Goal: Information Seeking & Learning: Learn about a topic

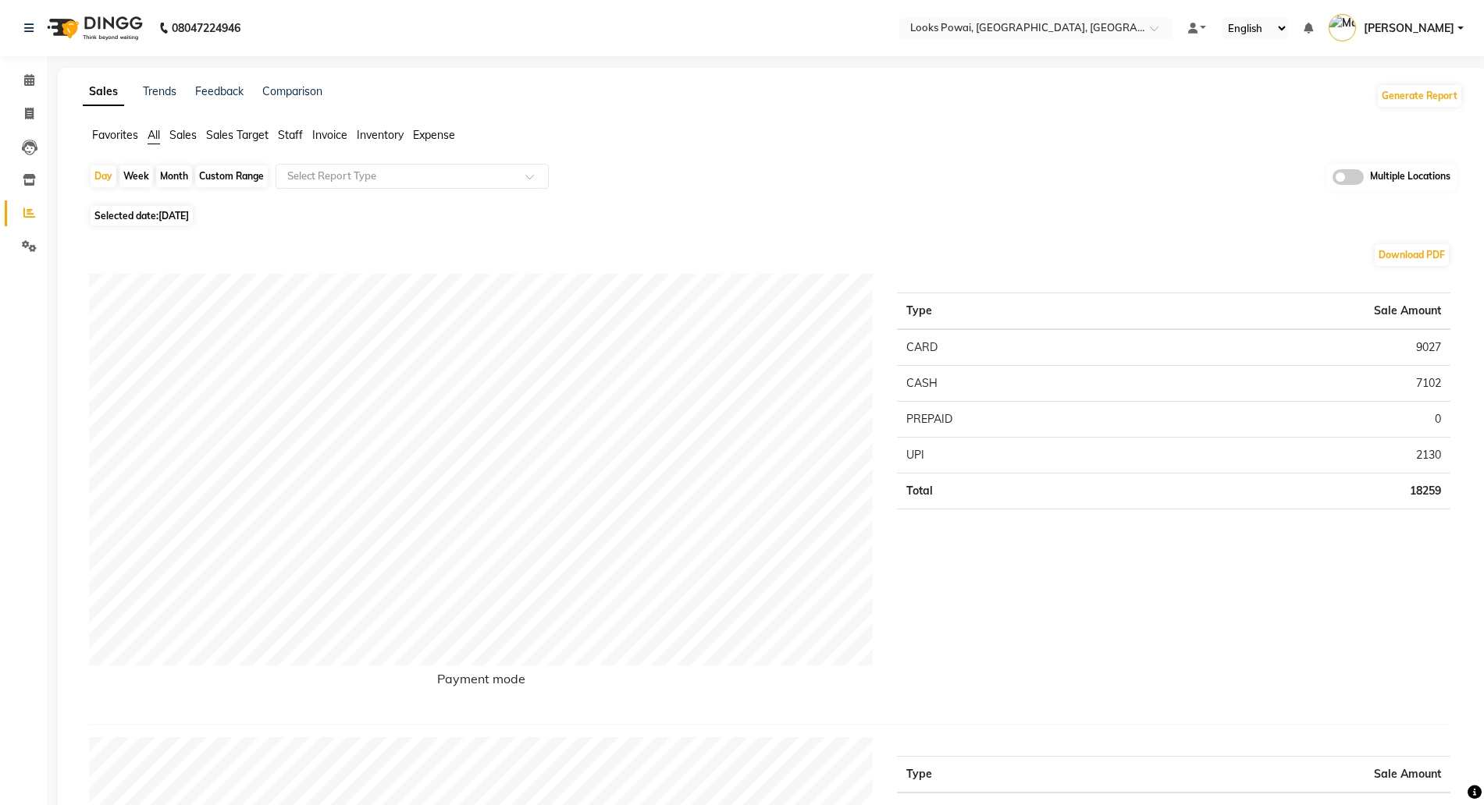
click at [25, 212] on icon at bounding box center [29, 213] width 12 height 12
click at [1032, 30] on input "text" at bounding box center [1020, 30] width 226 height 16
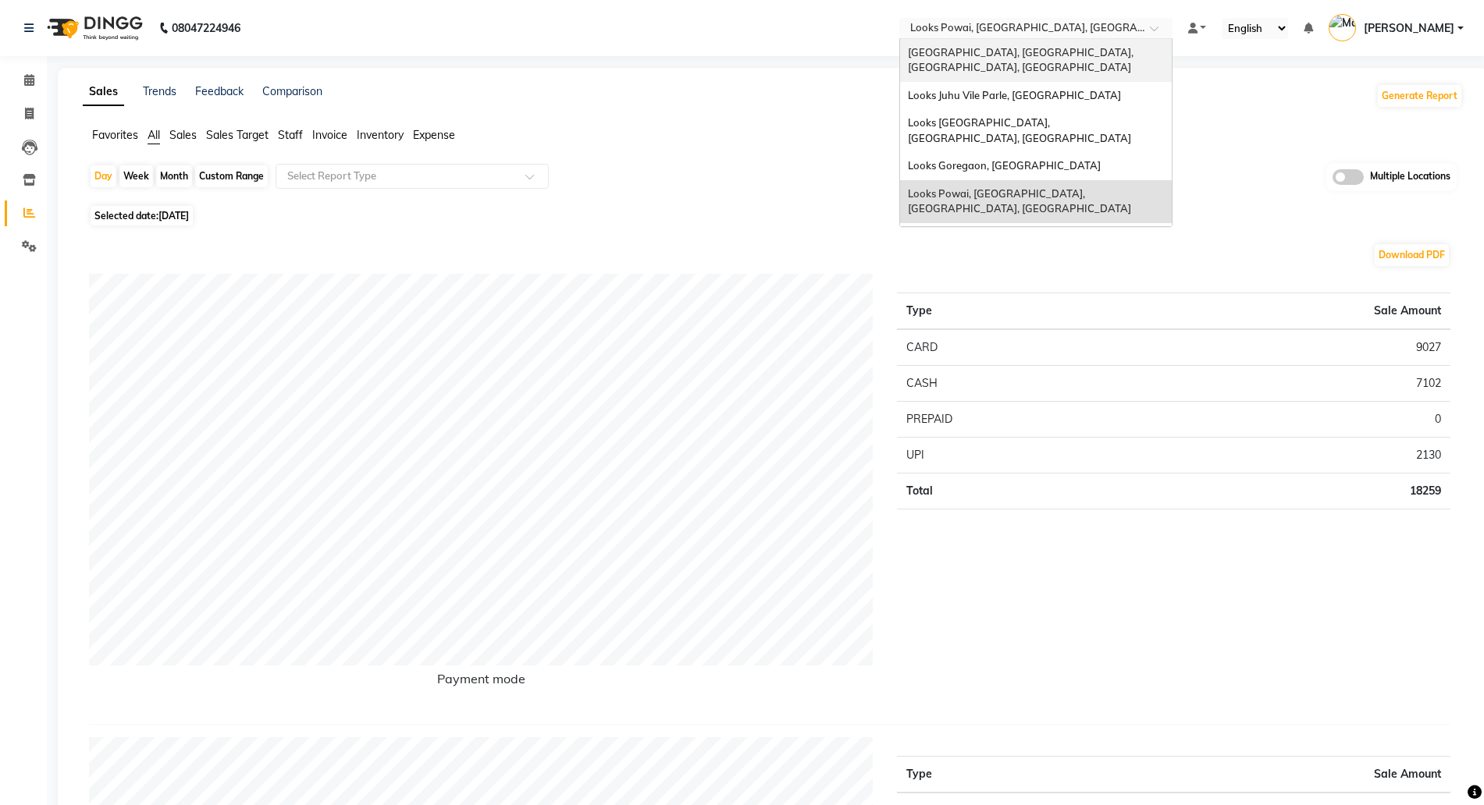
click at [1011, 59] on div "[GEOGRAPHIC_DATA], [GEOGRAPHIC_DATA], [GEOGRAPHIC_DATA], [GEOGRAPHIC_DATA]" at bounding box center [1036, 60] width 272 height 43
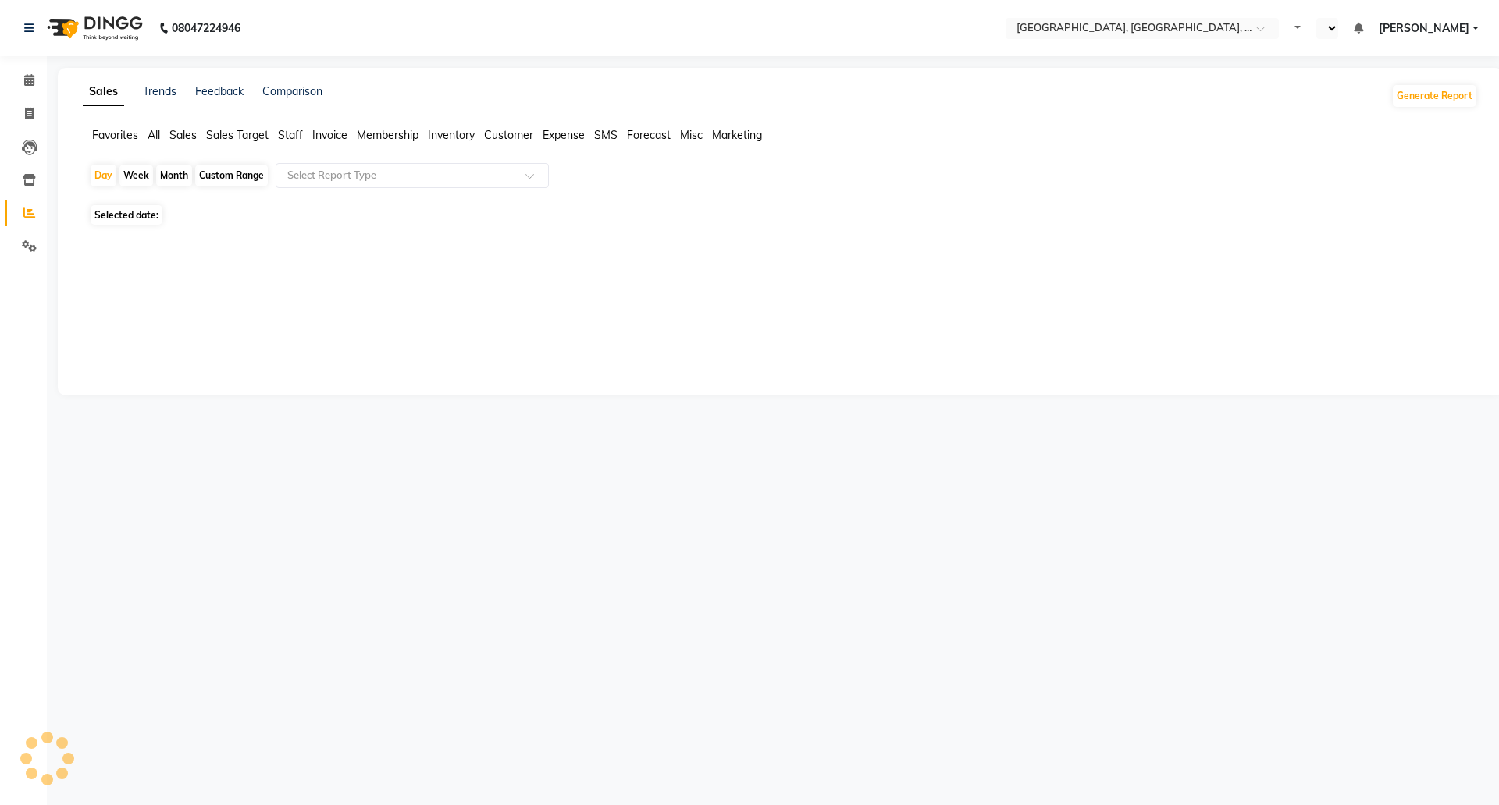
select select "en"
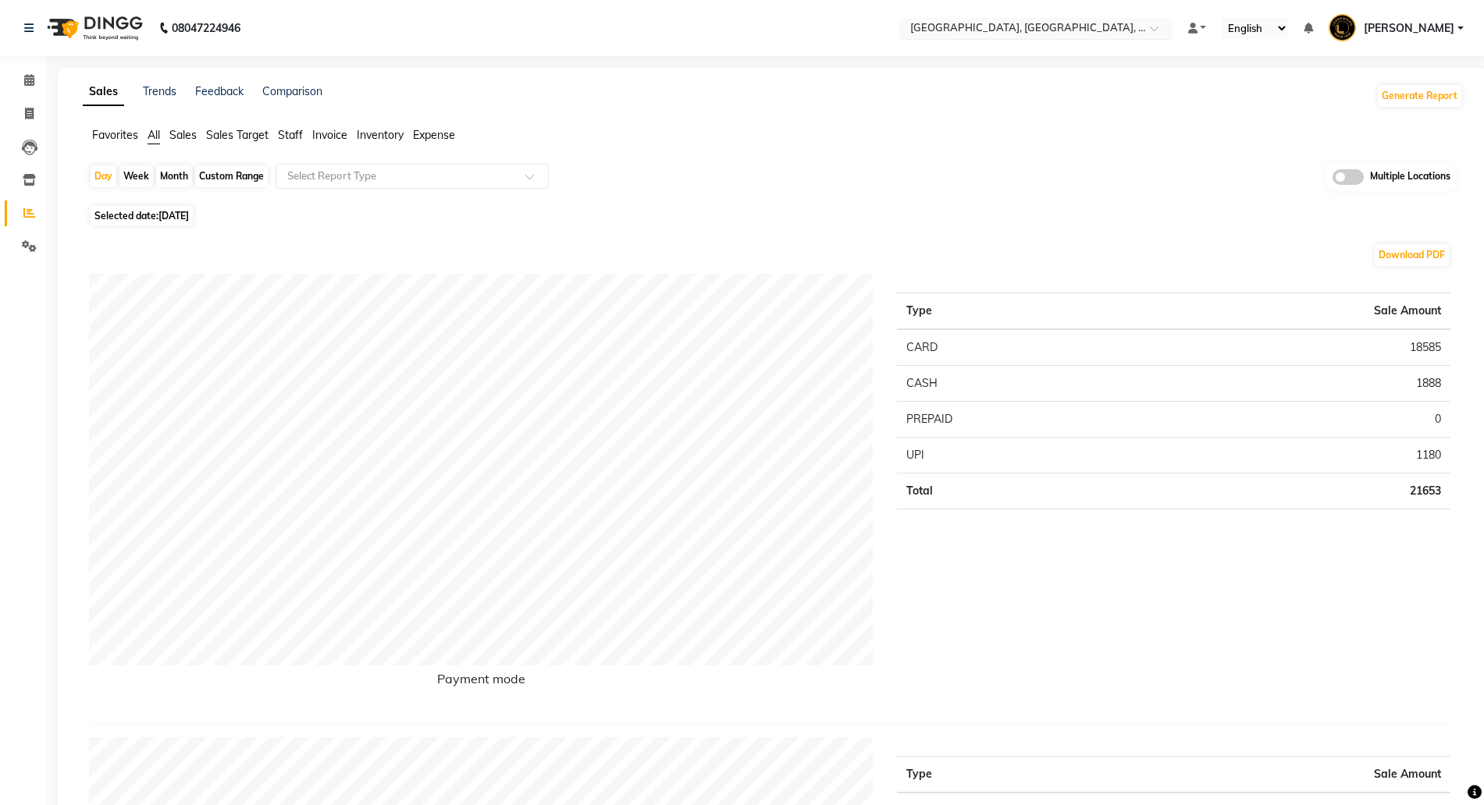
click at [983, 29] on input "text" at bounding box center [1020, 30] width 226 height 16
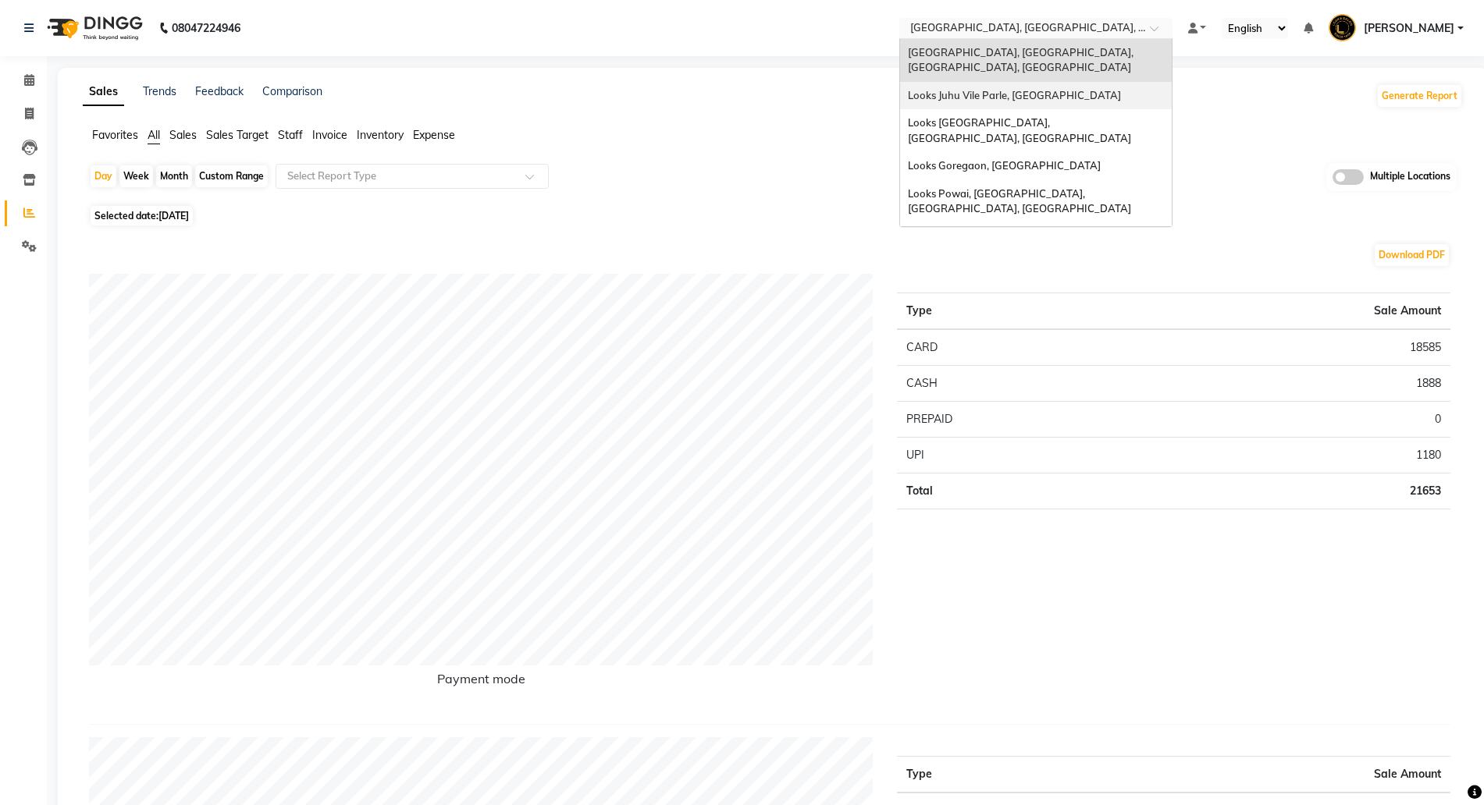
click at [969, 89] on span "Looks Juhu Vile Parle, [GEOGRAPHIC_DATA]" at bounding box center [1014, 95] width 213 height 12
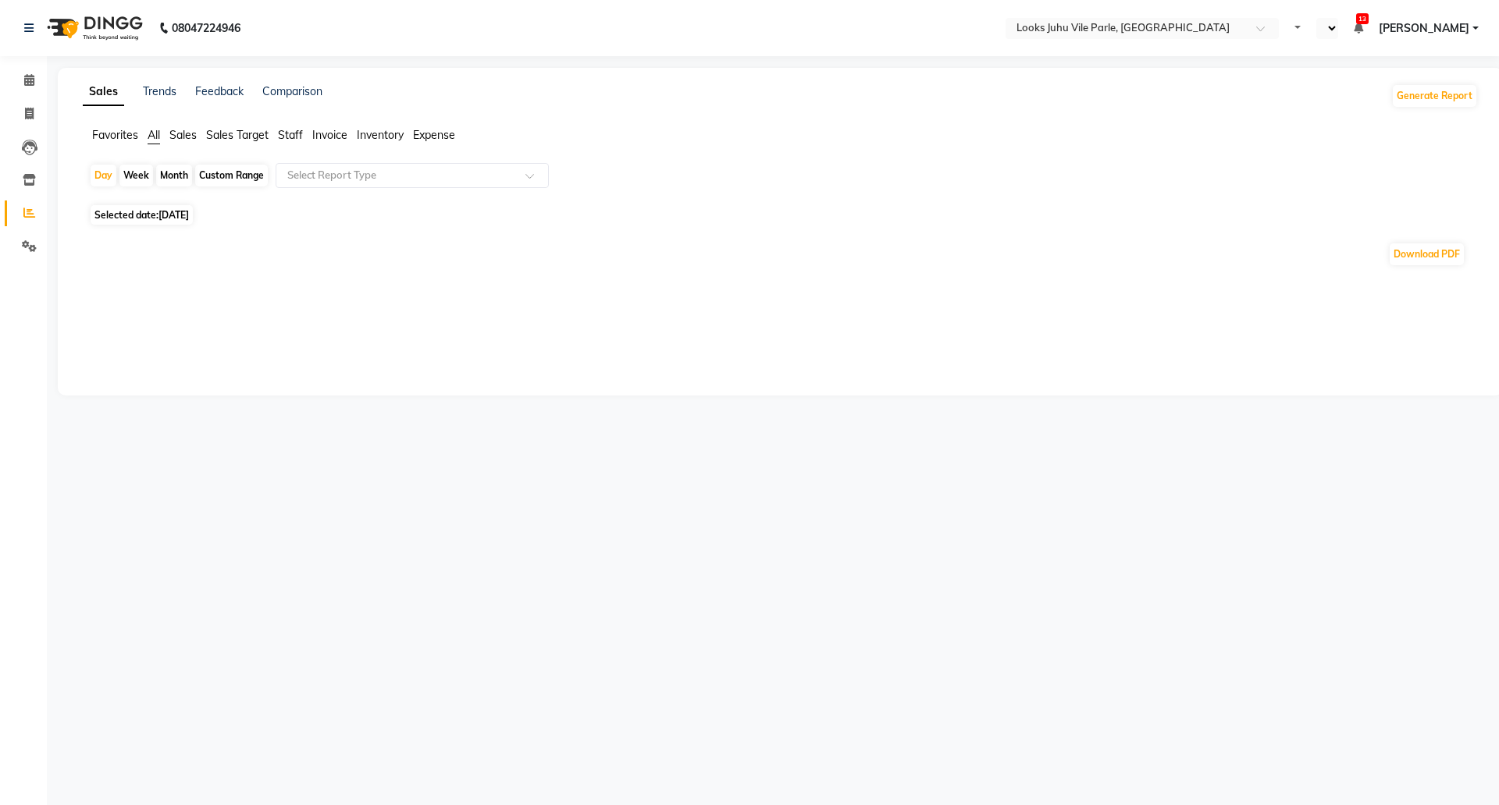
select select "en"
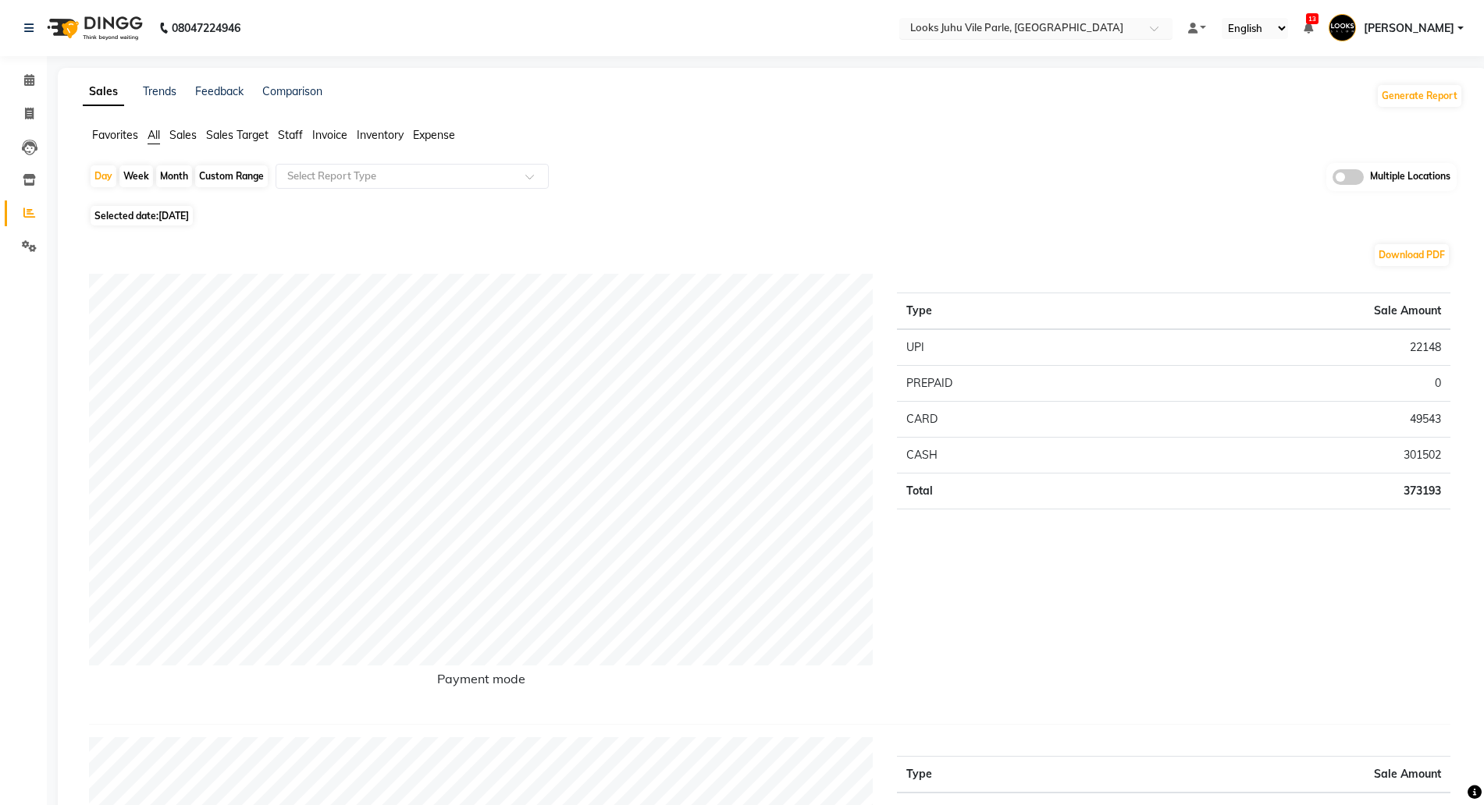
click at [1016, 30] on input "text" at bounding box center [1020, 30] width 226 height 16
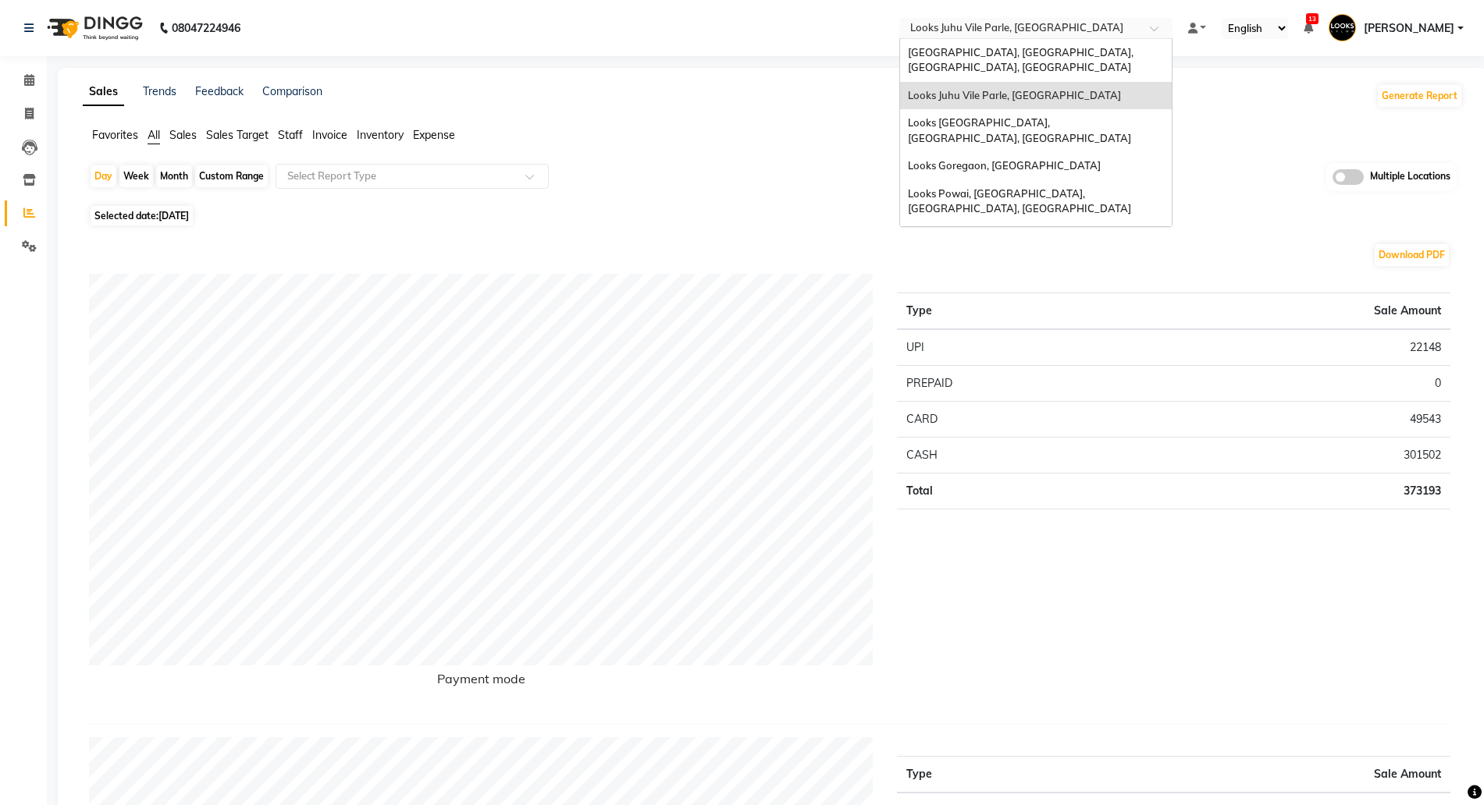
click at [1068, 406] on td "CARD" at bounding box center [1016, 419] width 238 height 36
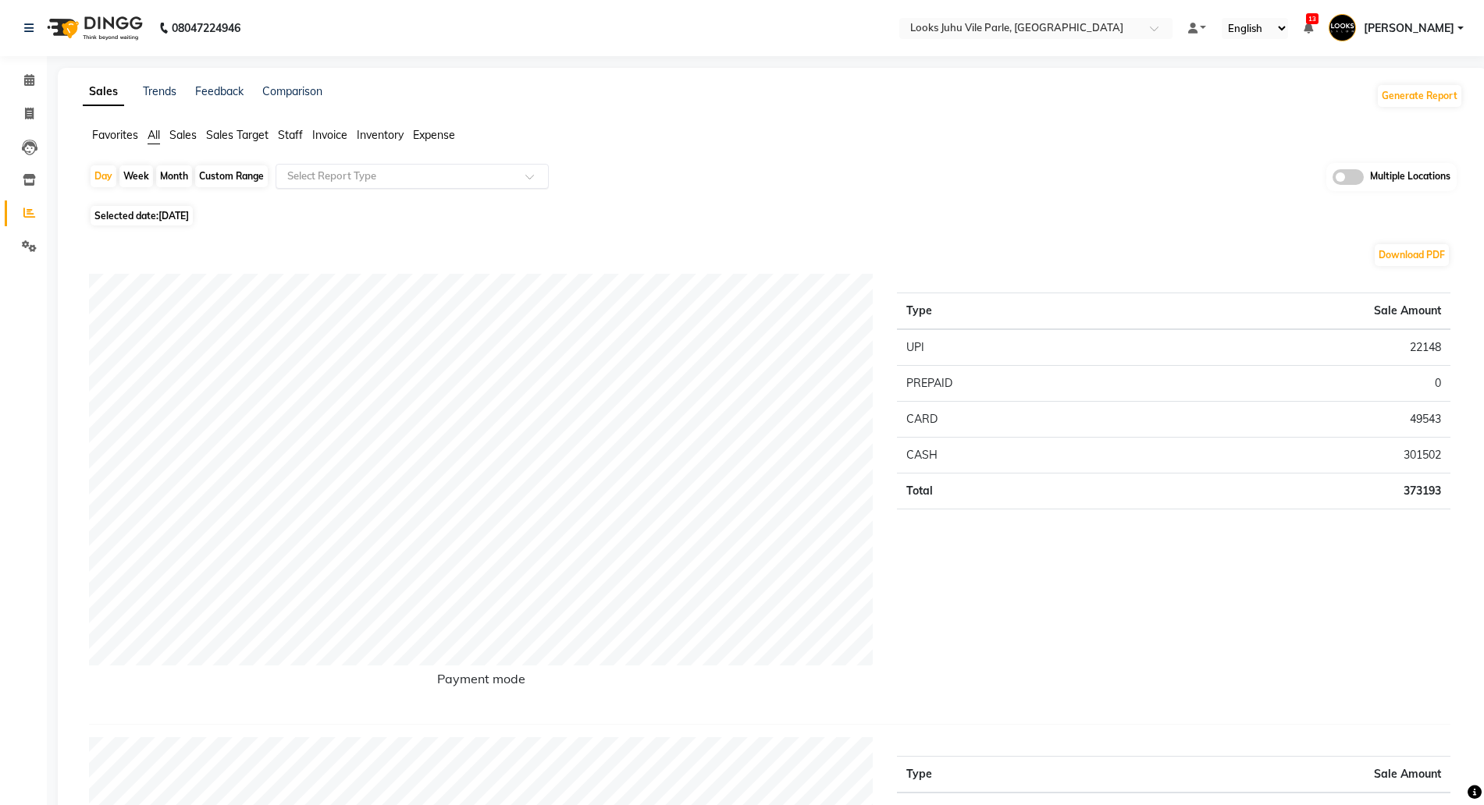
click at [336, 176] on input "text" at bounding box center [396, 177] width 225 height 16
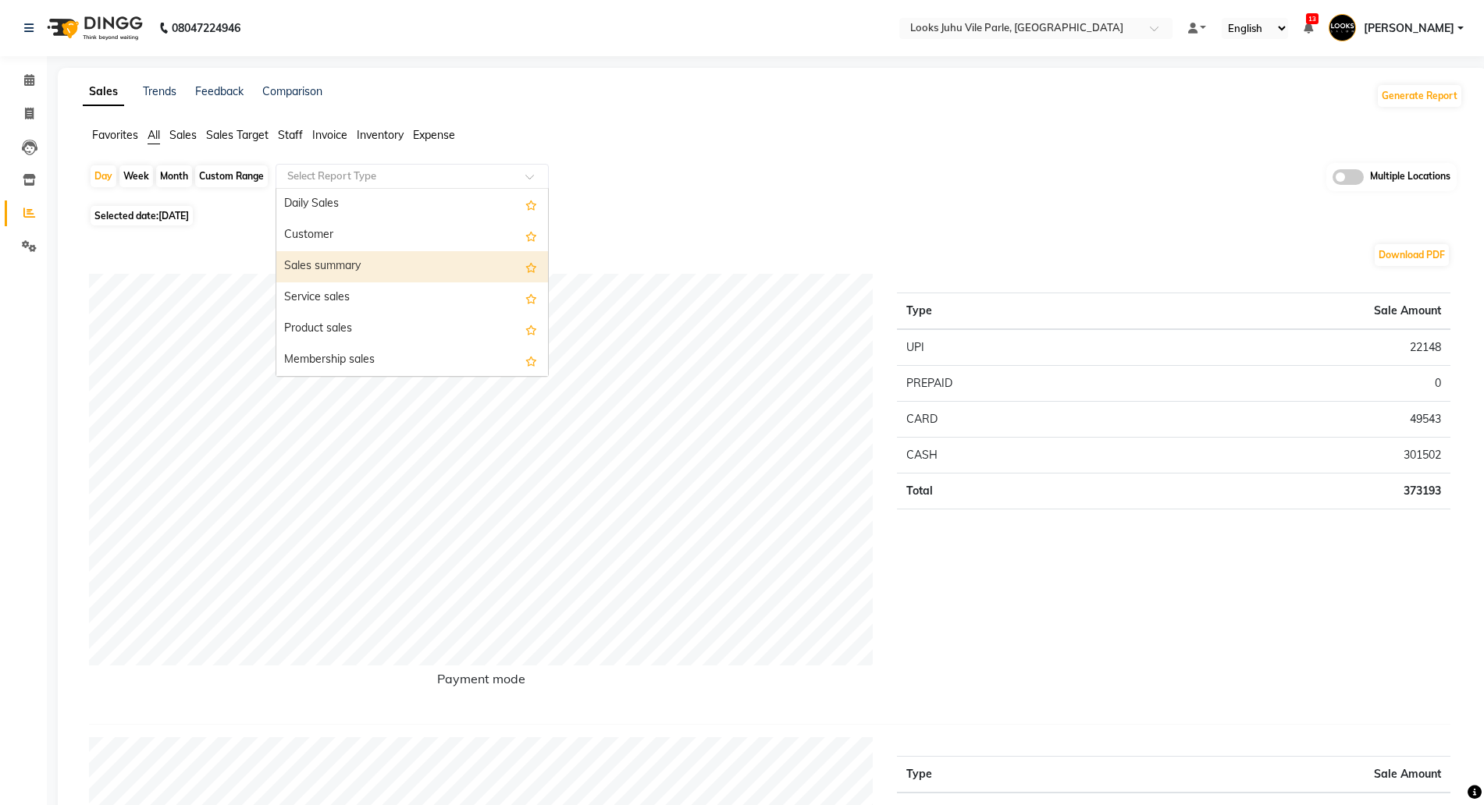
click at [327, 264] on div "Sales summary" at bounding box center [412, 266] width 272 height 31
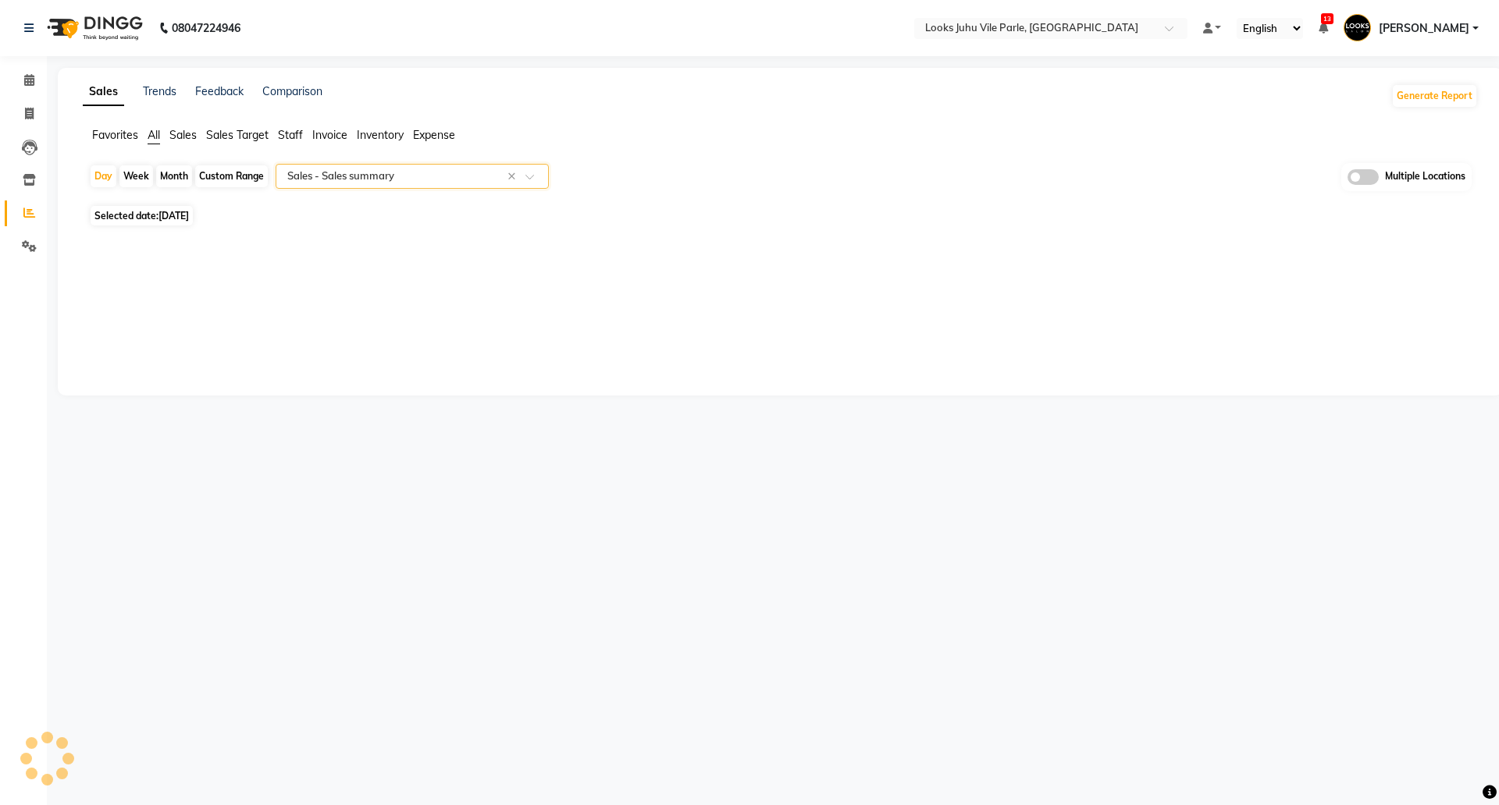
select select "full_report"
select select "csv"
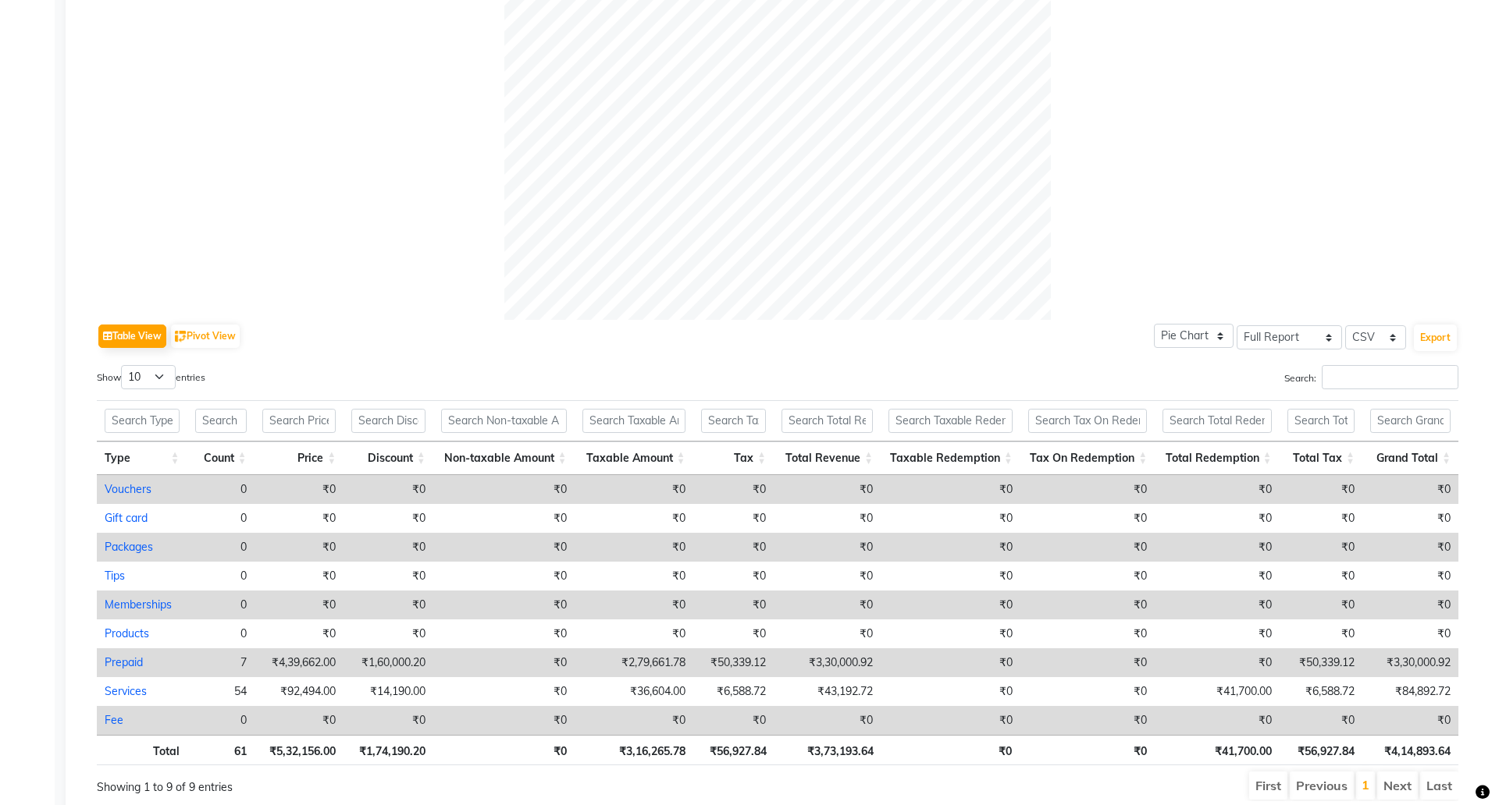
scroll to position [550, 0]
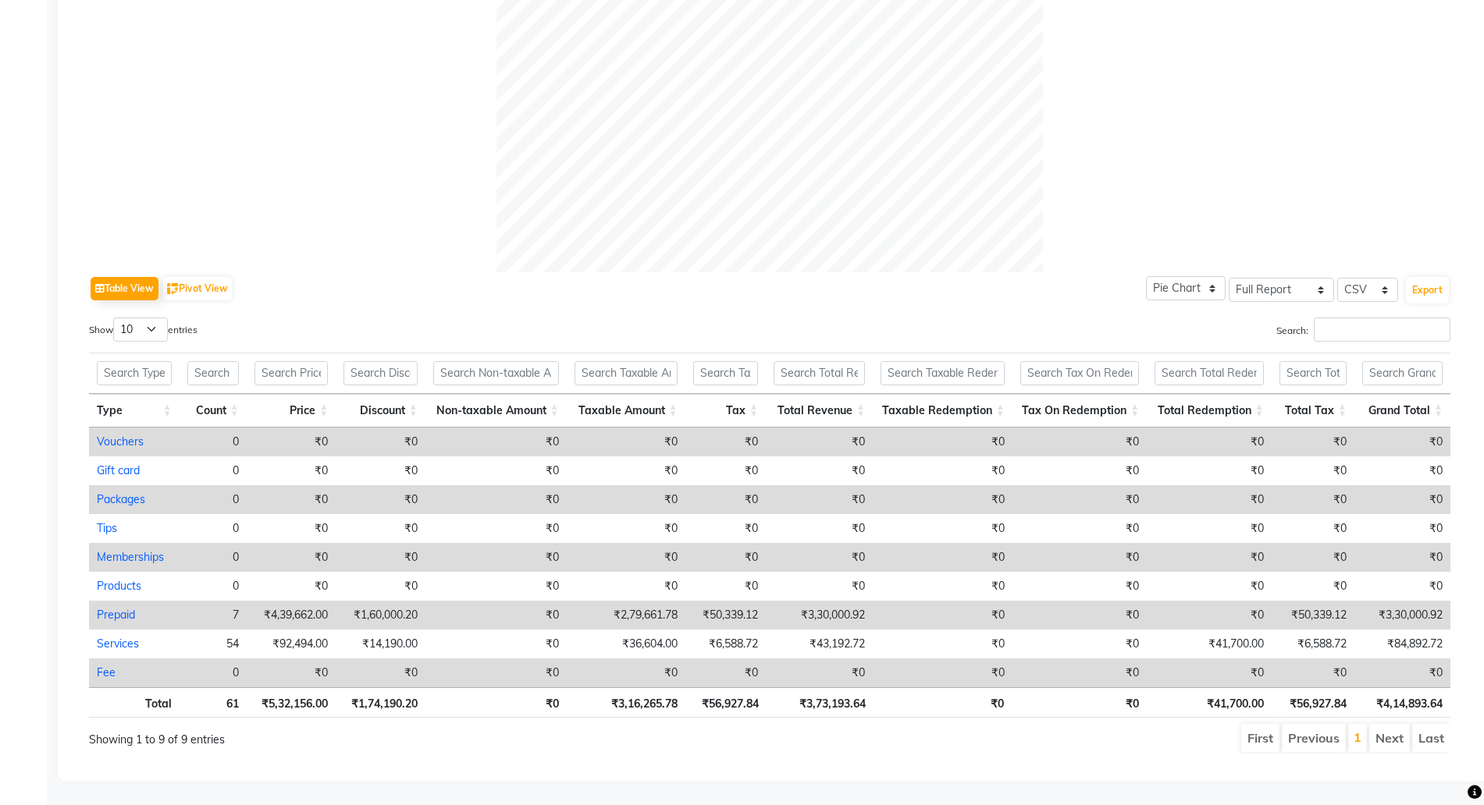
click at [1392, 601] on td "₹3,30,000.92" at bounding box center [1402, 615] width 96 height 29
select select "full_report"
select select "csv"
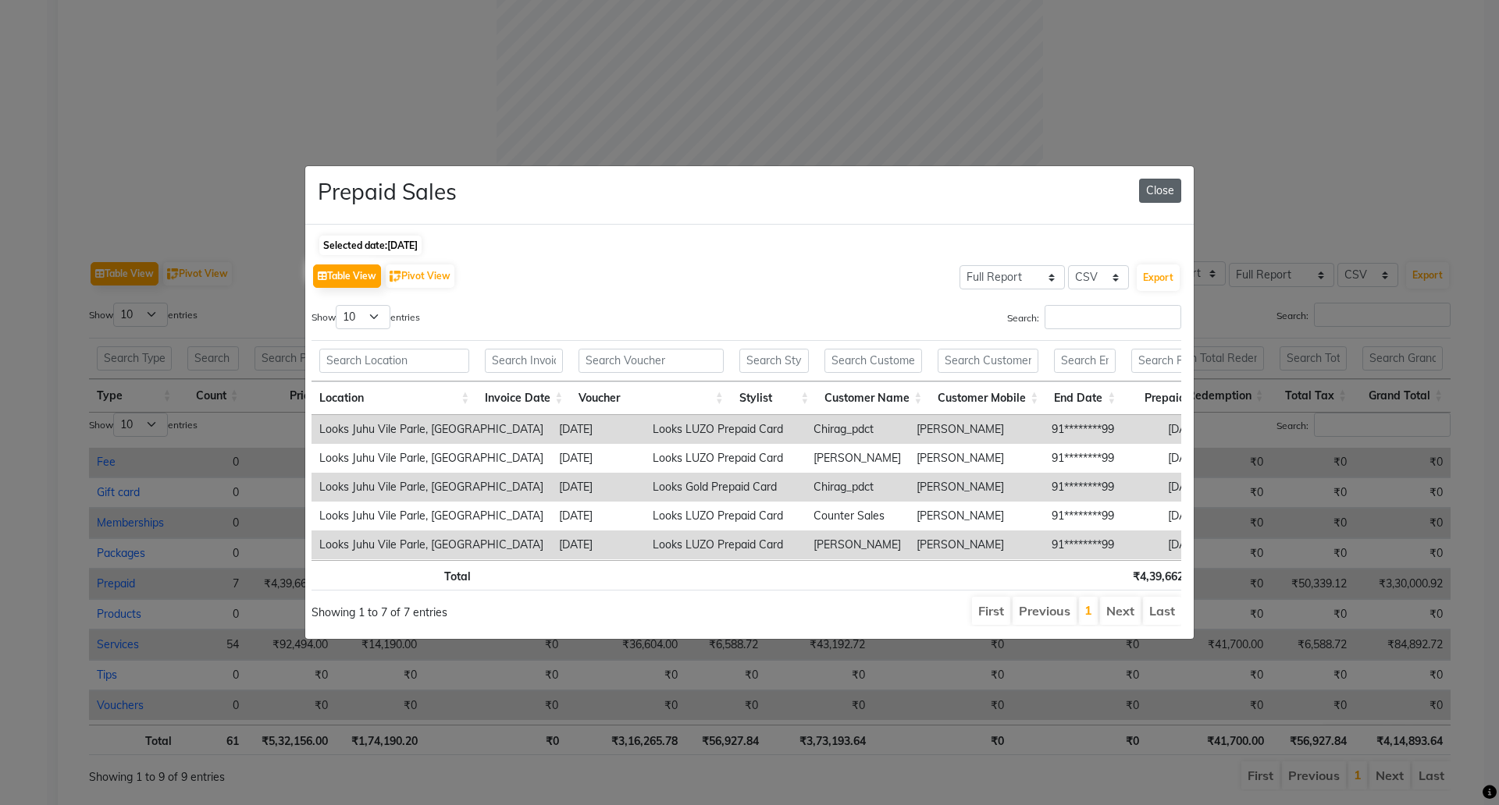
click at [1164, 186] on button "Close" at bounding box center [1160, 191] width 42 height 24
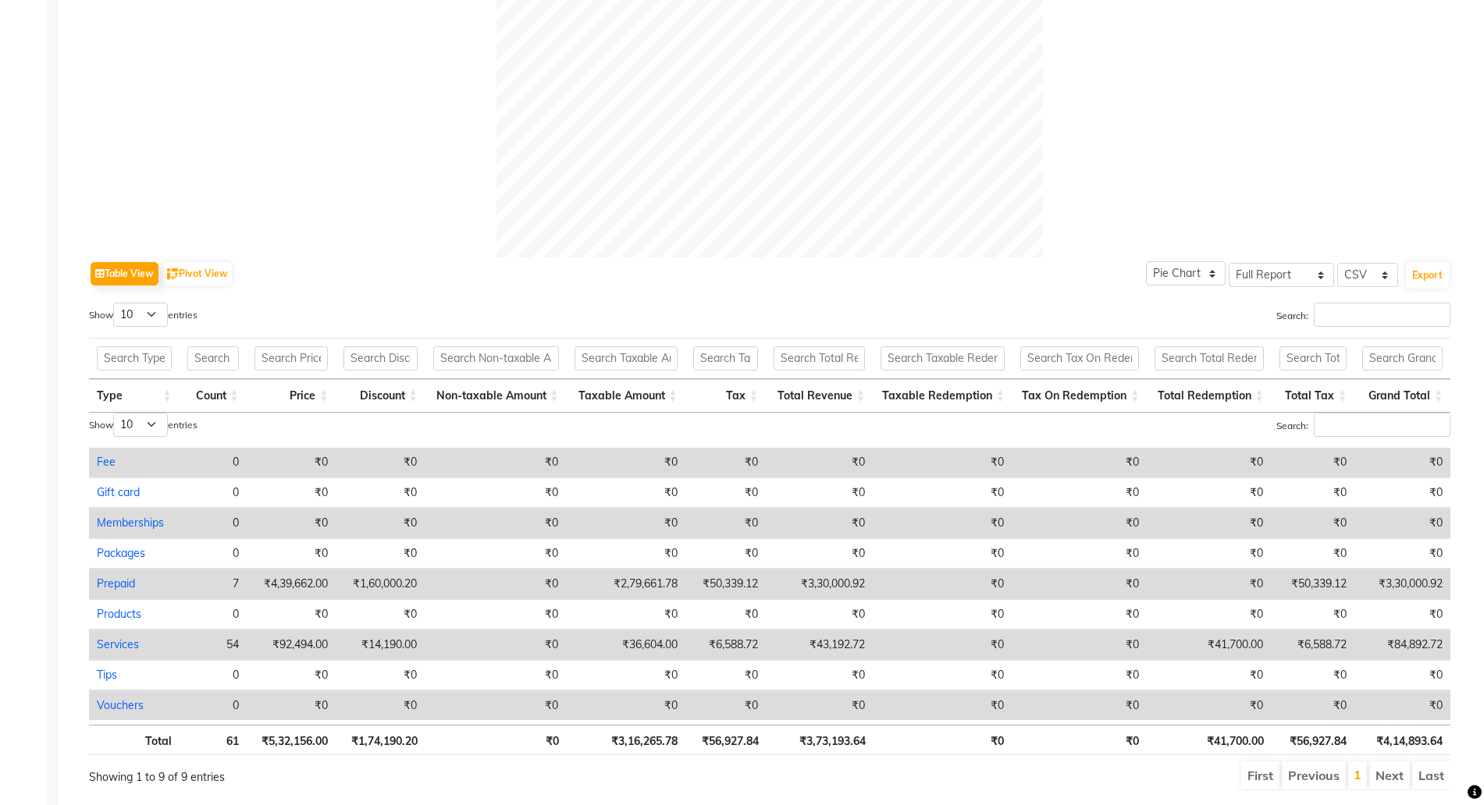
click at [119, 581] on link "Prepaid" at bounding box center [116, 584] width 38 height 14
click at [116, 583] on link "Prepaid" at bounding box center [116, 584] width 38 height 14
select select "full_report"
select select "csv"
select select "full_report"
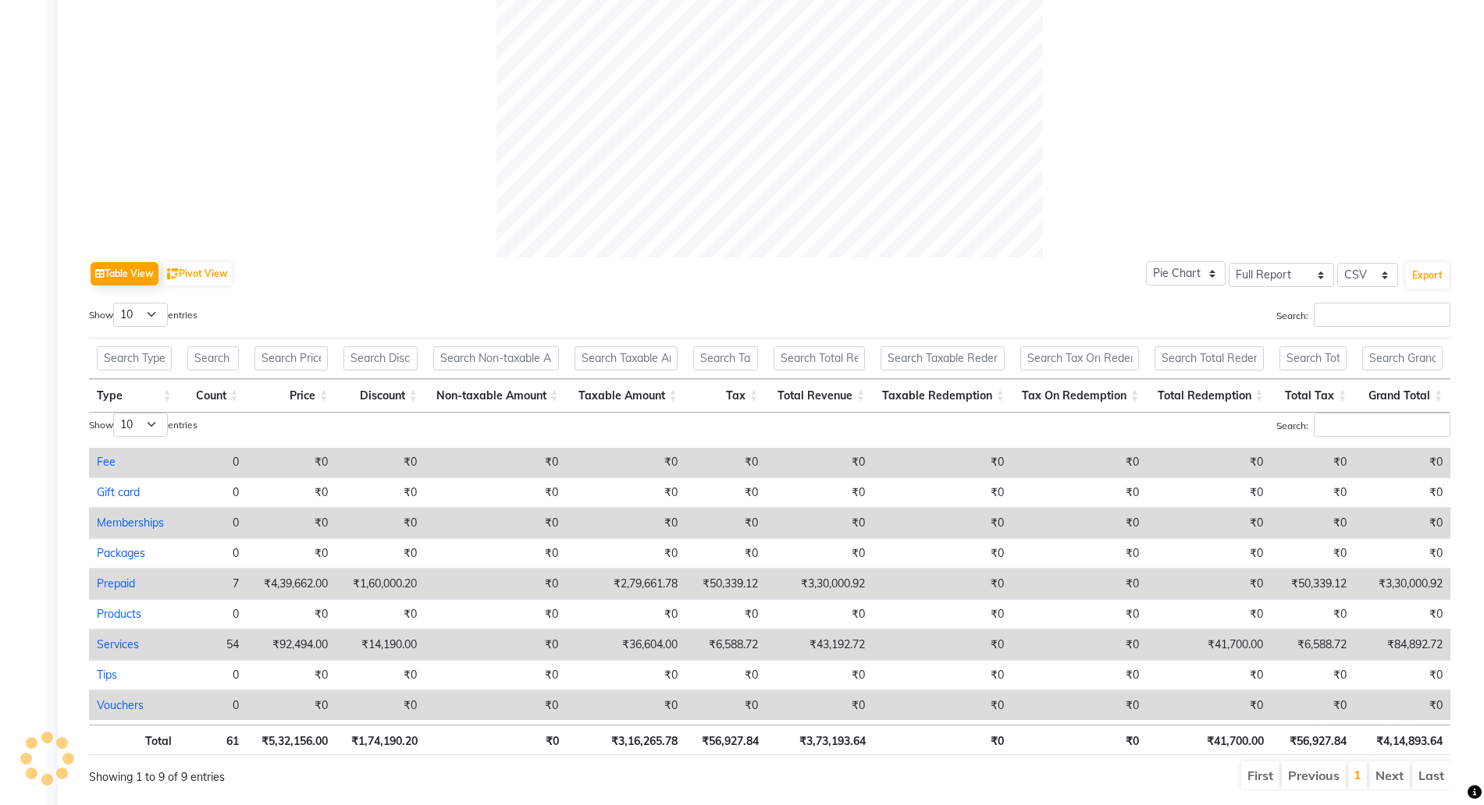
select select "csv"
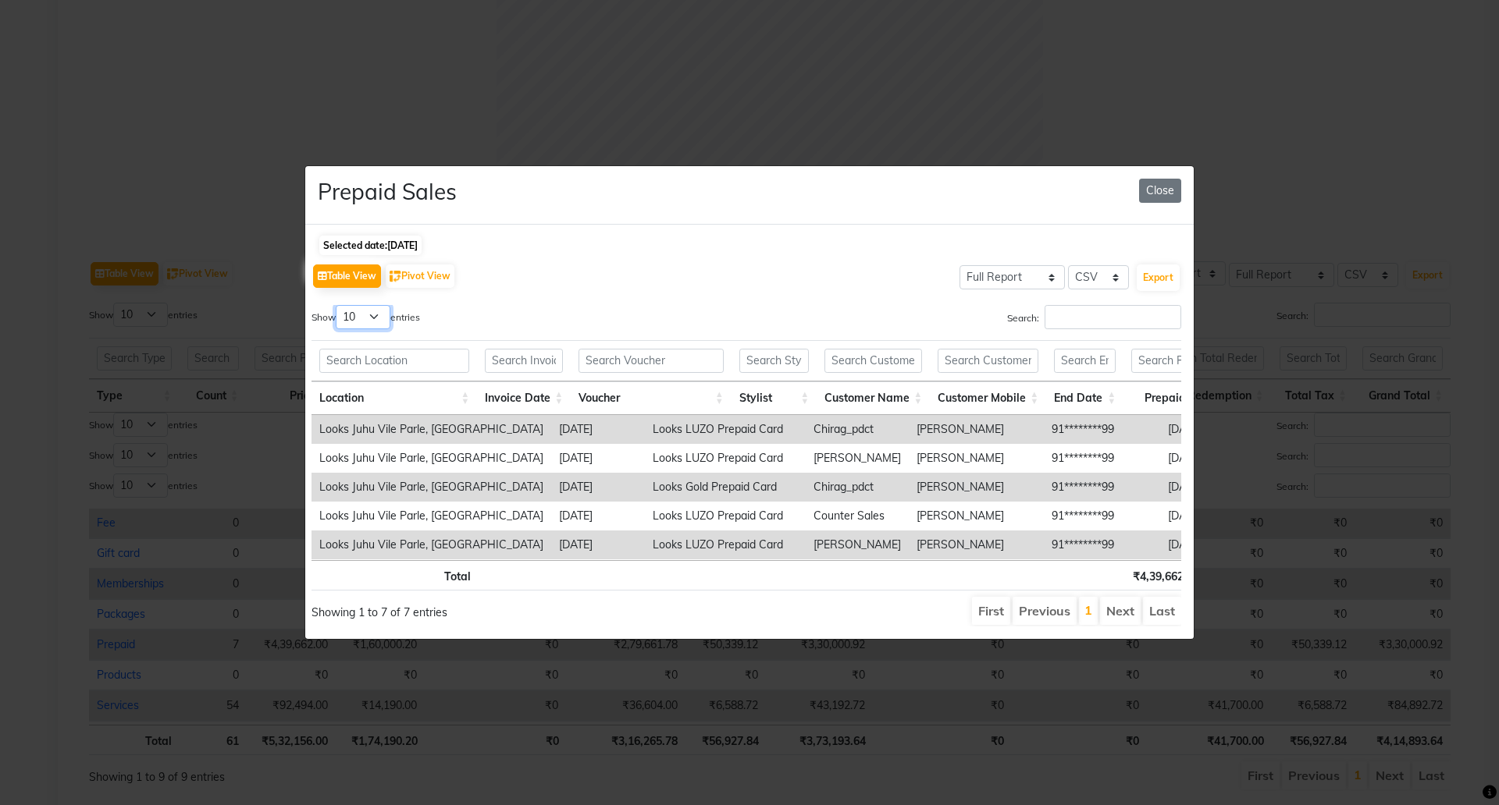
click at [371, 305] on select "10 25 50 100" at bounding box center [363, 317] width 55 height 24
select select "25"
click at [338, 305] on select "10 25 50 100" at bounding box center [363, 317] width 55 height 24
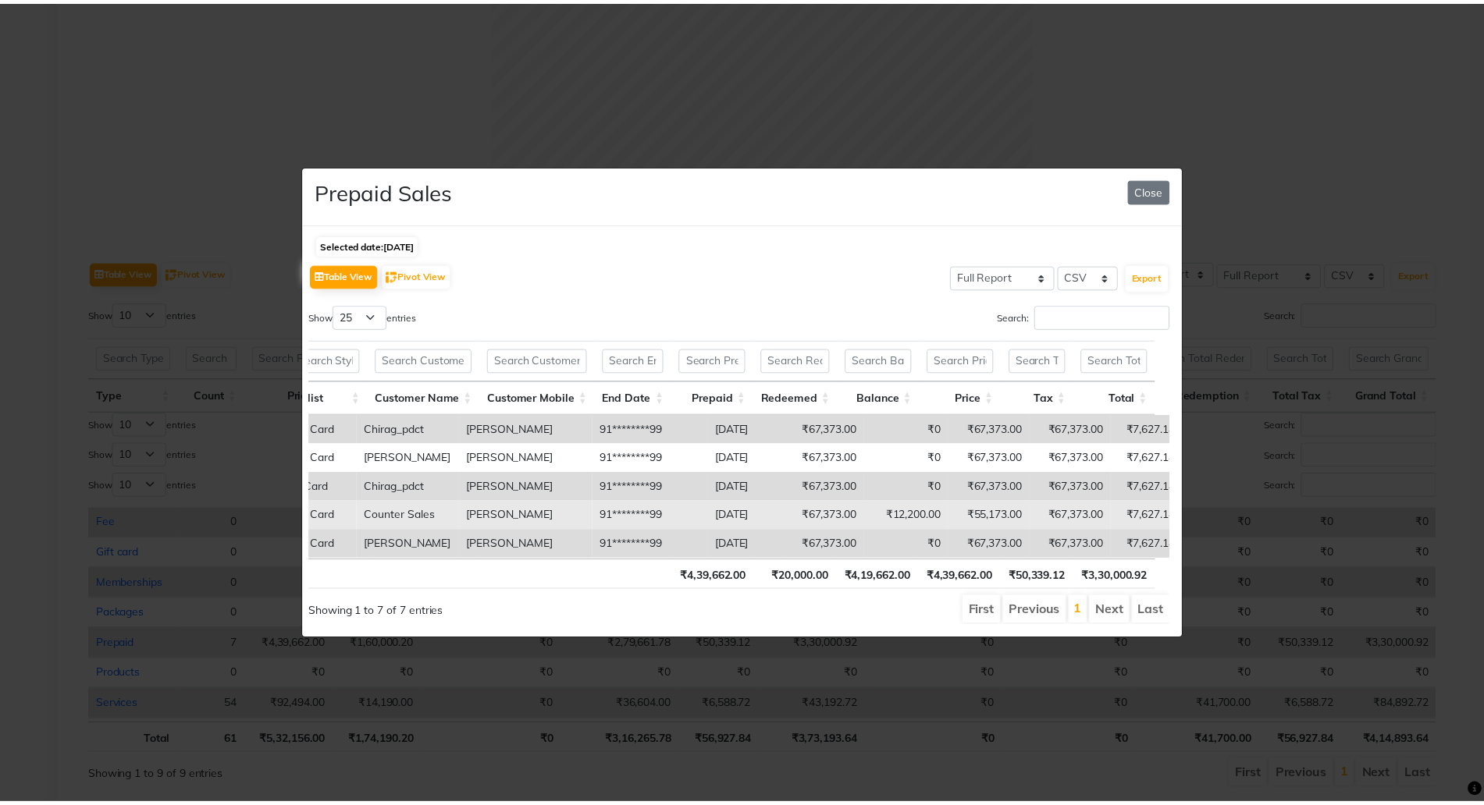
scroll to position [72, 446]
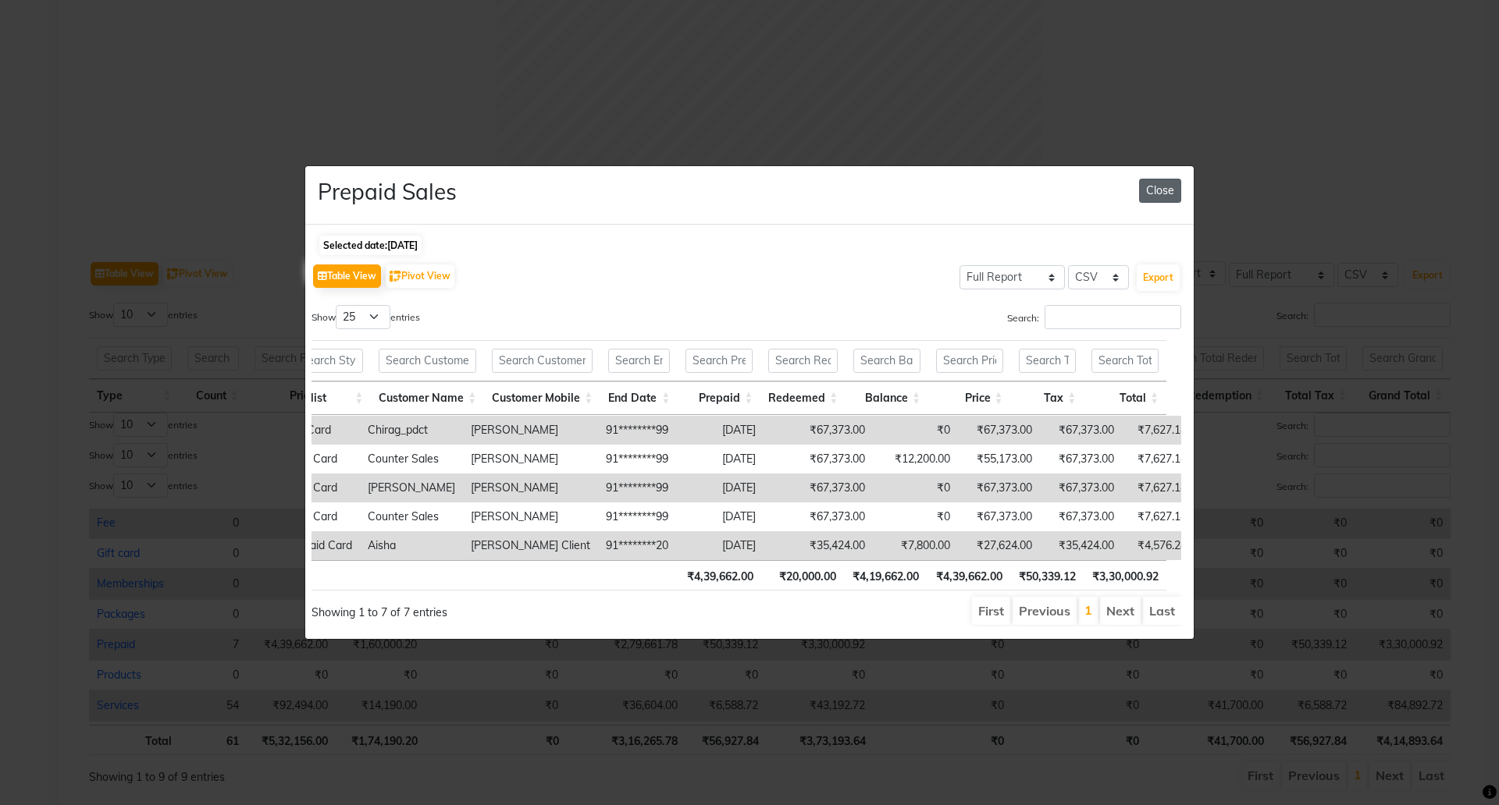
click at [1171, 182] on button "Close" at bounding box center [1160, 191] width 42 height 24
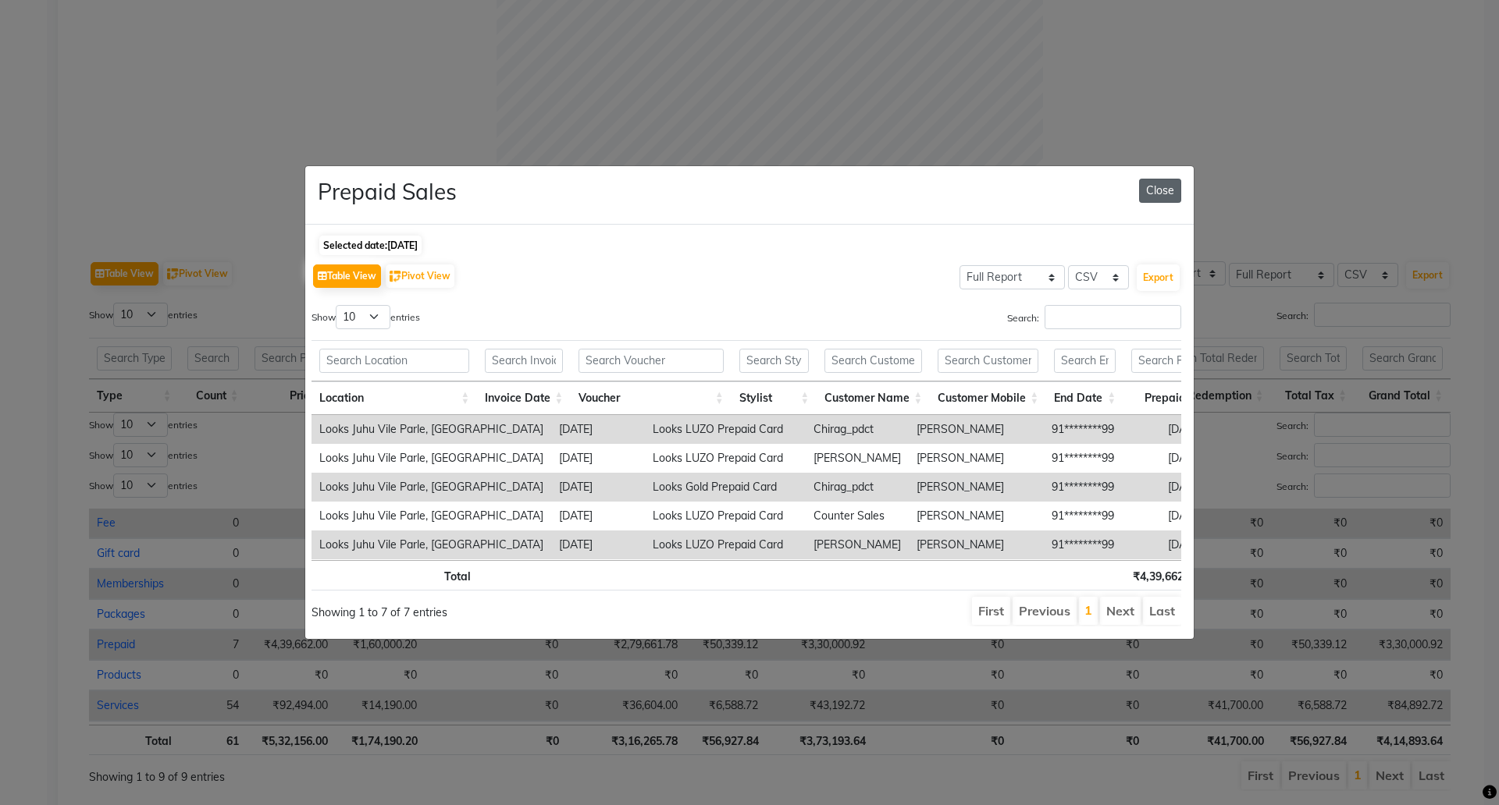
click at [1163, 180] on button "Close" at bounding box center [1160, 191] width 42 height 24
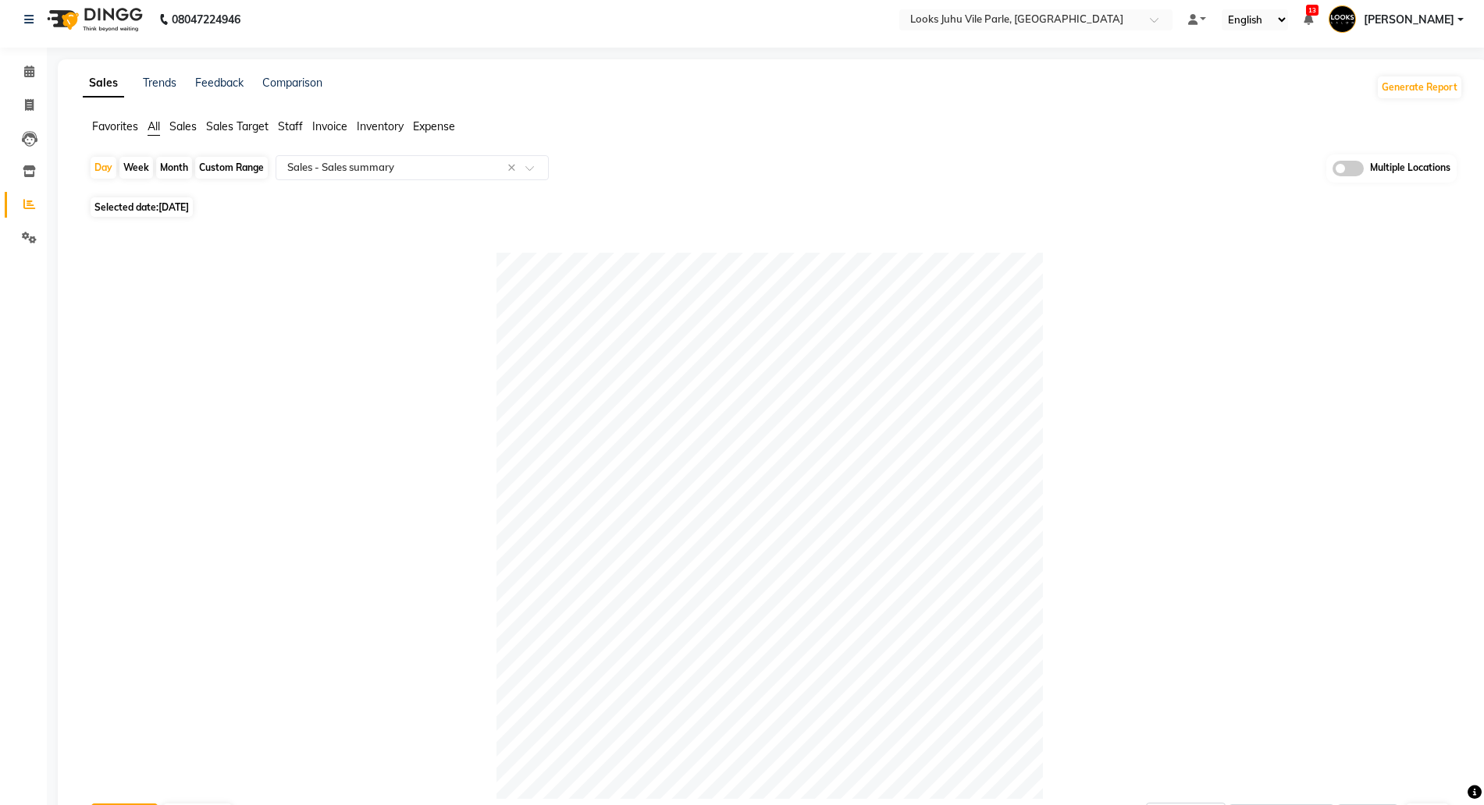
scroll to position [0, 0]
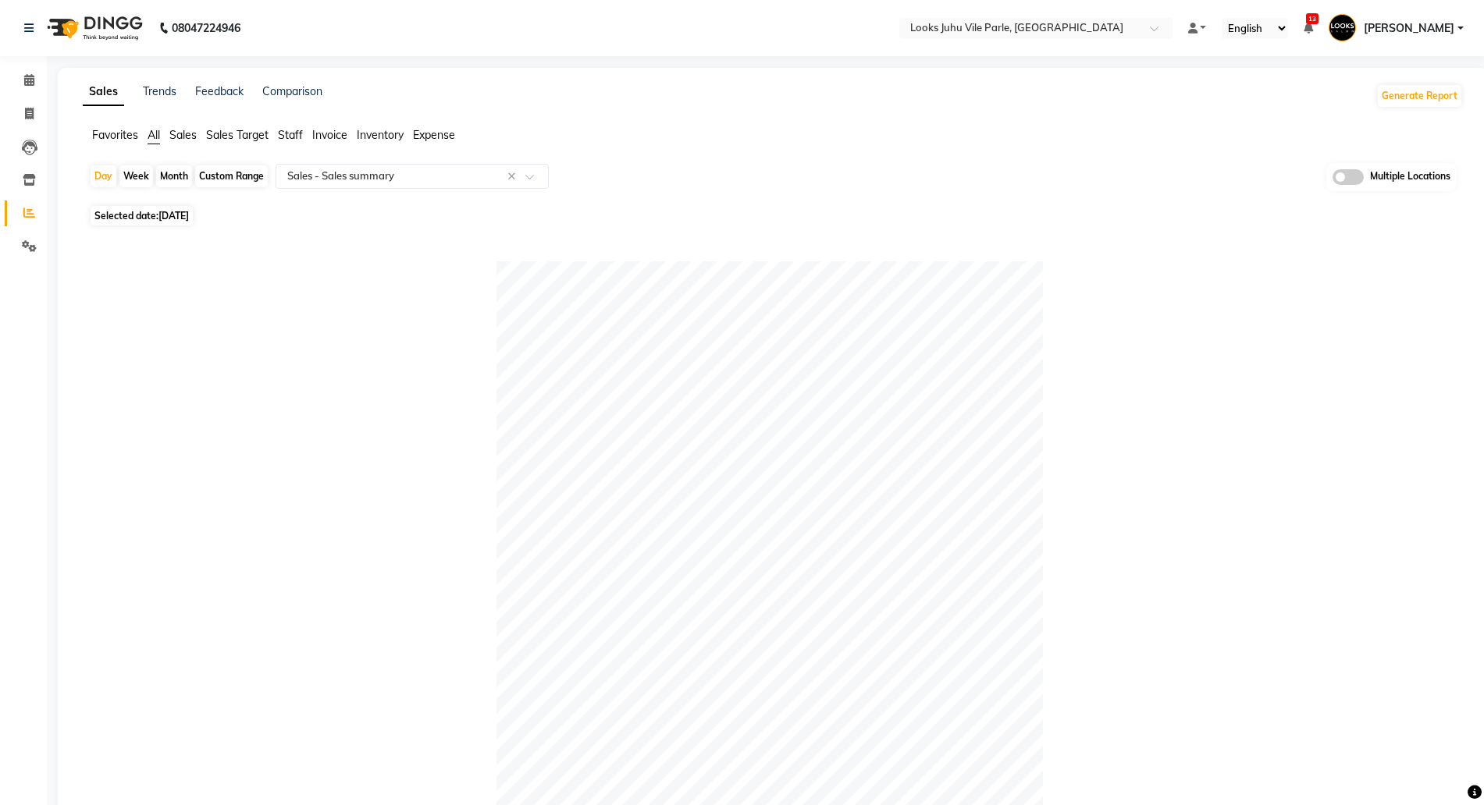
click at [1349, 180] on span at bounding box center [1347, 177] width 31 height 16
click at [1332, 180] on input "checkbox" at bounding box center [1332, 180] width 0 height 0
click at [761, 188] on span "Looks Juhu Vile Parle, Mumbai x" at bounding box center [727, 178] width 318 height 27
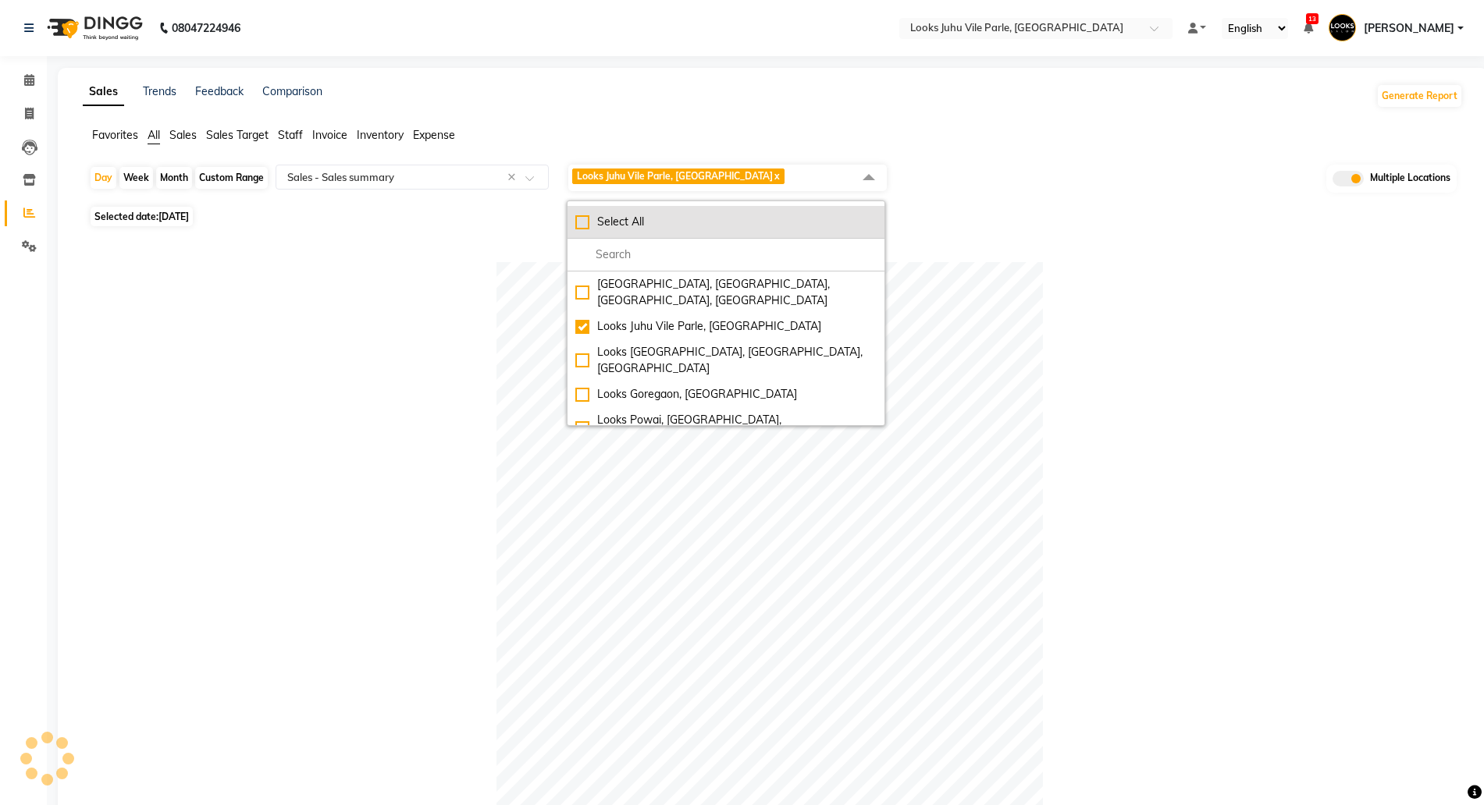
click at [746, 214] on div "Select All" at bounding box center [725, 222] width 301 height 16
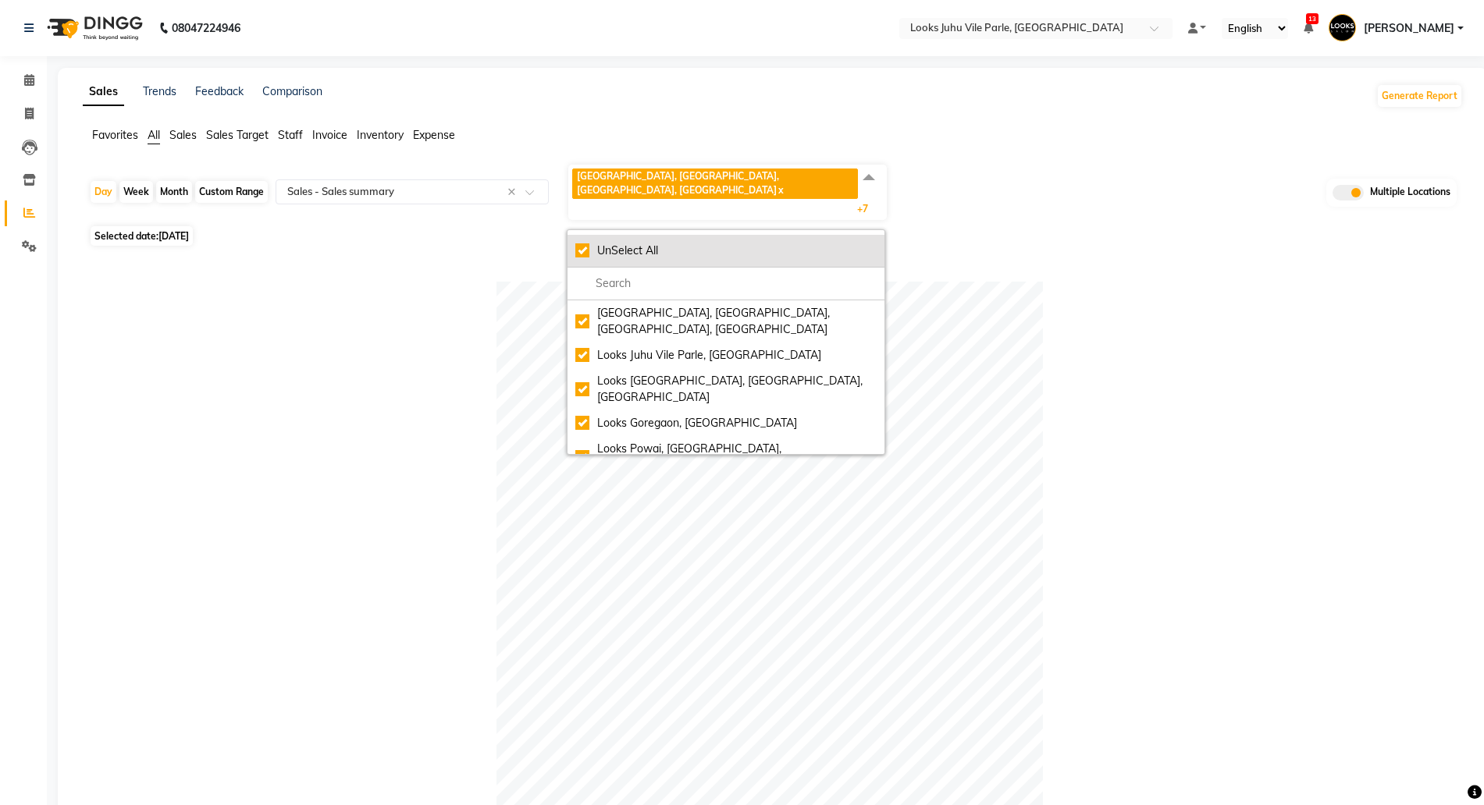
checkbox input "true"
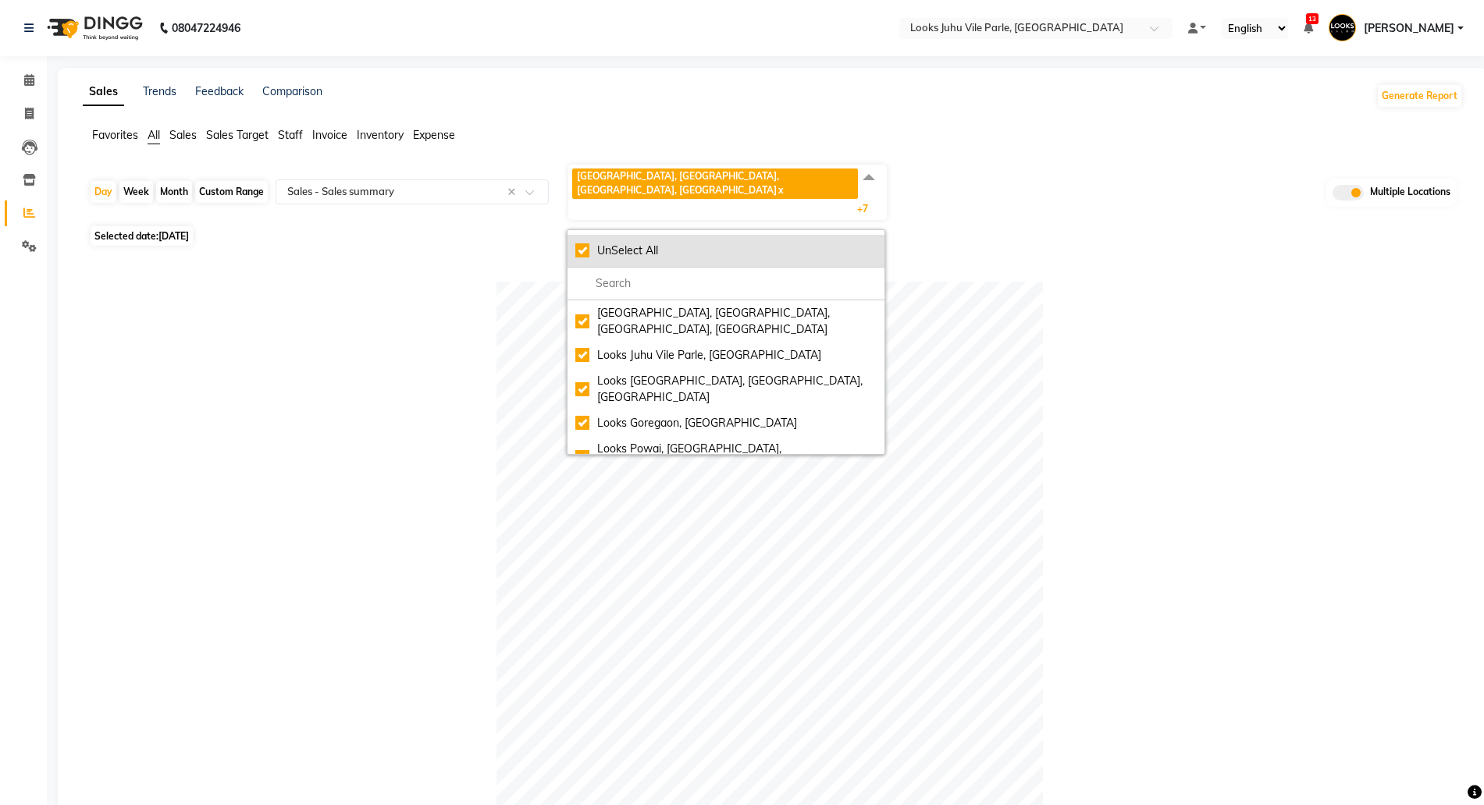
checkbox input "true"
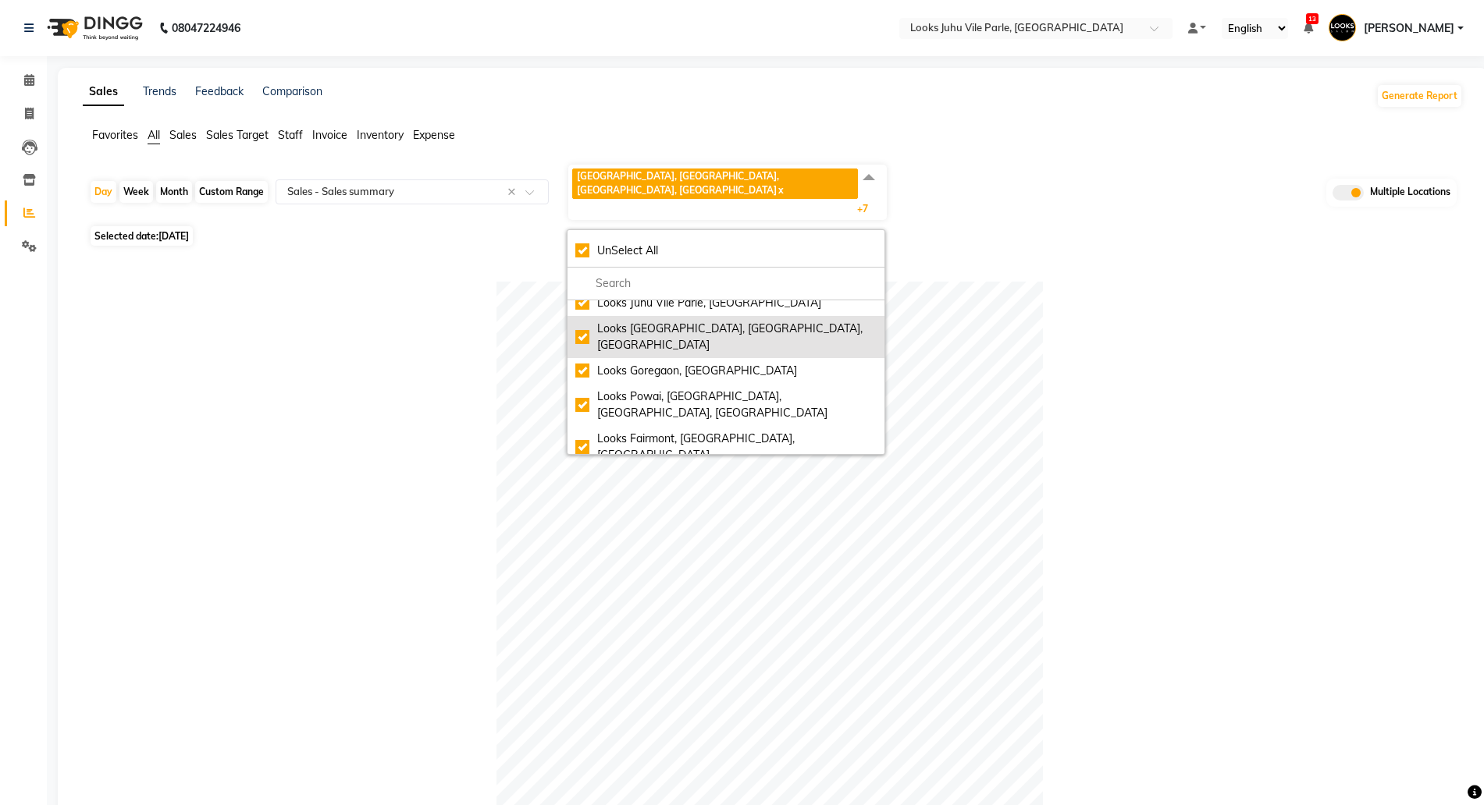
scroll to position [195, 0]
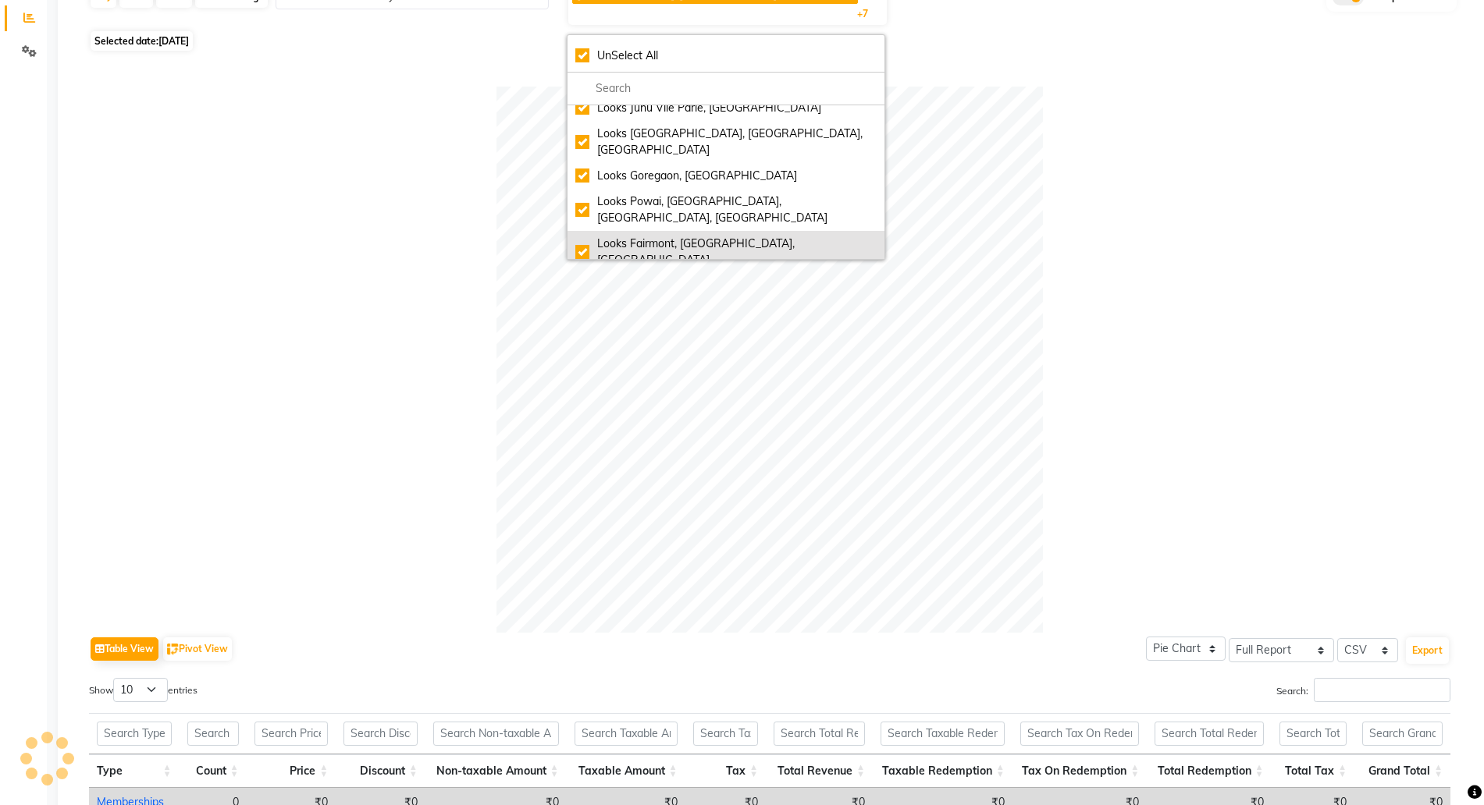
click at [684, 236] on div "Looks Fairmont, [GEOGRAPHIC_DATA], [GEOGRAPHIC_DATA]" at bounding box center [725, 252] width 301 height 33
checkbox input "false"
click at [683, 278] on div "Looks [GEOGRAPHIC_DATA], [GEOGRAPHIC_DATA]" at bounding box center [725, 286] width 301 height 16
click at [669, 273] on li "Looks [GEOGRAPHIC_DATA], [GEOGRAPHIC_DATA]" at bounding box center [725, 286] width 317 height 26
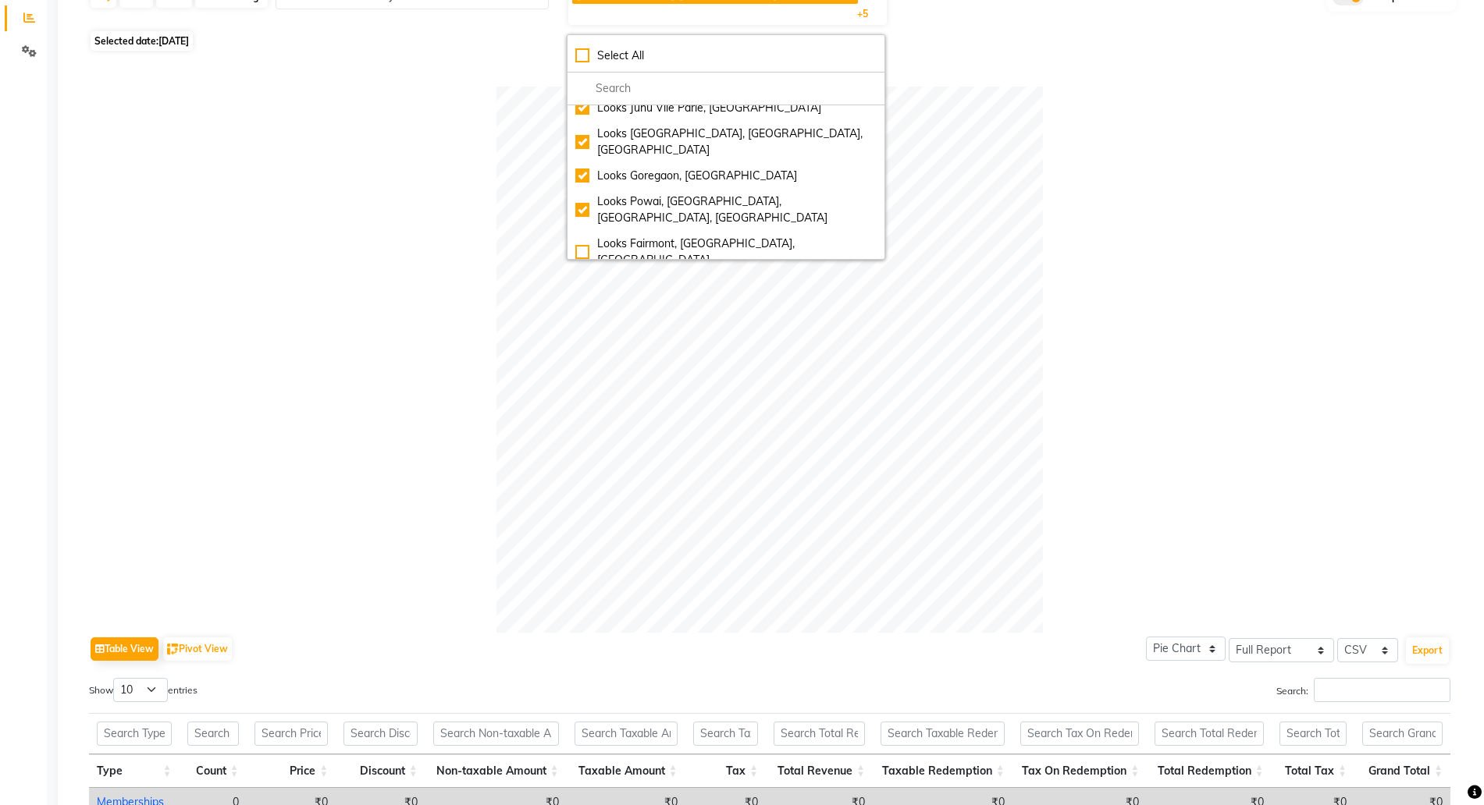
checkbox input "true"
click at [663, 304] on div "Looks Indiranagar, [GEOGRAPHIC_DATA]" at bounding box center [725, 312] width 301 height 16
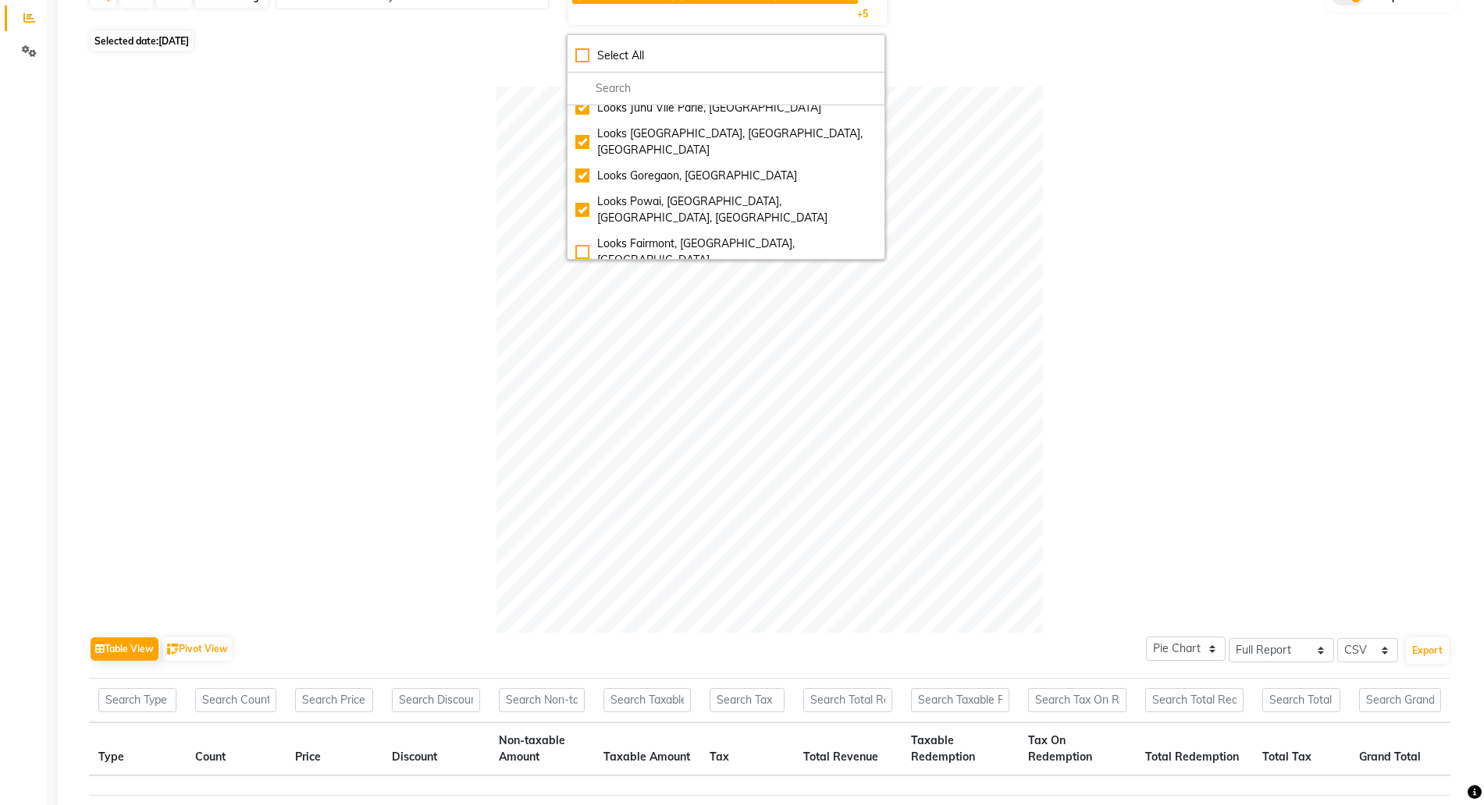
checkbox input "false"
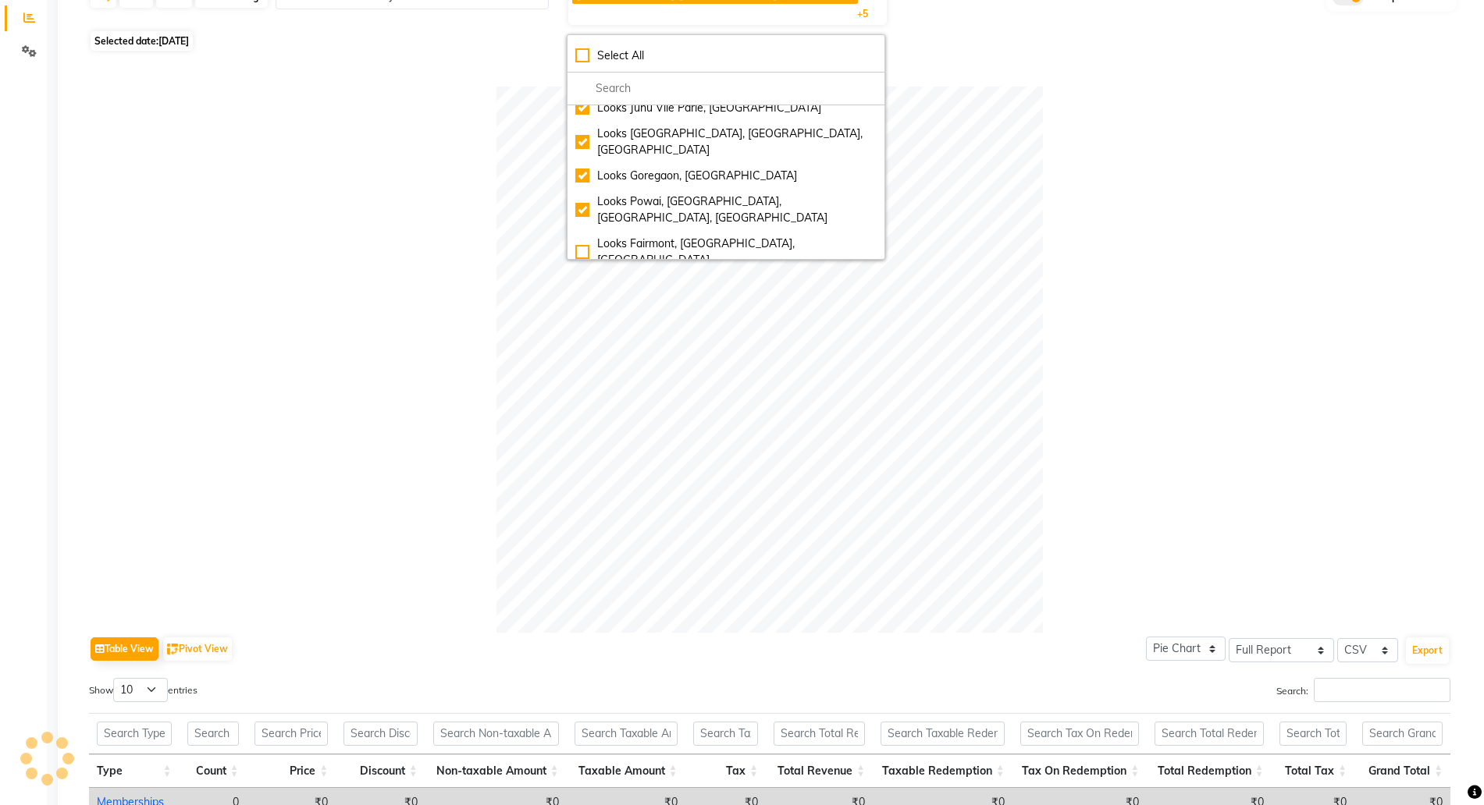
click at [658, 278] on div "Looks [GEOGRAPHIC_DATA], [GEOGRAPHIC_DATA]" at bounding box center [725, 286] width 301 height 16
checkbox input "false"
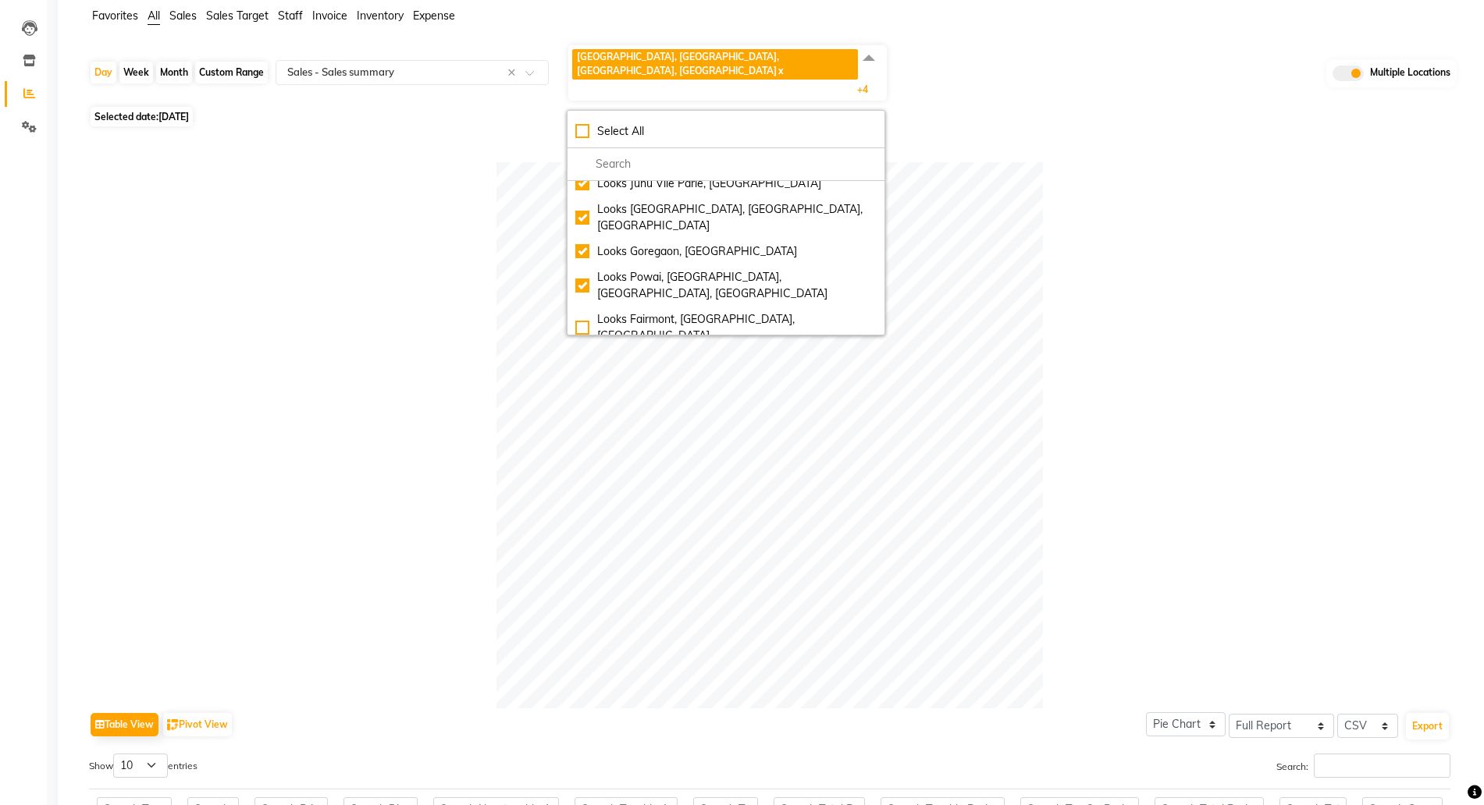
scroll to position [0, 0]
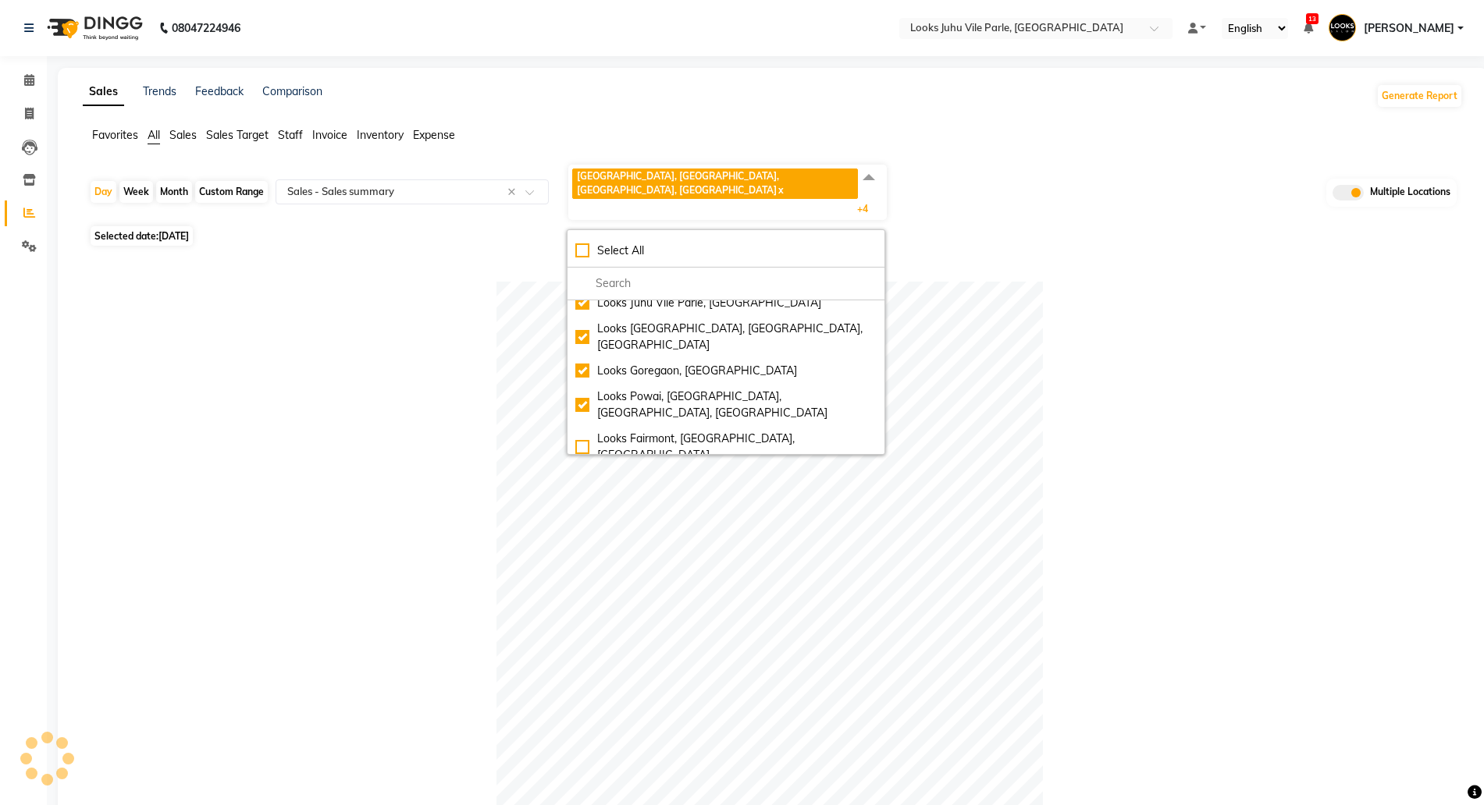
click at [317, 282] on div at bounding box center [769, 555] width 1361 height 546
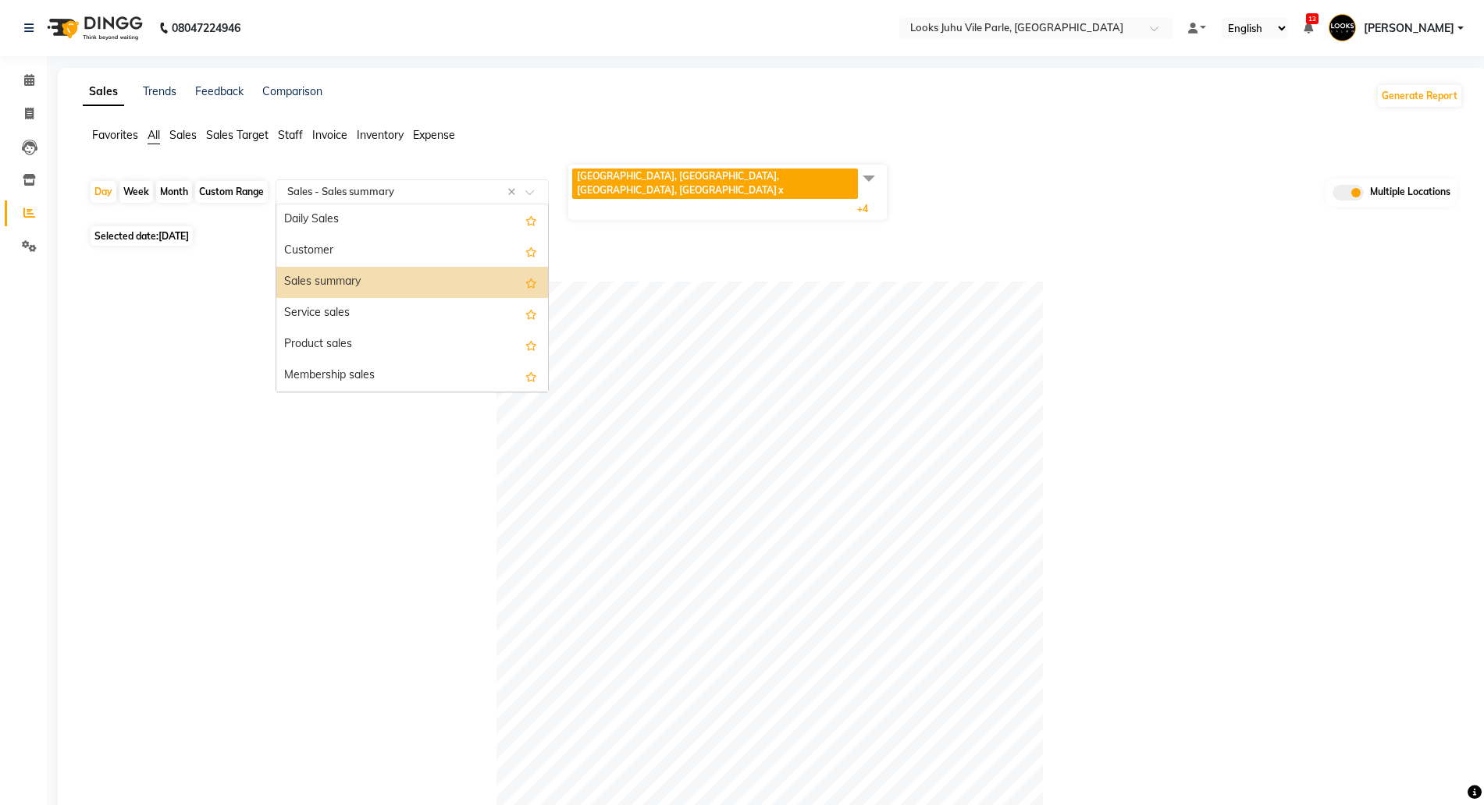
click at [393, 184] on input "text" at bounding box center [396, 192] width 225 height 16
click at [333, 267] on div "Sales summary" at bounding box center [412, 282] width 272 height 31
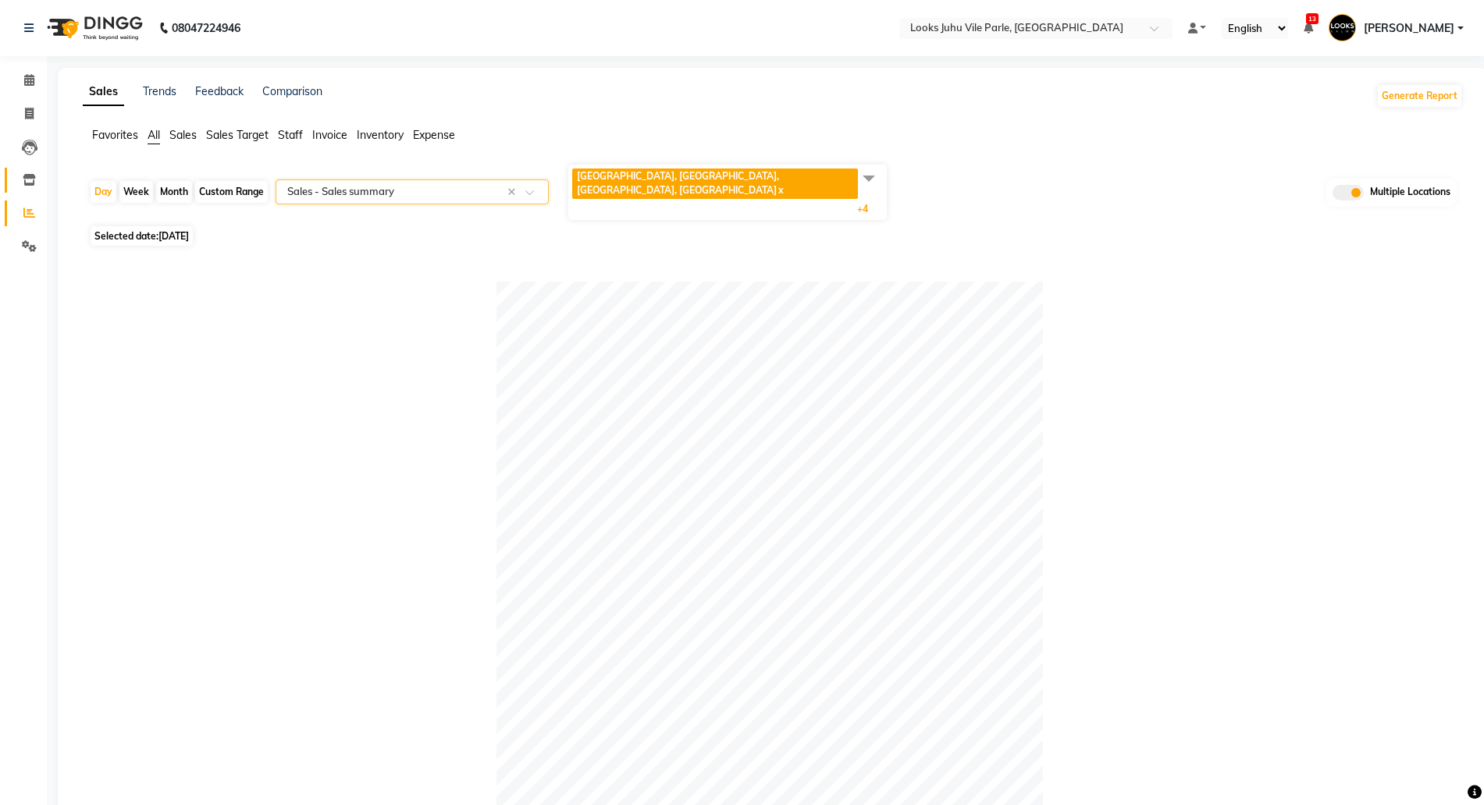
click at [12, 168] on link "Inventory" at bounding box center [23, 181] width 37 height 26
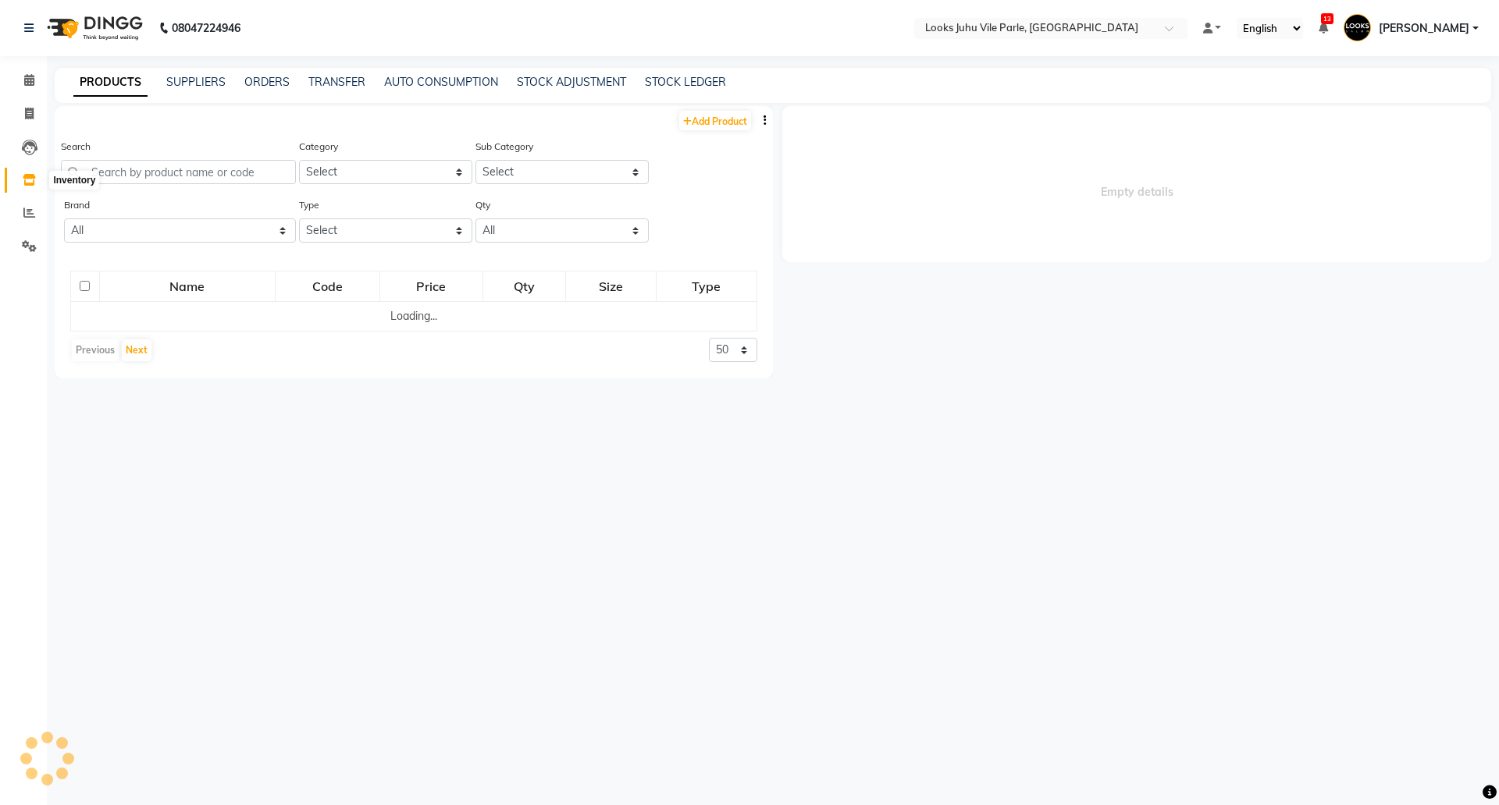
click at [23, 179] on span at bounding box center [29, 181] width 27 height 18
click at [23, 212] on span at bounding box center [29, 213] width 27 height 18
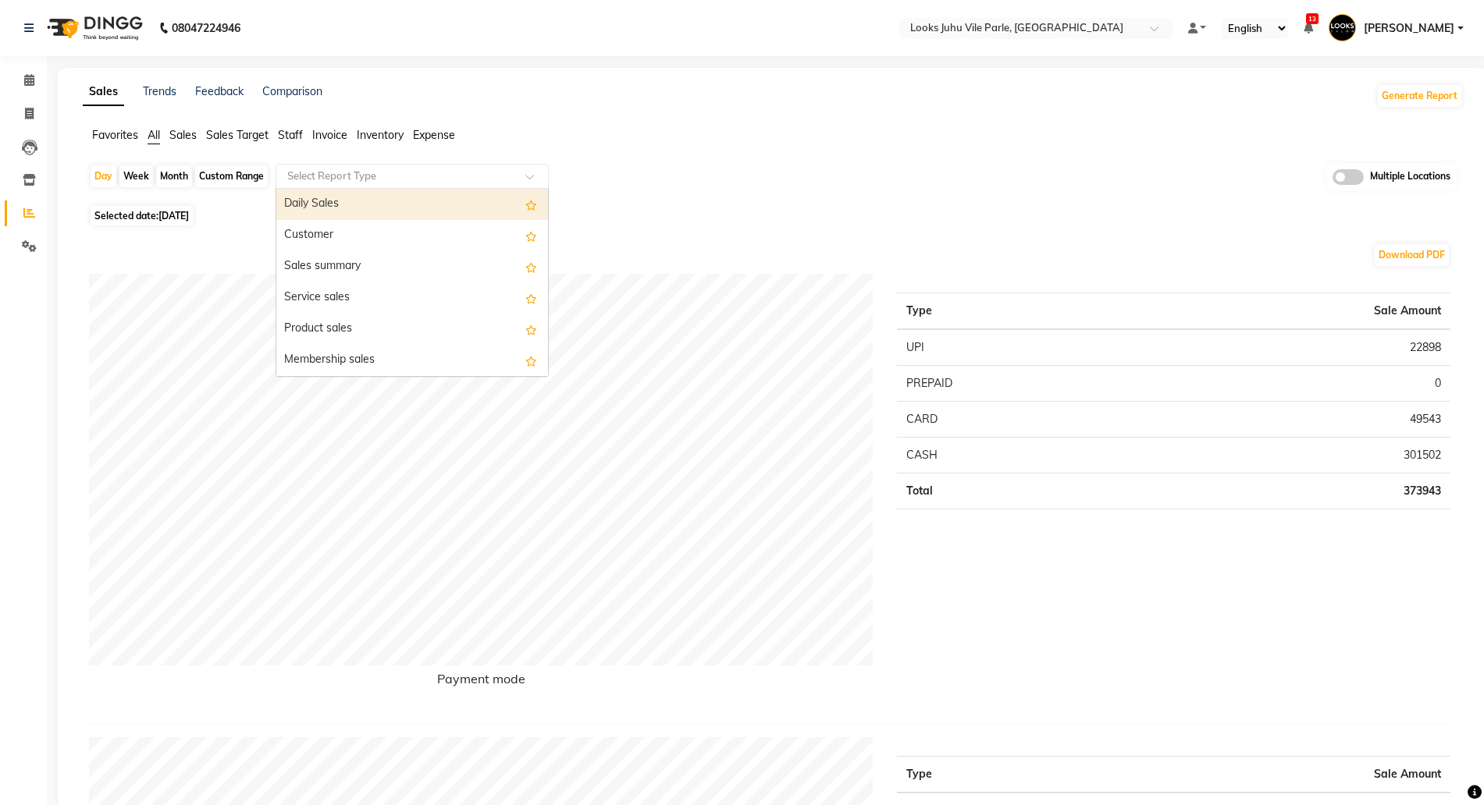
click at [335, 176] on input "text" at bounding box center [396, 177] width 225 height 16
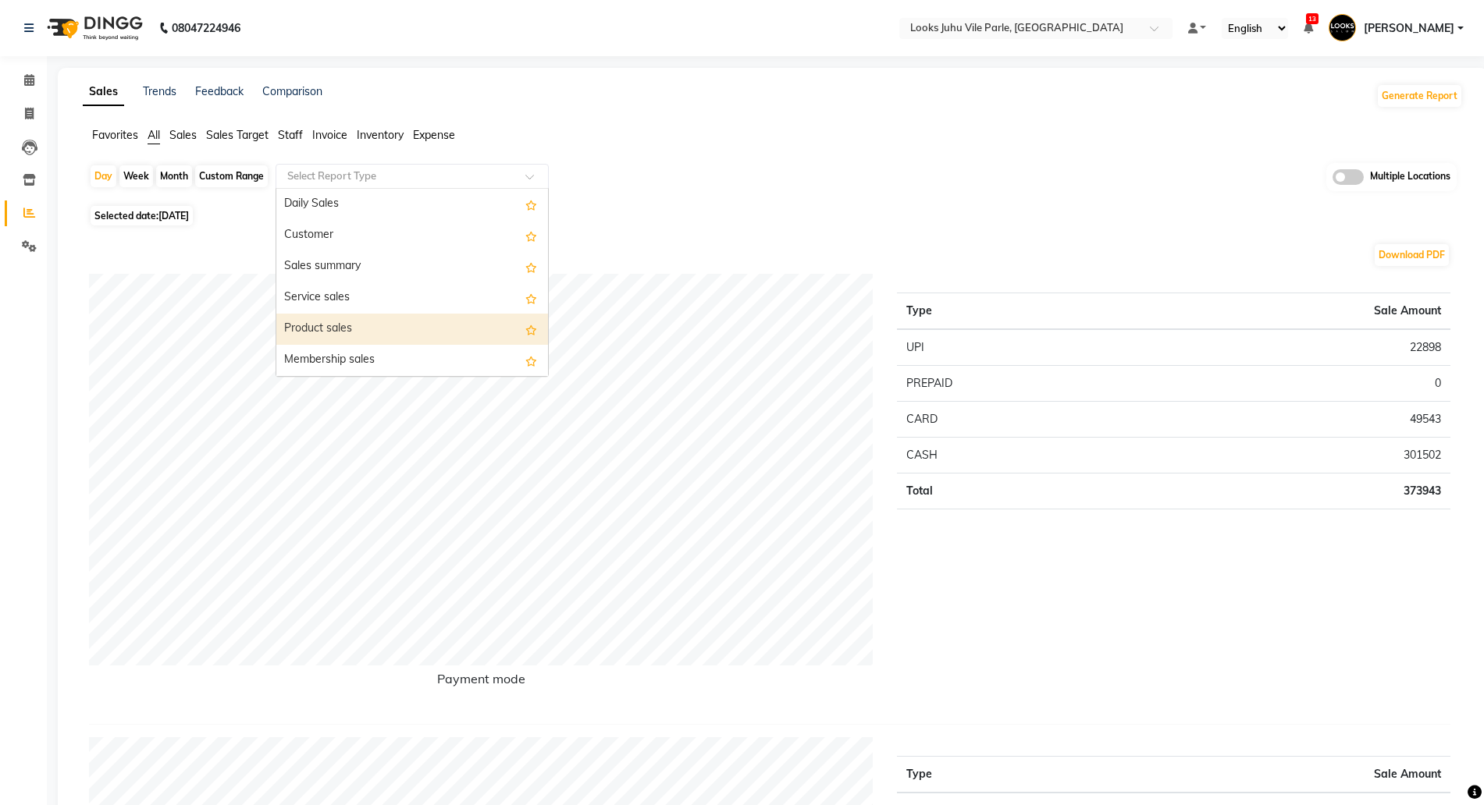
click at [338, 323] on div "Product sales" at bounding box center [412, 329] width 272 height 31
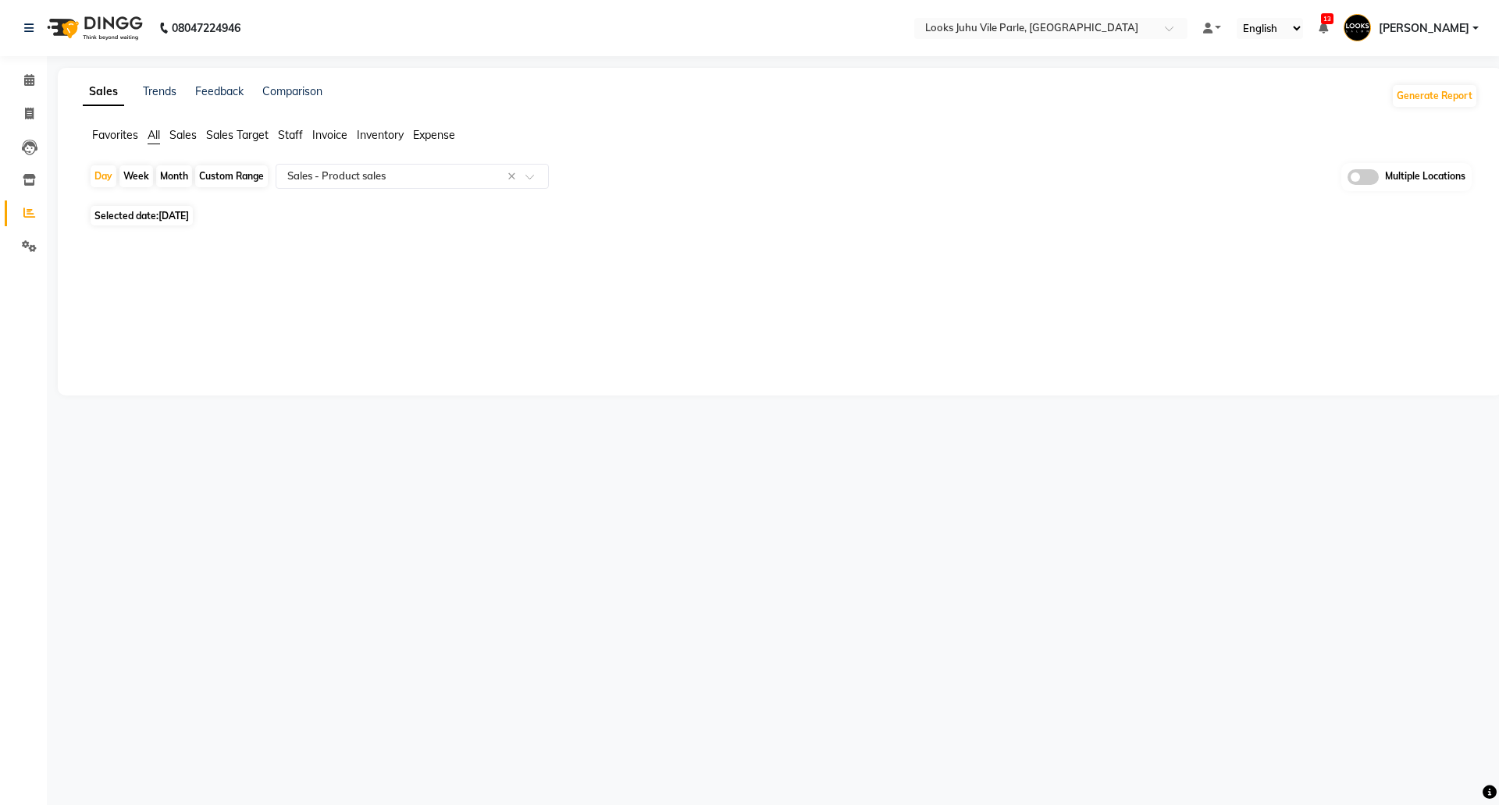
click at [1354, 178] on span at bounding box center [1362, 177] width 31 height 16
click at [1347, 180] on input "checkbox" at bounding box center [1347, 180] width 0 height 0
click at [823, 175] on span "Looks Juhu Vile Parle, Mumbai x" at bounding box center [729, 178] width 322 height 27
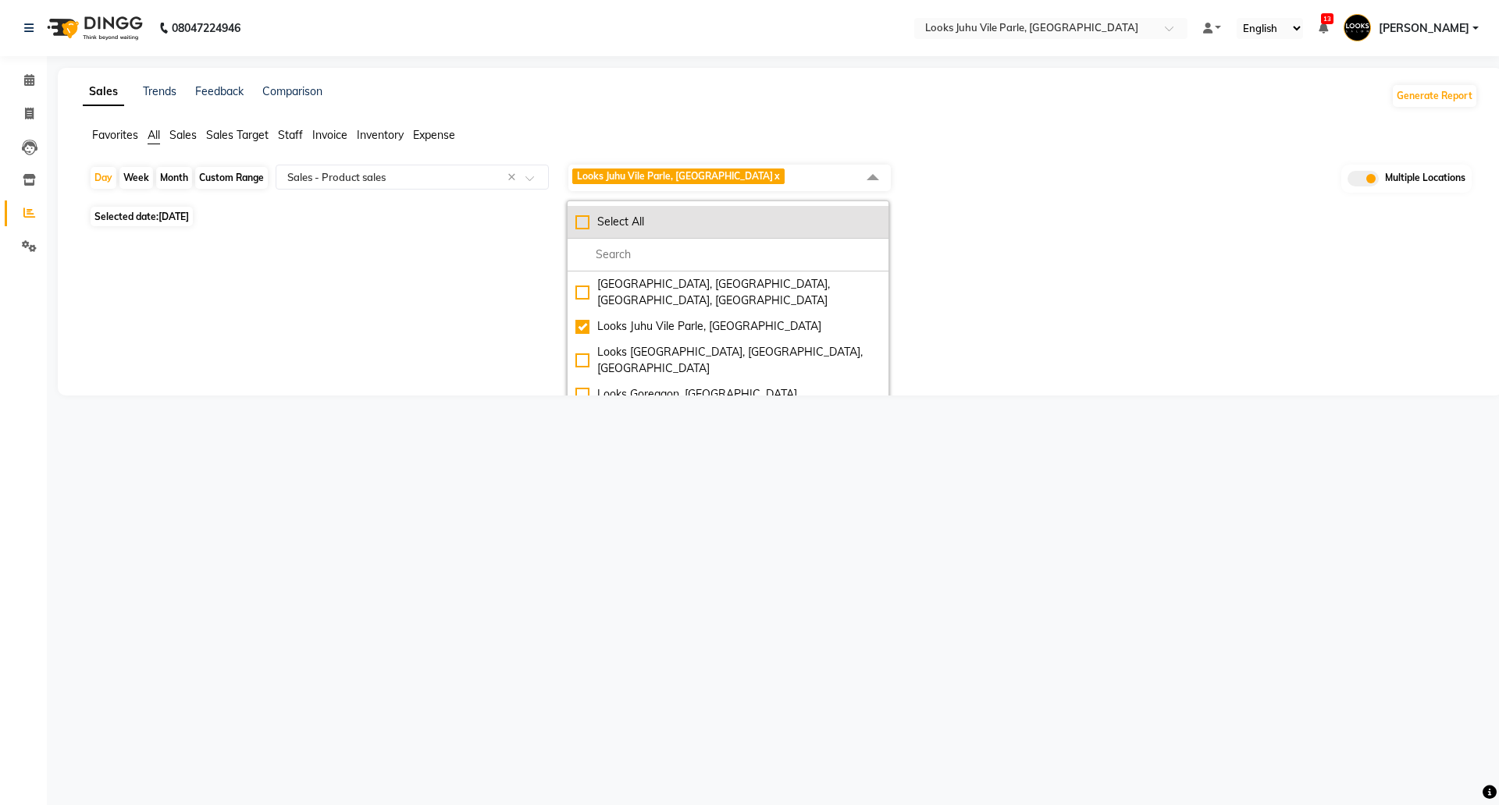
click at [766, 218] on div "Select All" at bounding box center [727, 222] width 305 height 16
checkbox input "true"
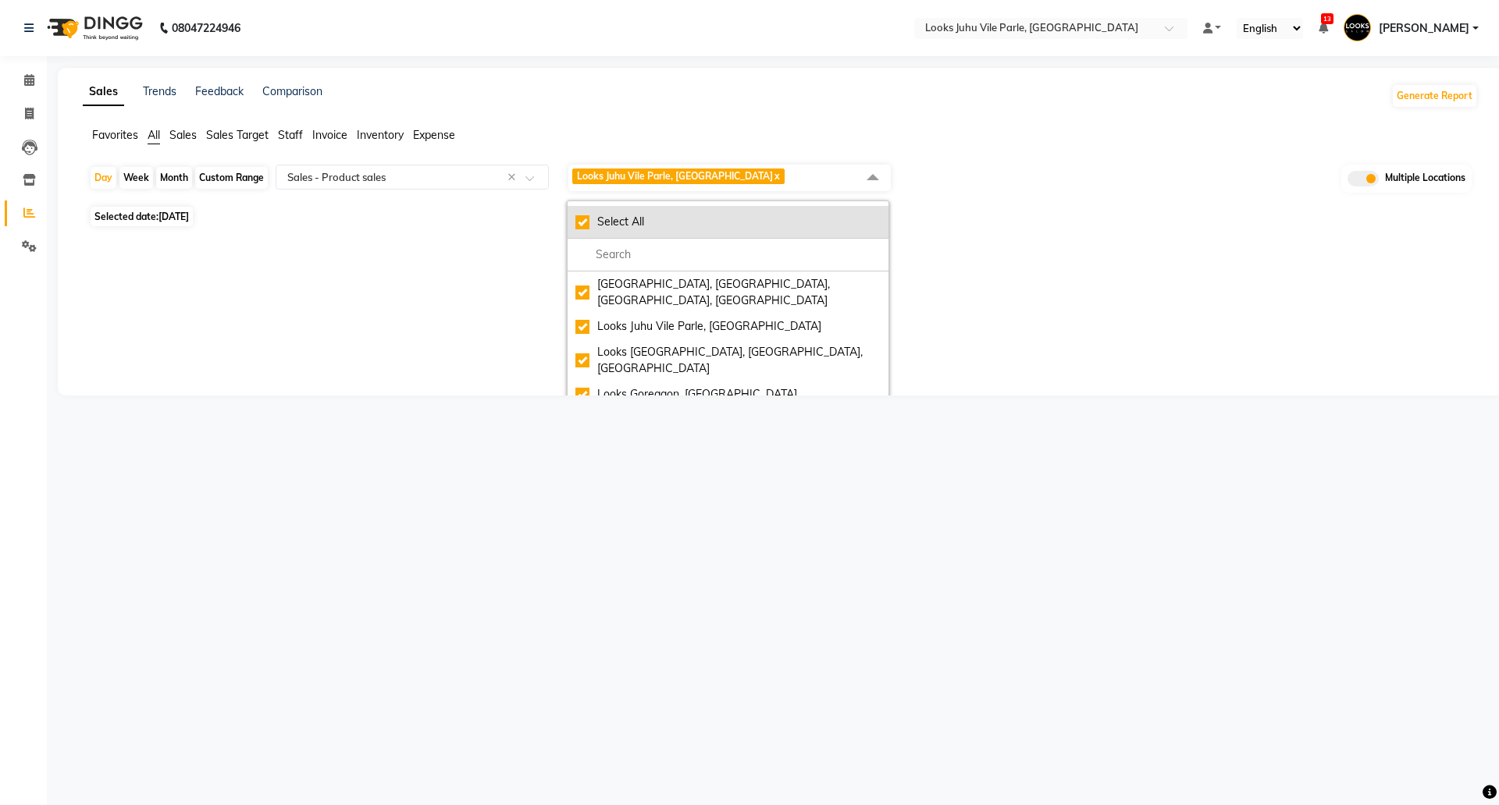
checkbox input "true"
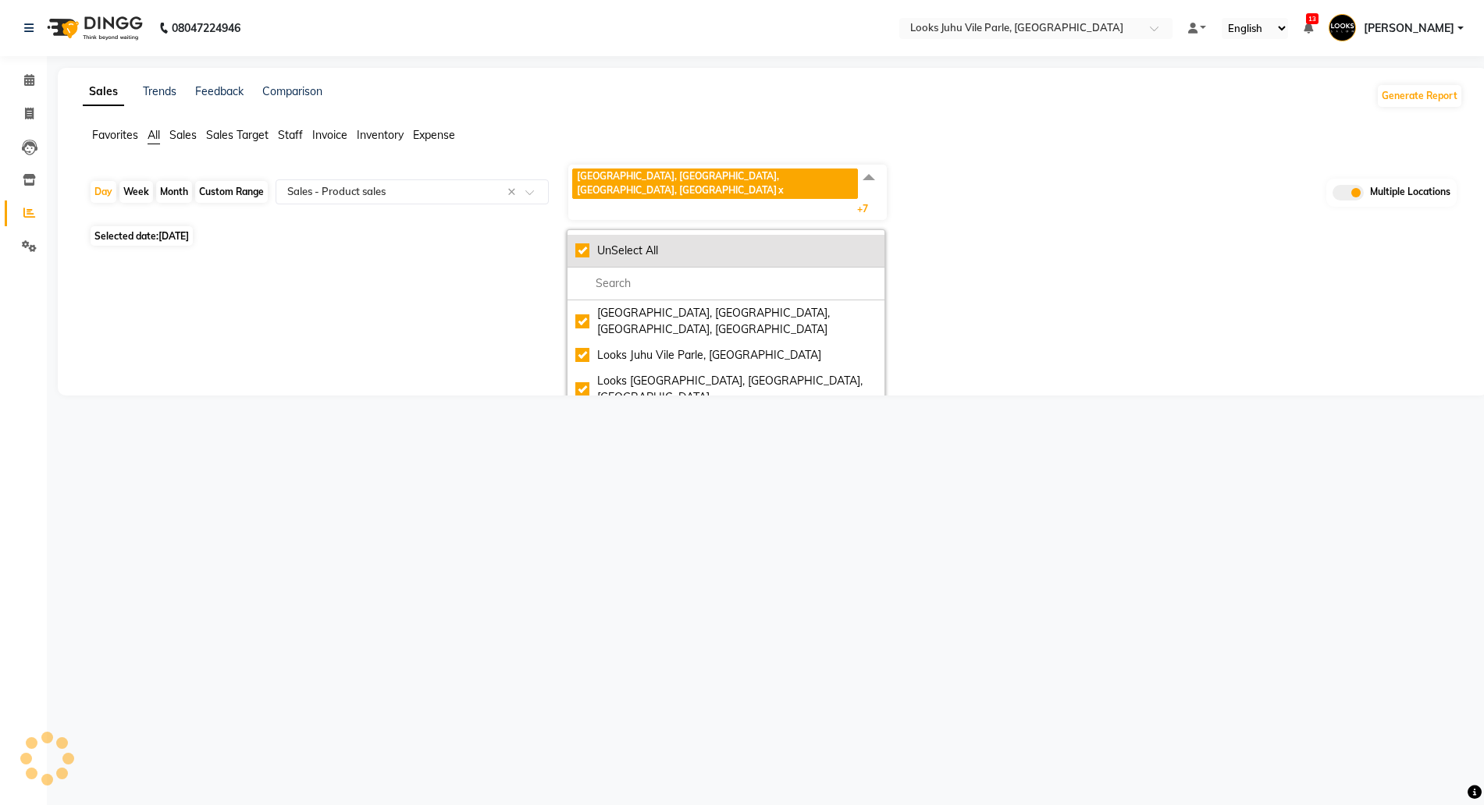
select select "full_report"
select select "csv"
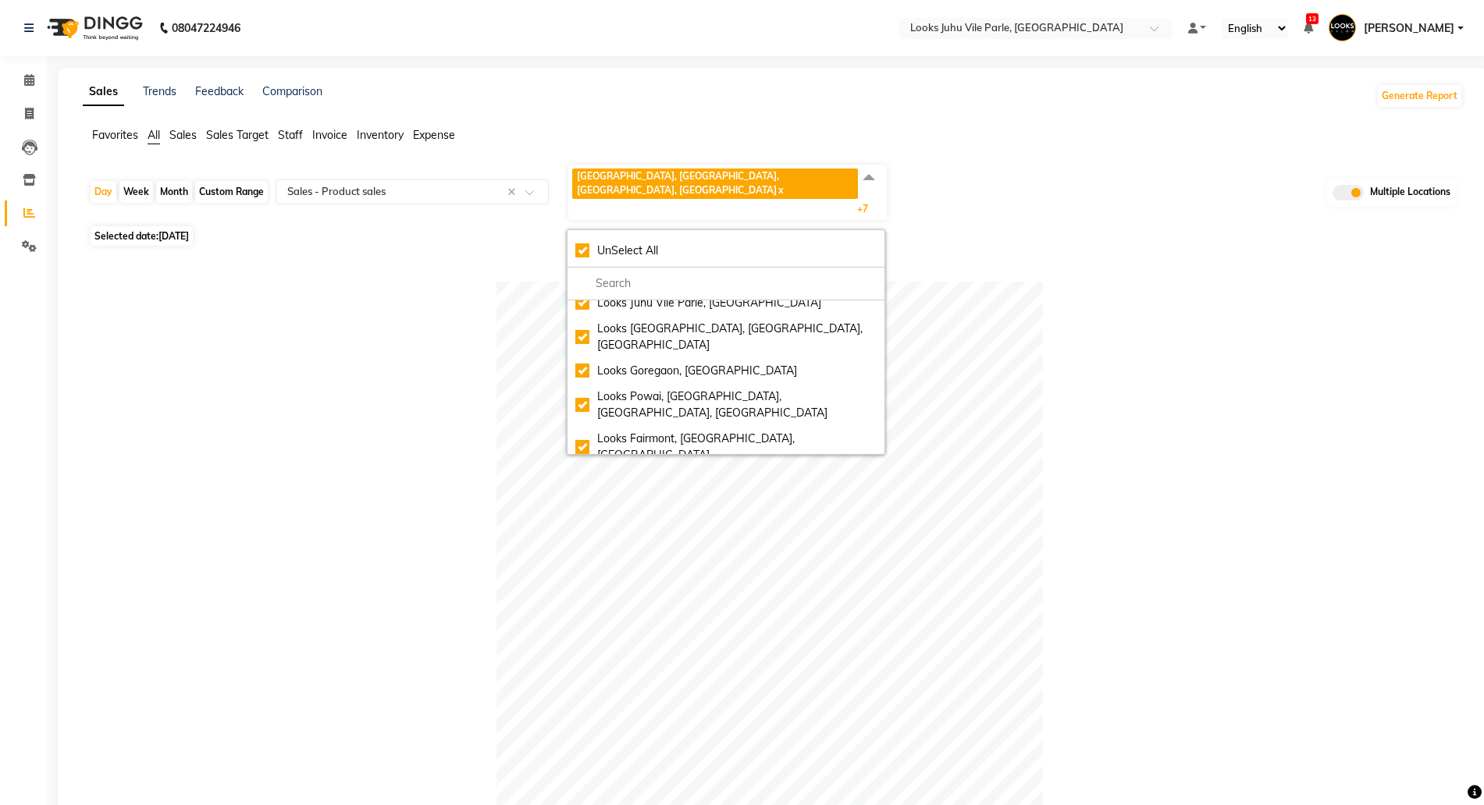
click at [1054, 312] on div at bounding box center [769, 555] width 1361 height 546
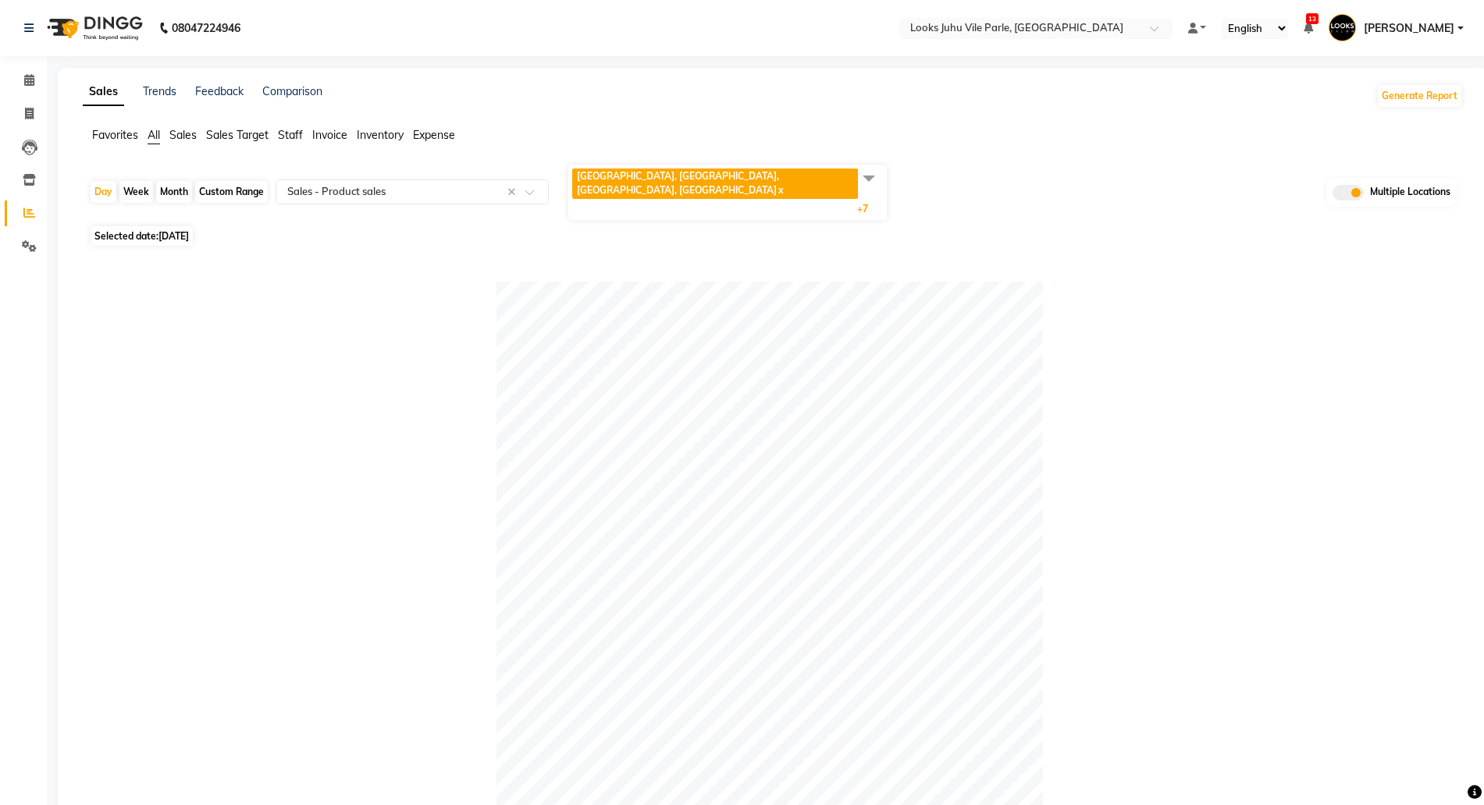
click at [866, 191] on span at bounding box center [868, 178] width 31 height 30
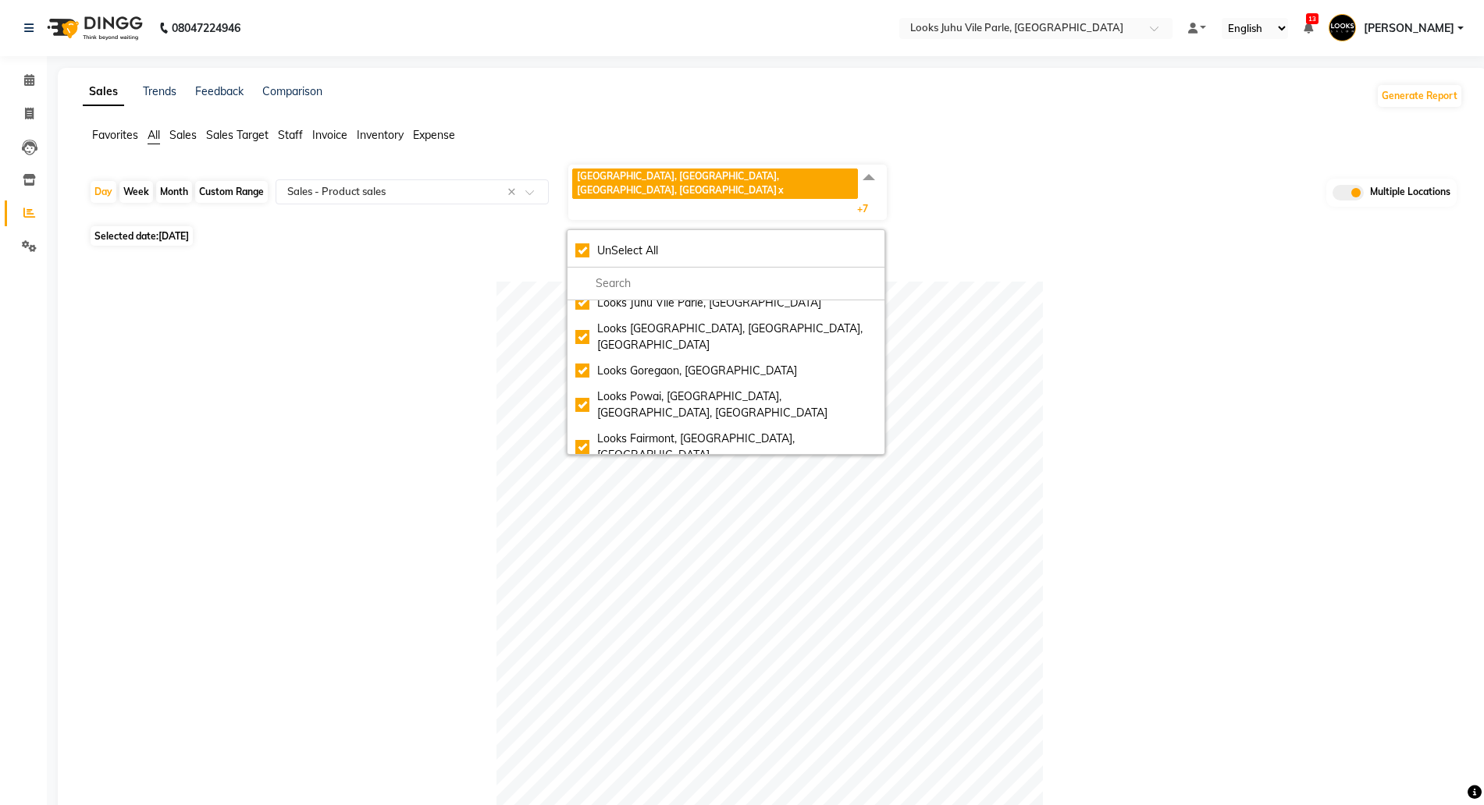
click at [857, 176] on span at bounding box center [868, 178] width 31 height 30
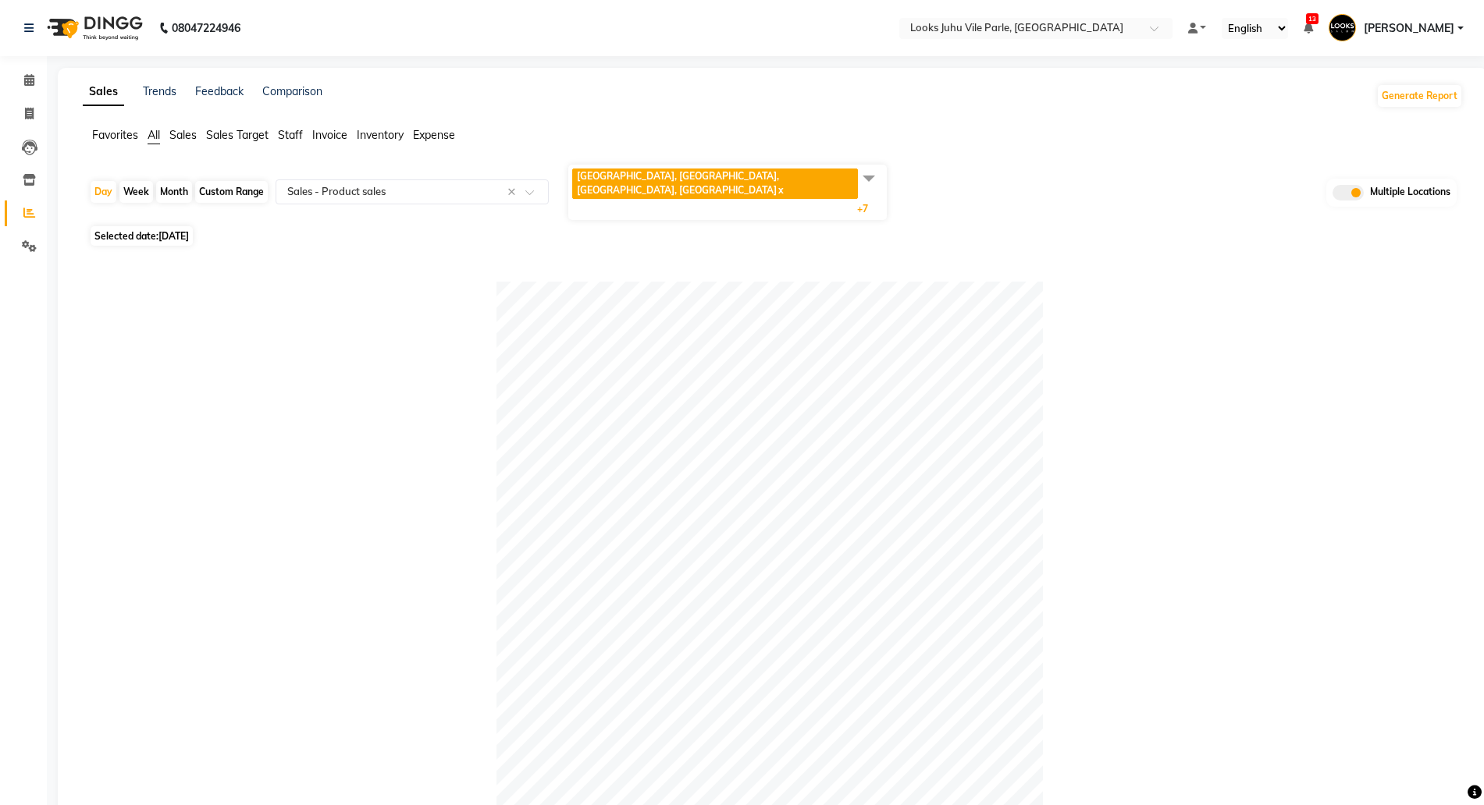
click at [824, 175] on span "Looks Fort, Mumbai, Fort, Mumbai x Looks Juhu Vile Parle, Mumbai x Looks Juhu M…" at bounding box center [727, 192] width 318 height 55
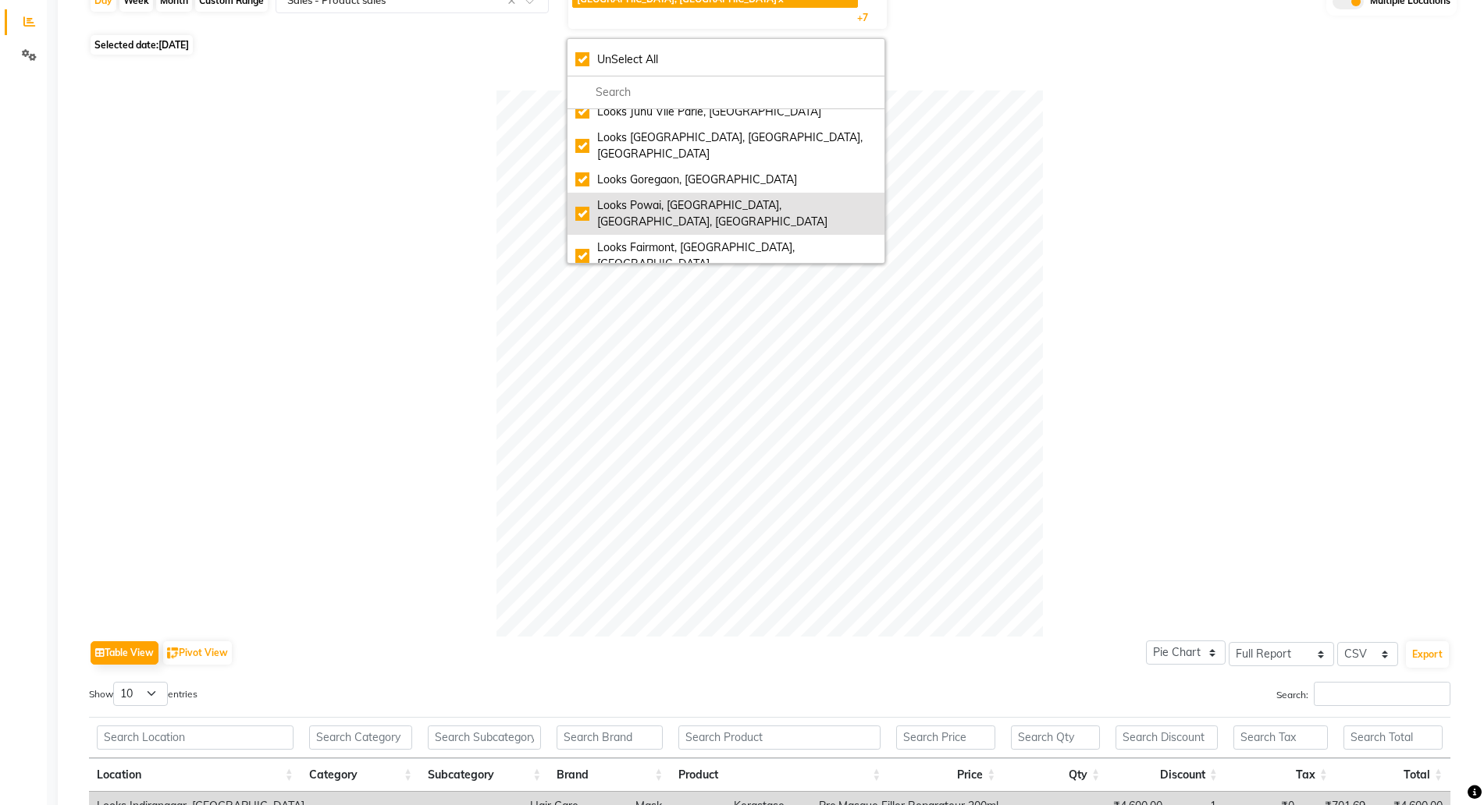
scroll to position [293, 0]
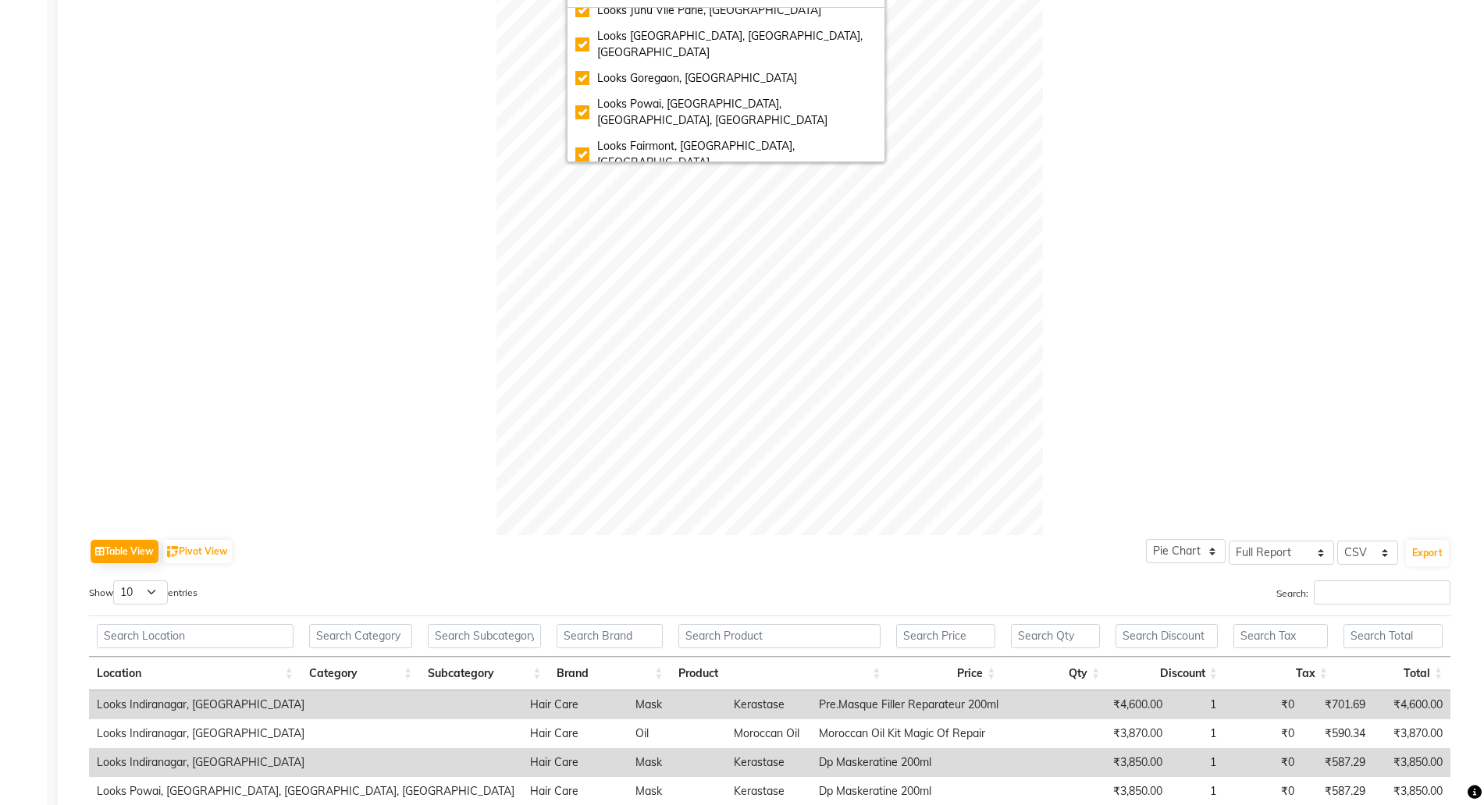
click at [645, 180] on div "Looks [GEOGRAPHIC_DATA], [GEOGRAPHIC_DATA]" at bounding box center [725, 188] width 301 height 16
checkbox input "false"
click at [631, 206] on div "Looks Indiranagar, [GEOGRAPHIC_DATA]" at bounding box center [725, 214] width 301 height 16
checkbox input "false"
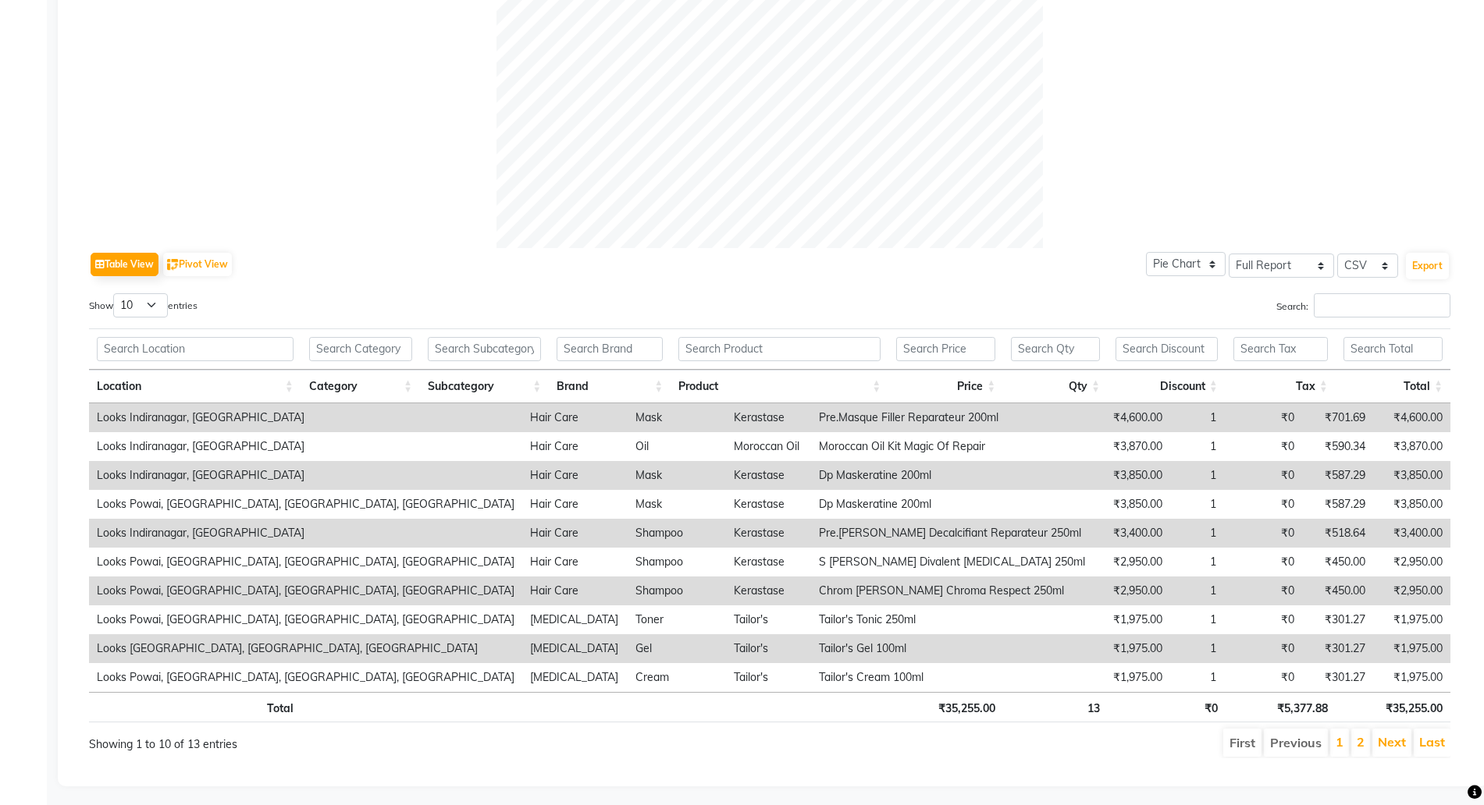
scroll to position [92, 0]
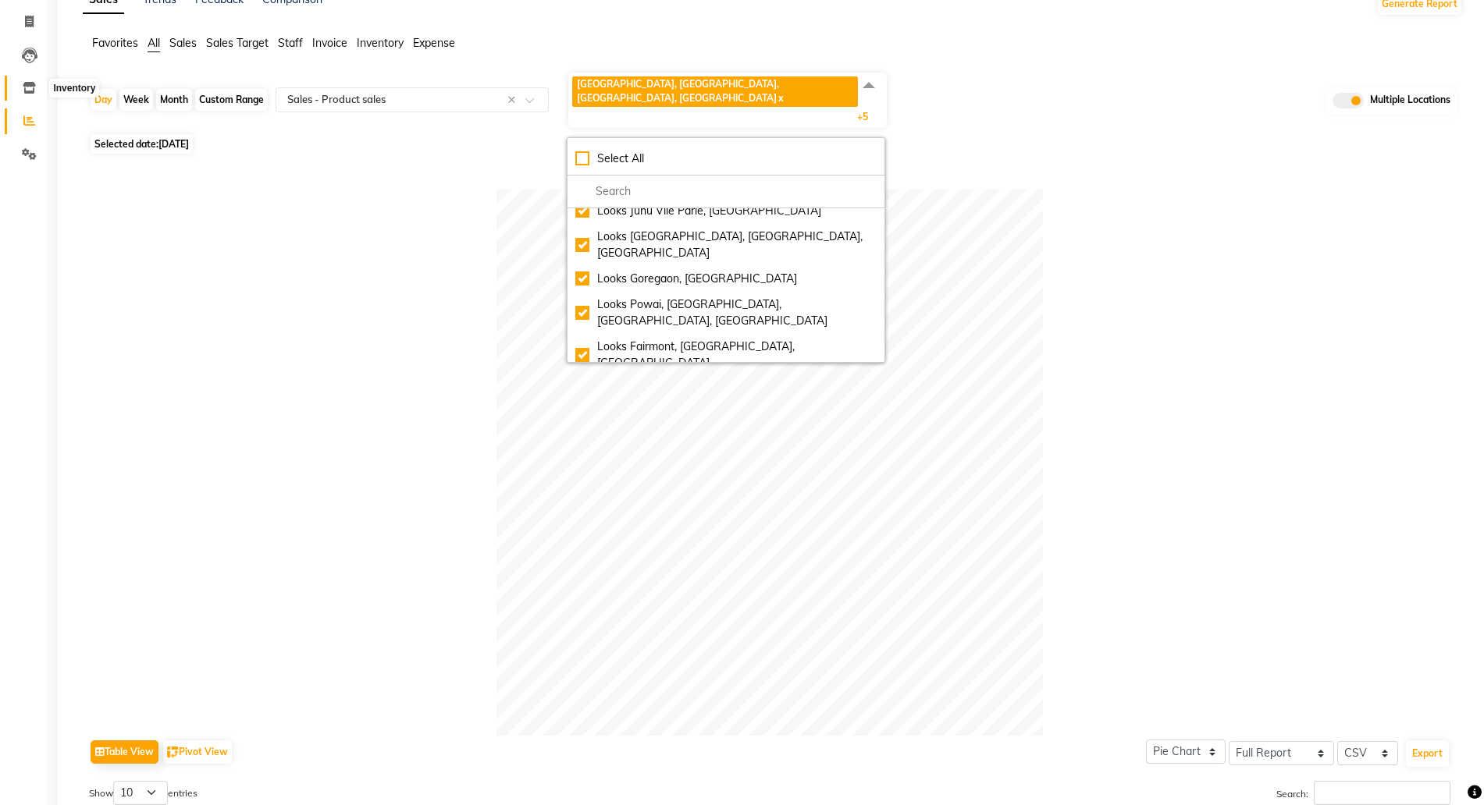
click at [22, 83] on span at bounding box center [29, 89] width 27 height 18
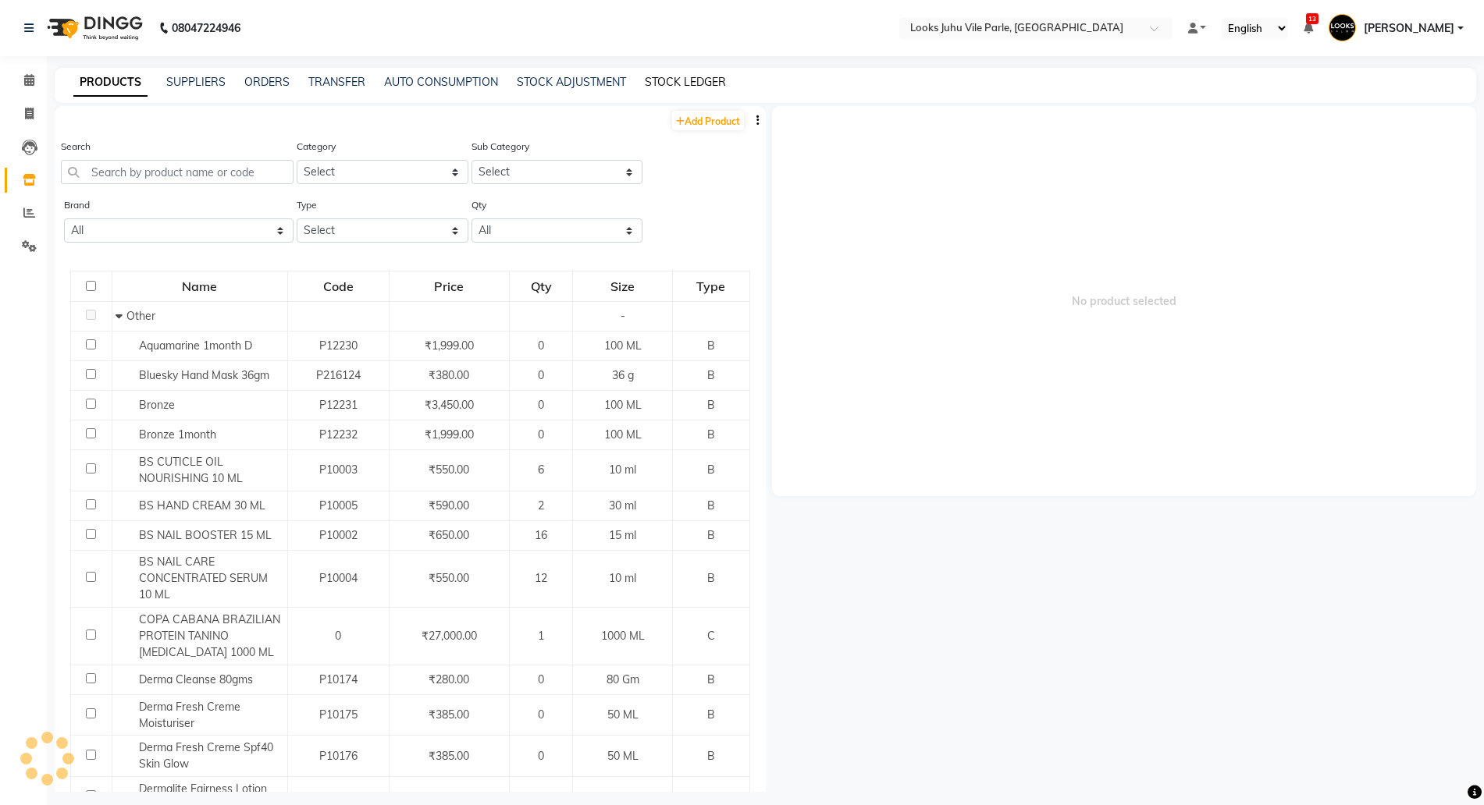
click at [667, 79] on link "STOCK LEDGER" at bounding box center [685, 82] width 81 height 14
select select "all"
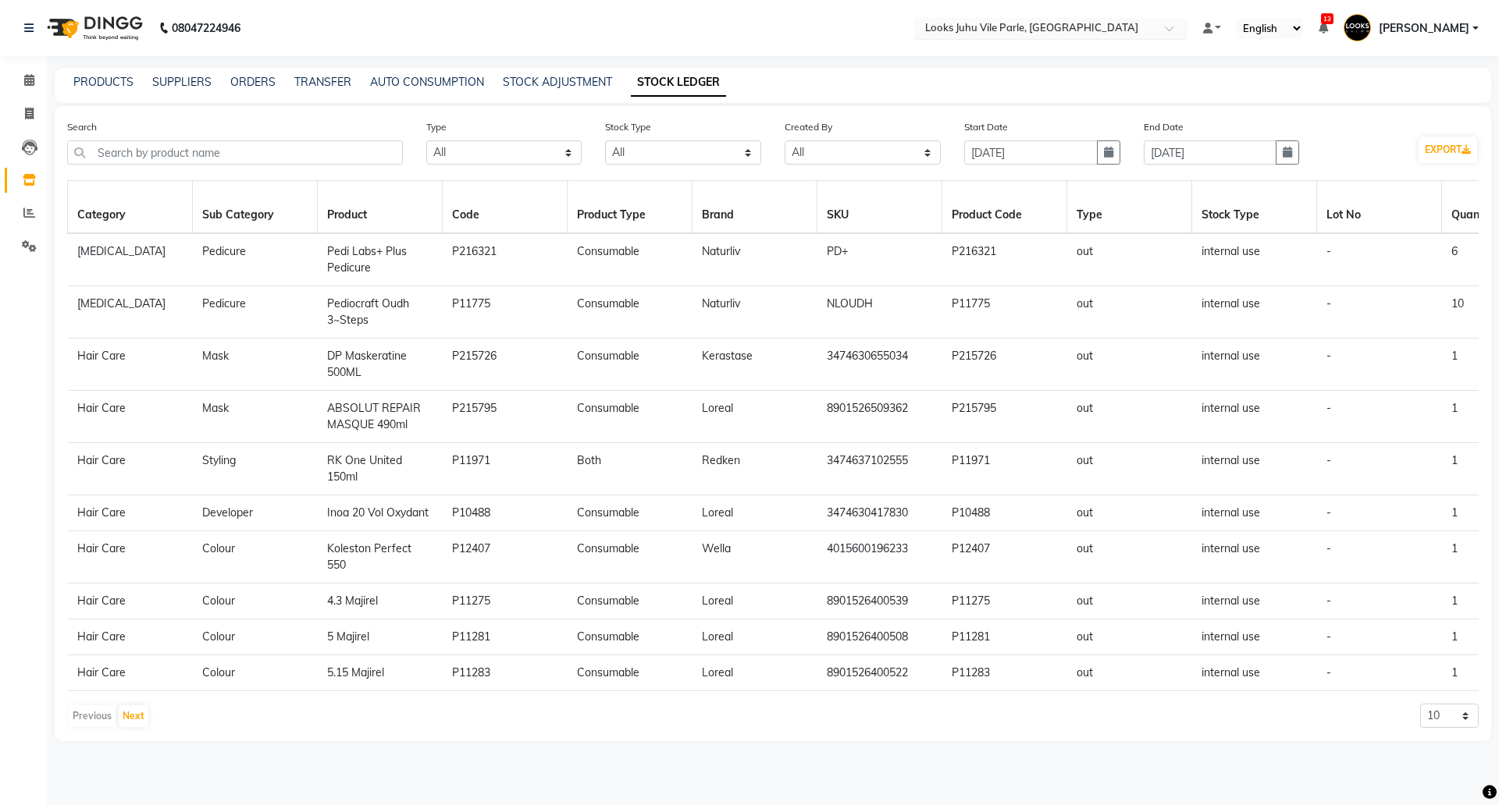
click at [1012, 32] on input "text" at bounding box center [1035, 30] width 226 height 16
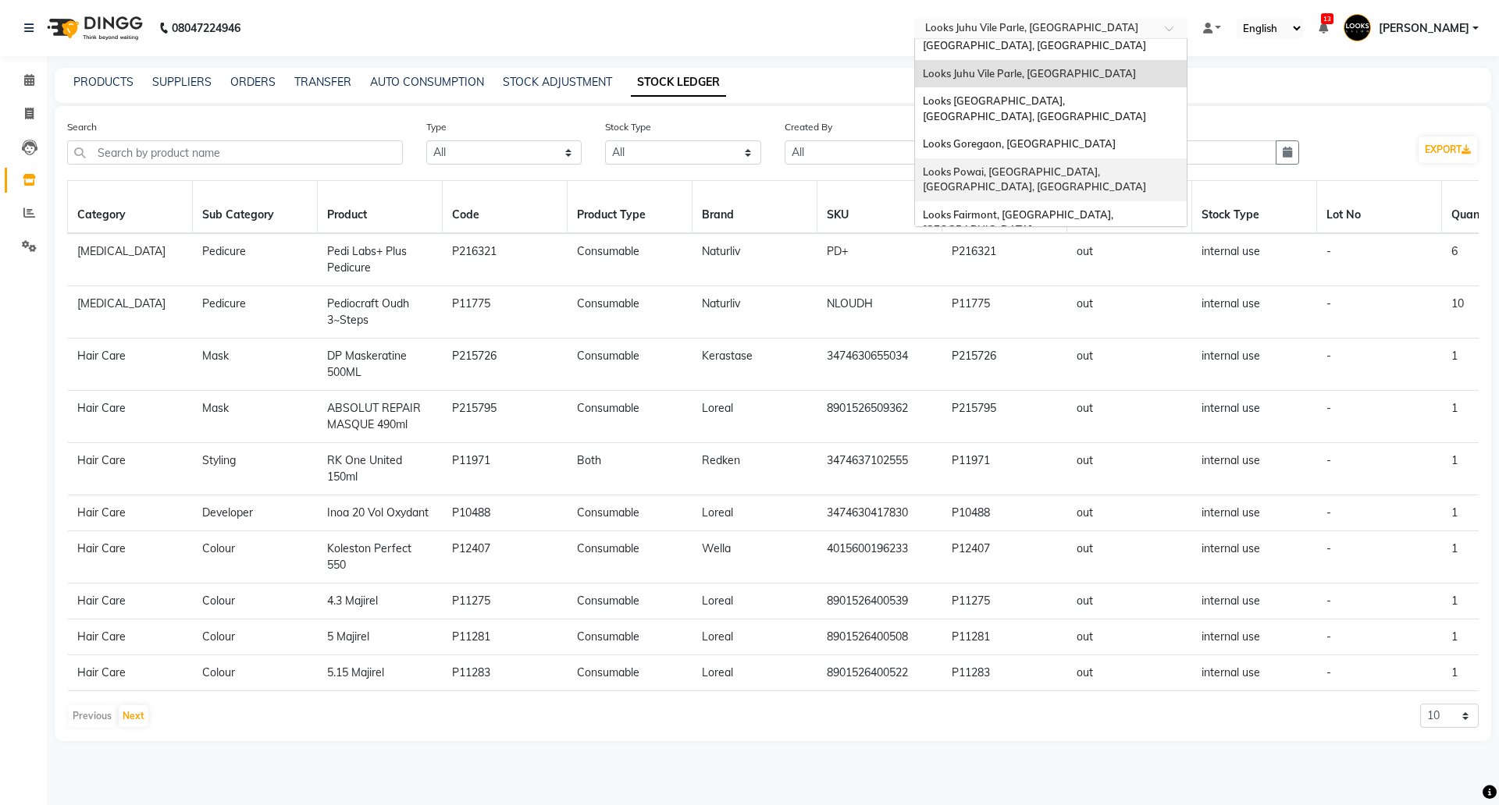
scroll to position [34, 0]
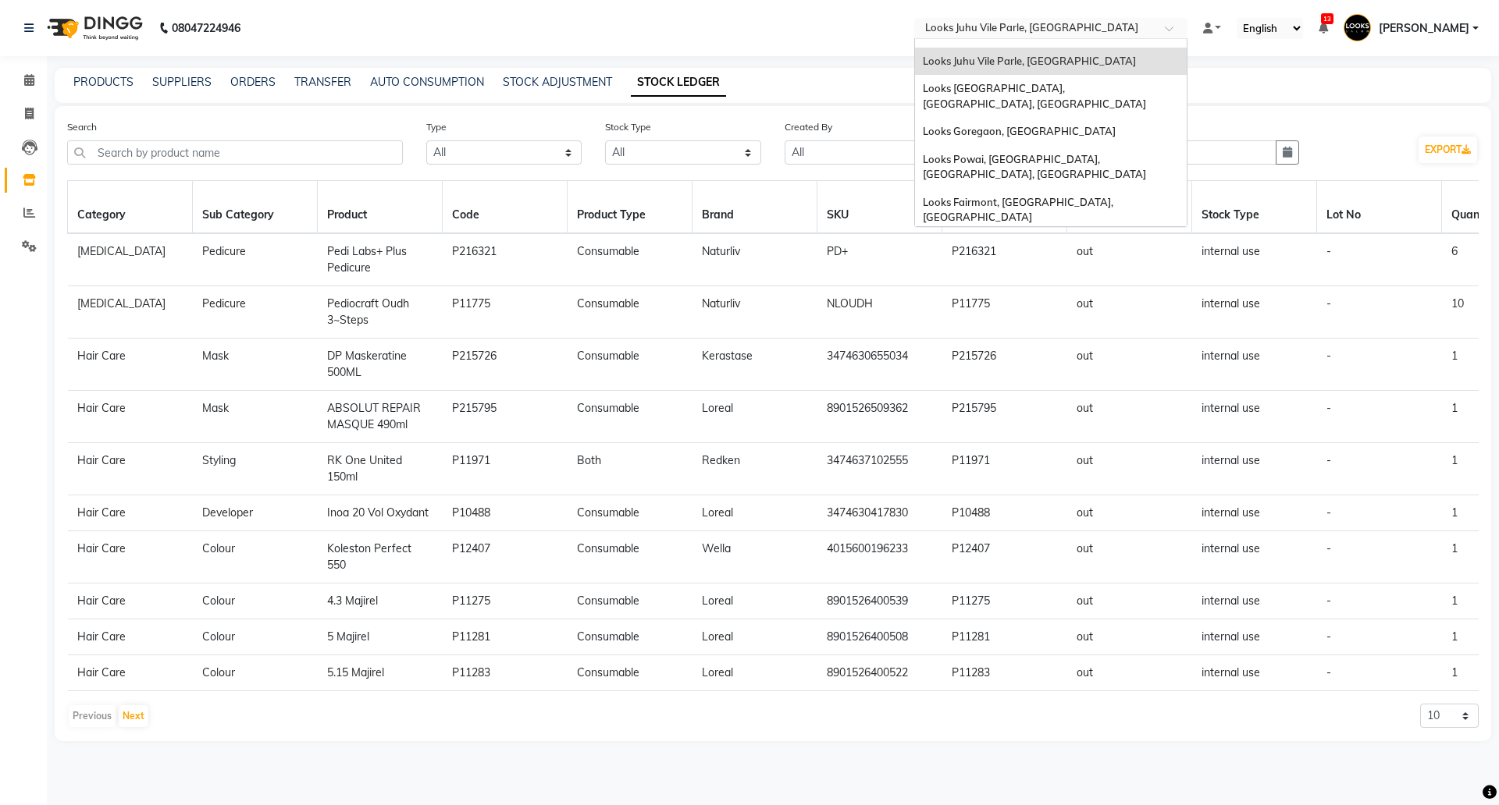
click at [1002, 239] on span "Looks [GEOGRAPHIC_DATA], [GEOGRAPHIC_DATA]" at bounding box center [1050, 245] width 254 height 12
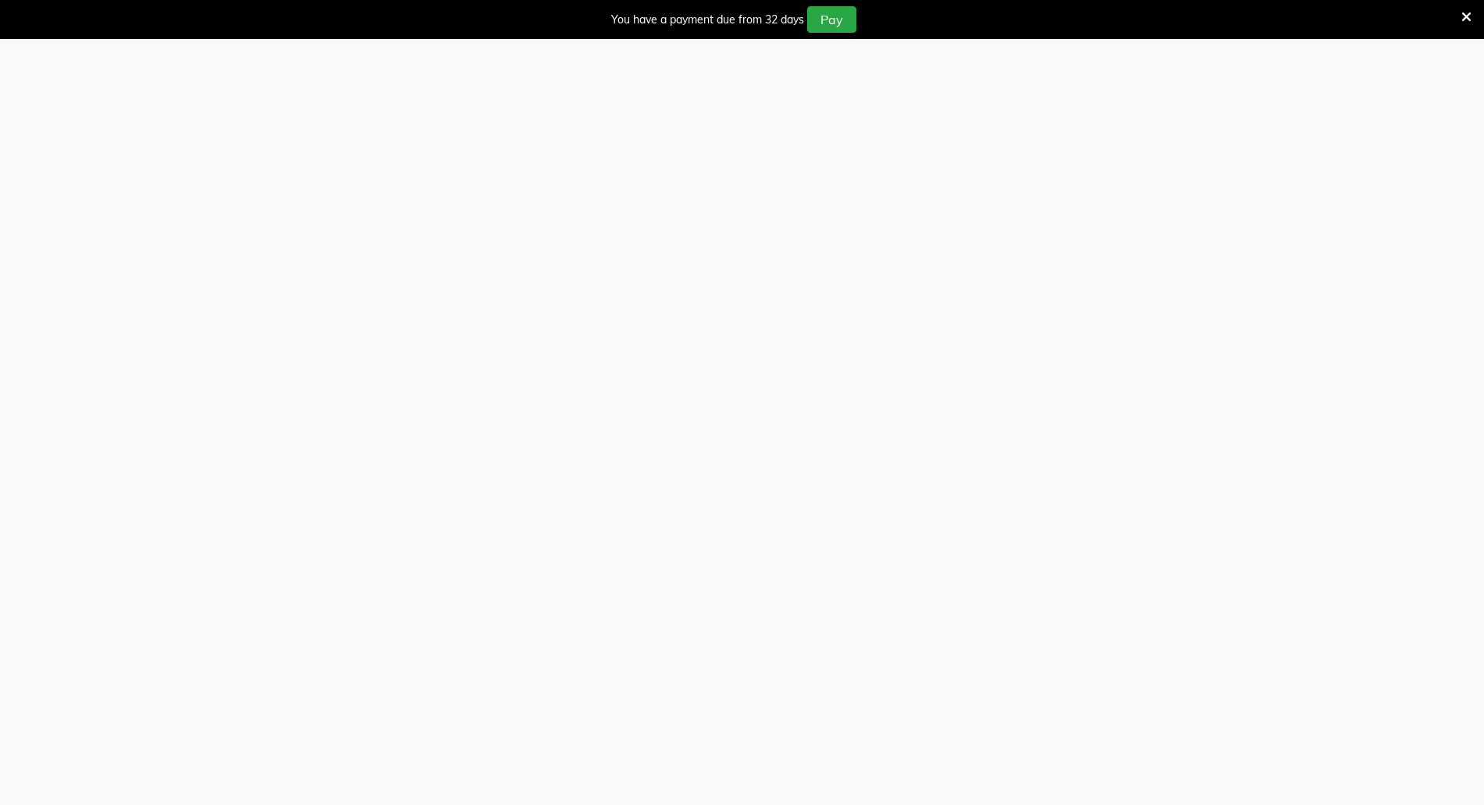
select select "all"
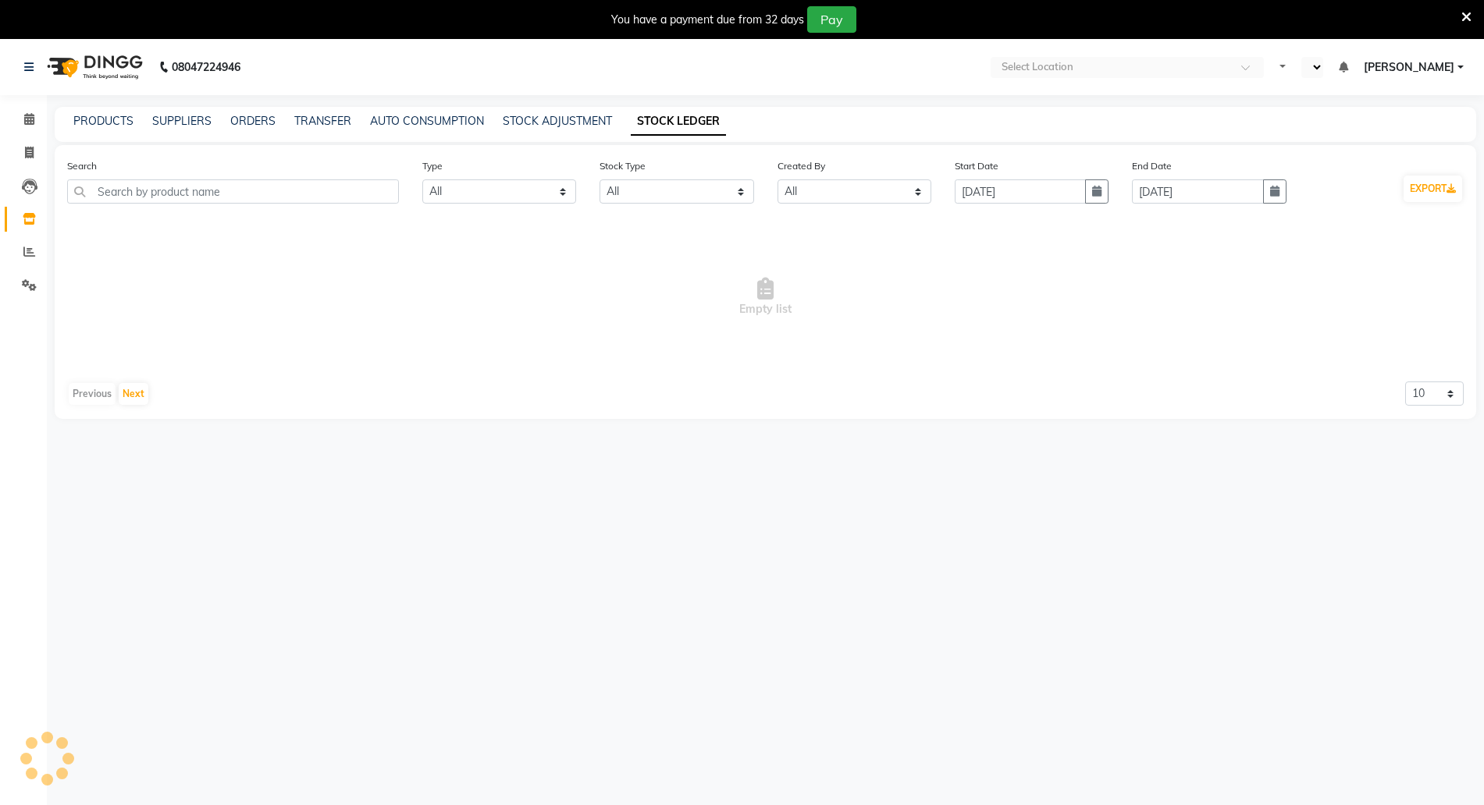
select select "en"
click at [1455, 15] on div "You have a payment due from 32 days Pay" at bounding box center [733, 19] width 1455 height 27
click at [1463, 16] on icon at bounding box center [1466, 17] width 10 height 14
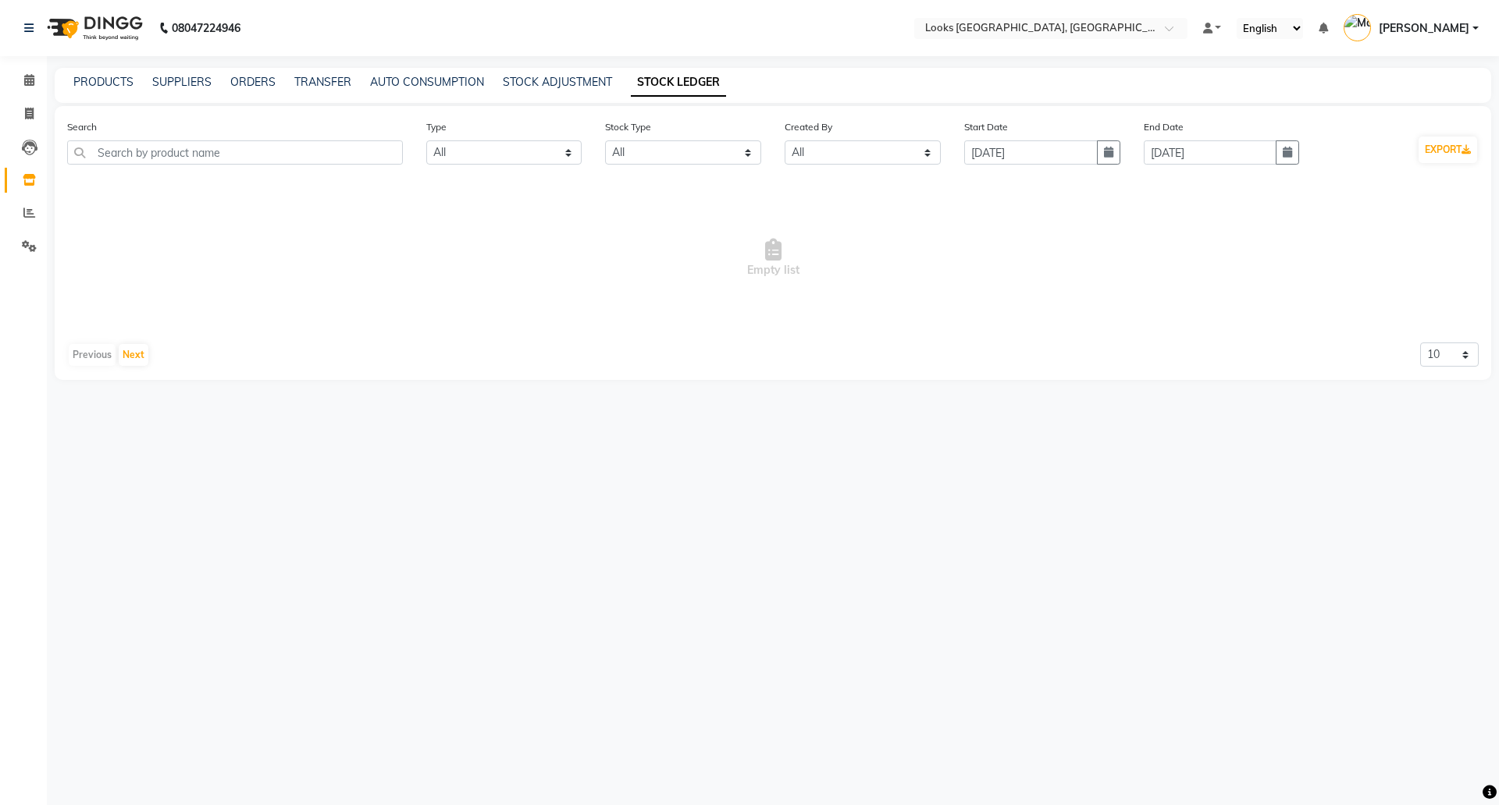
click at [661, 81] on link "STOCK LEDGER" at bounding box center [678, 83] width 95 height 28
click at [1013, 31] on input "text" at bounding box center [1035, 30] width 226 height 16
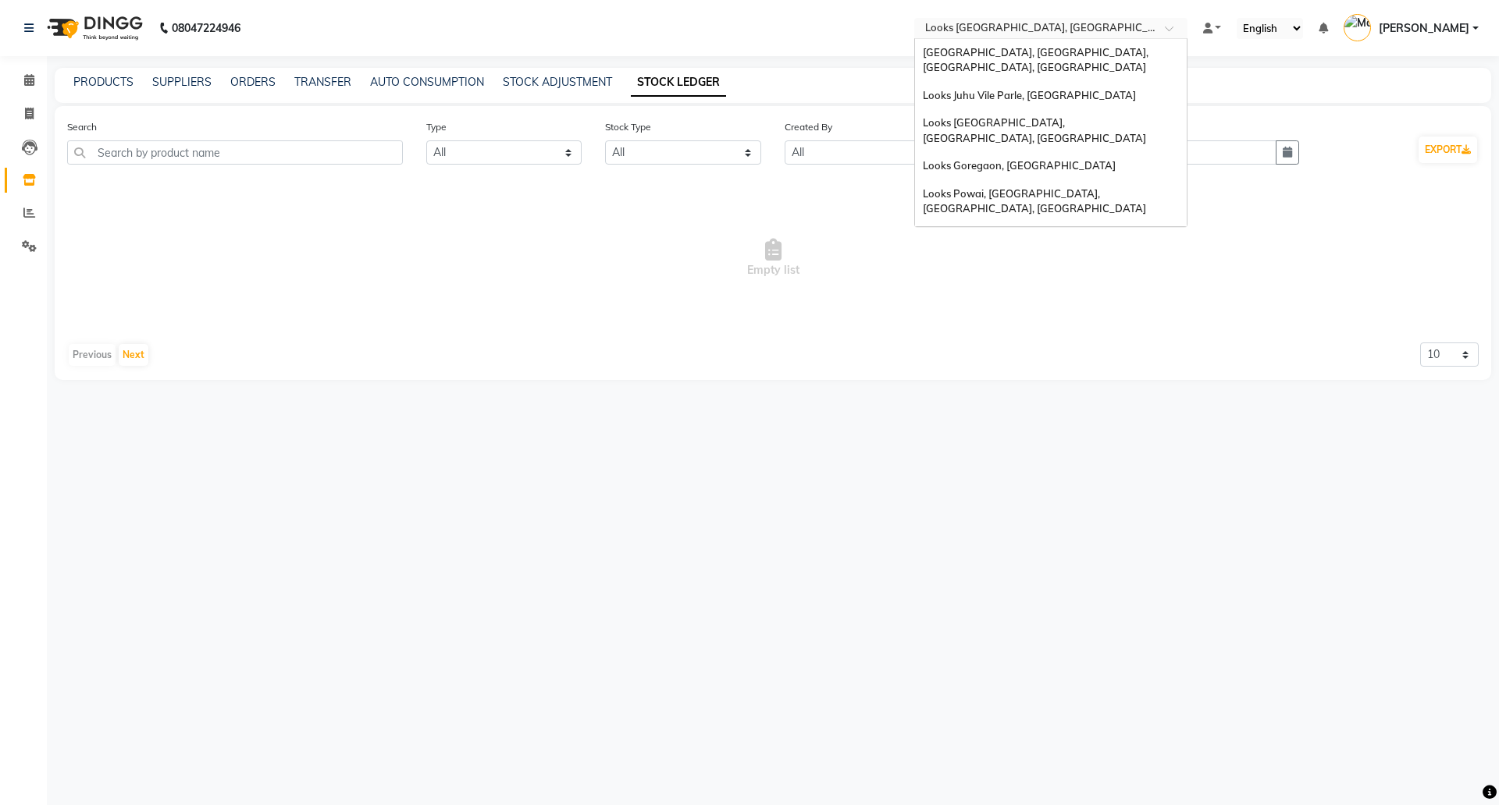
scroll to position [34, 0]
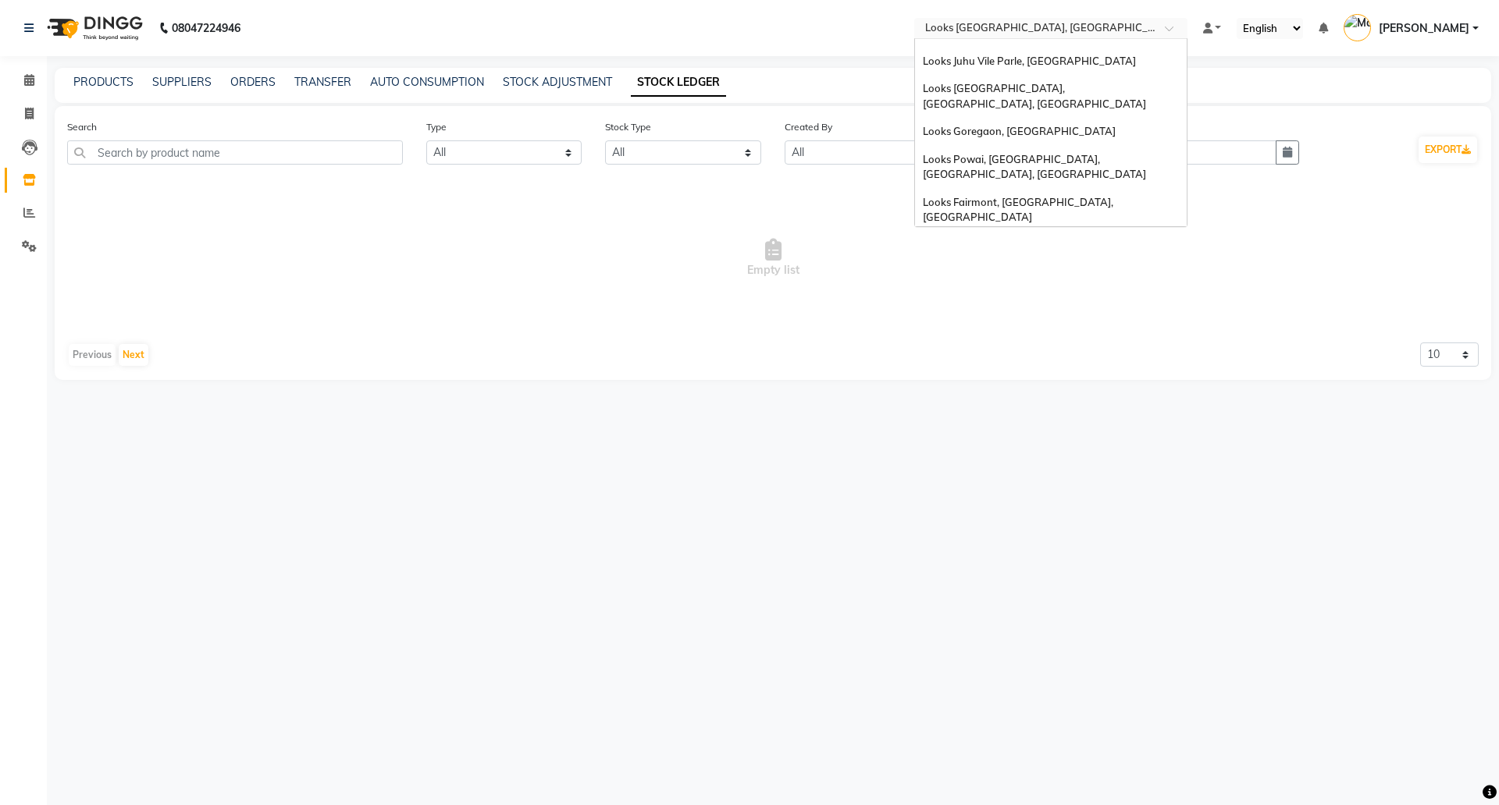
click at [1009, 266] on span "Looks Indiranagar, [GEOGRAPHIC_DATA]" at bounding box center [1023, 272] width 201 height 12
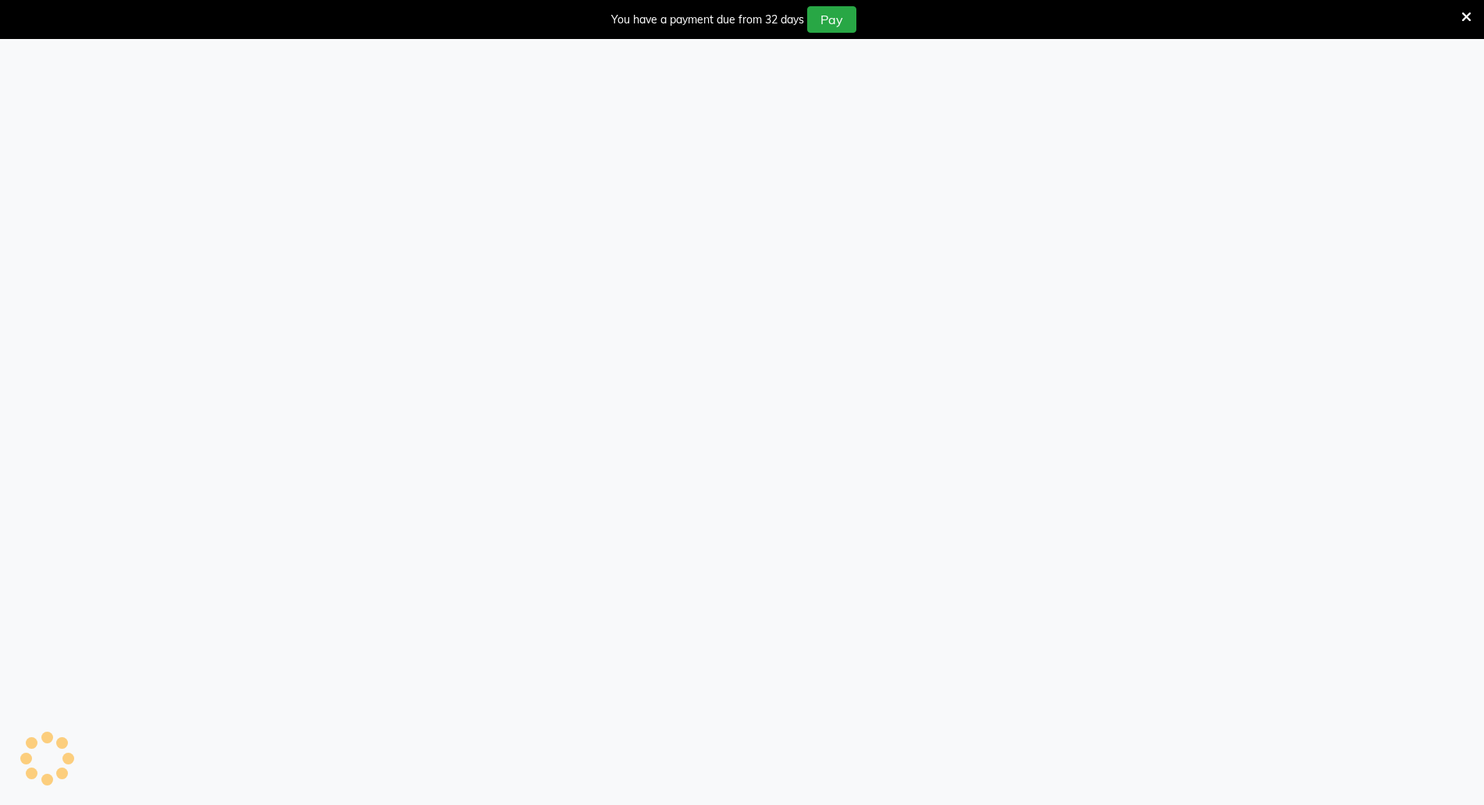
select select "all"
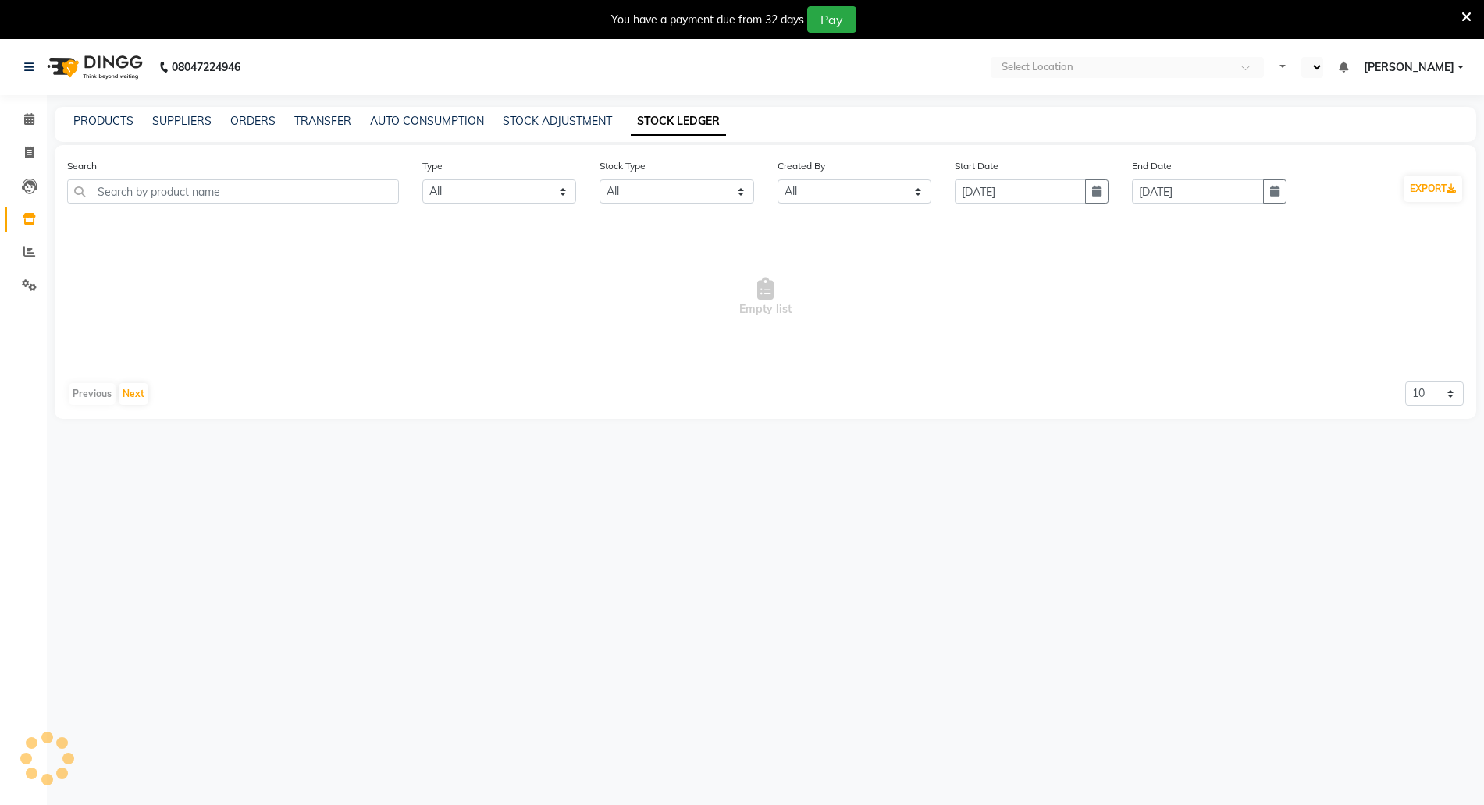
select select "en"
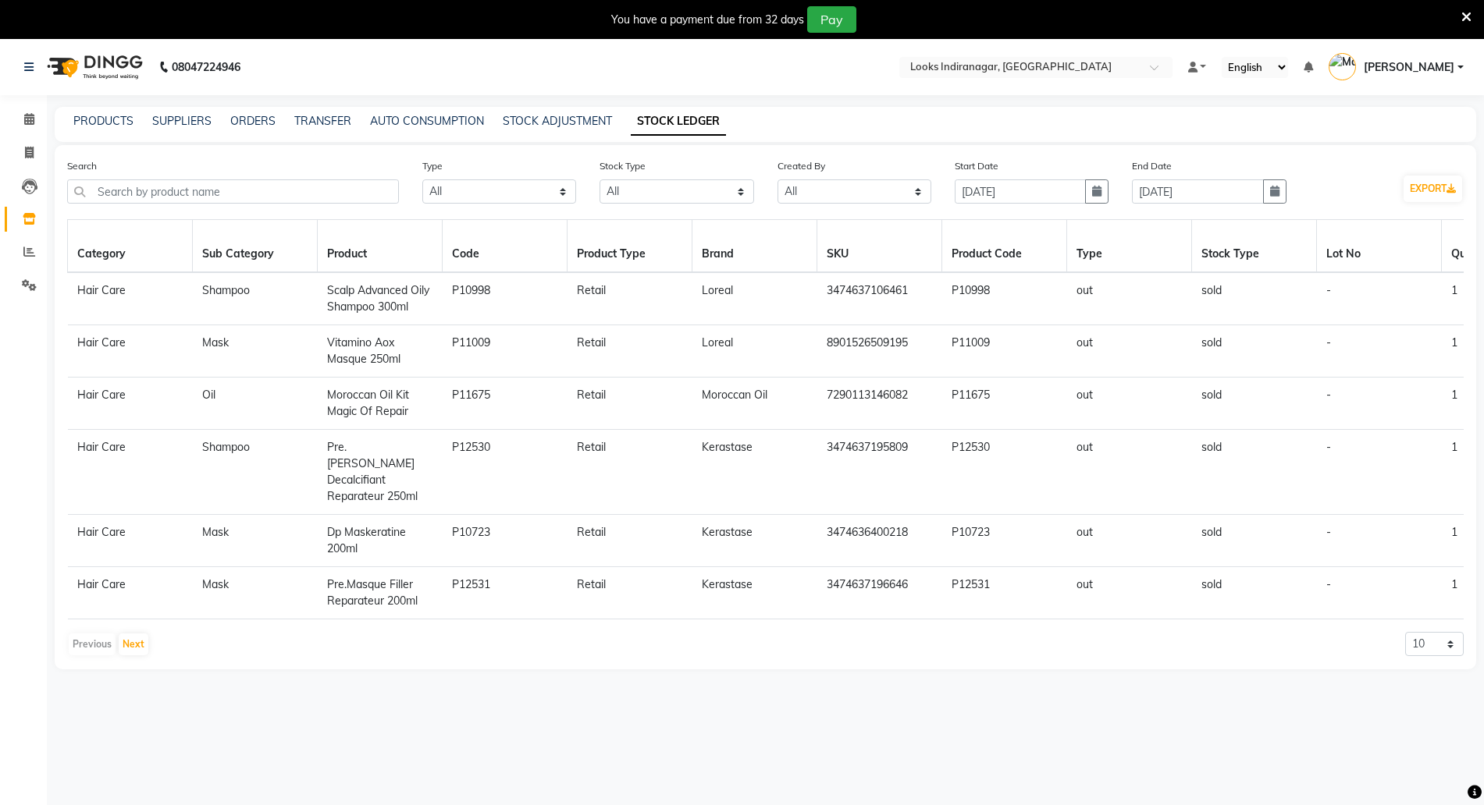
click at [1470, 13] on icon at bounding box center [1466, 17] width 10 height 14
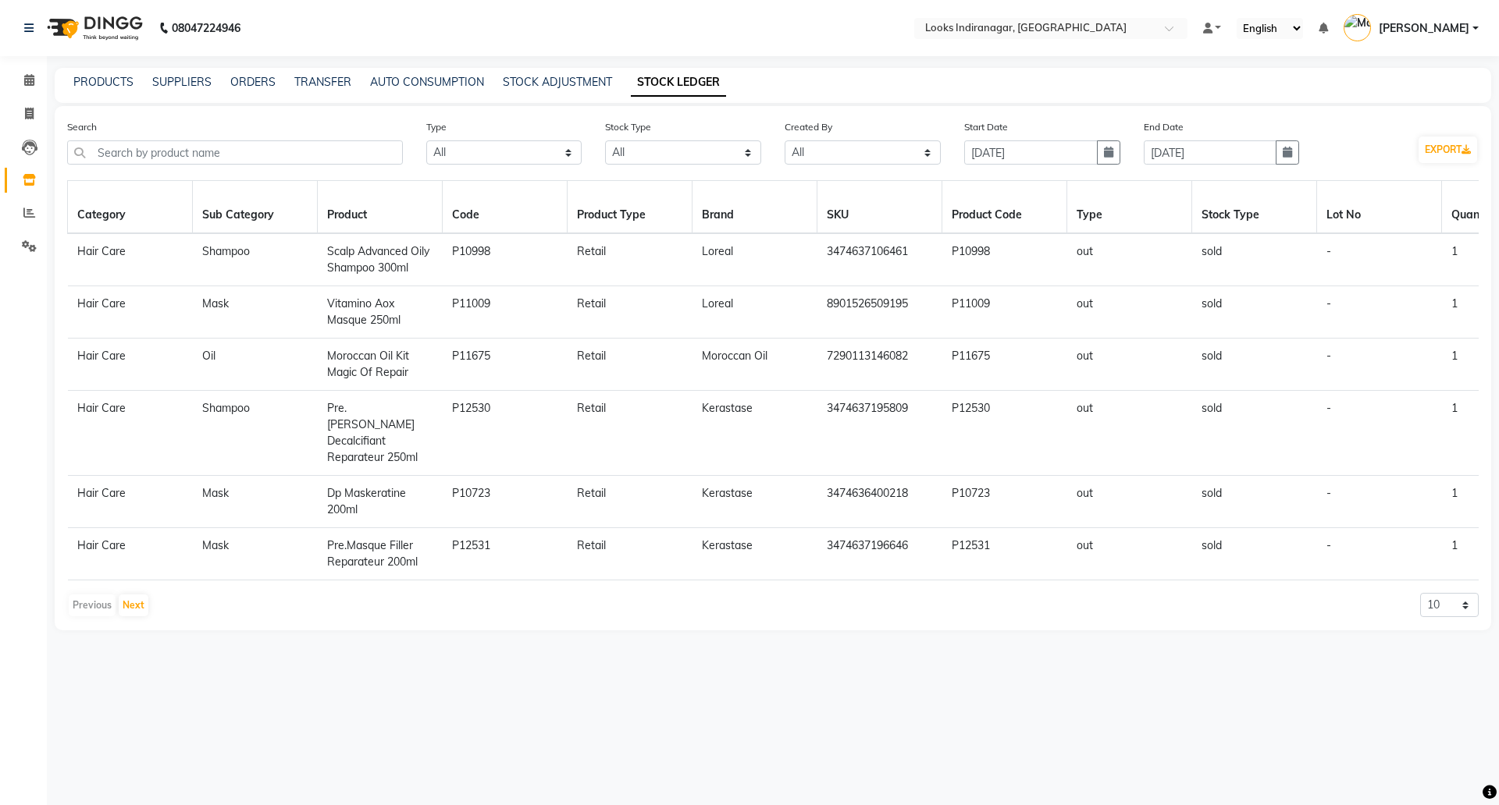
click at [370, 371] on span "Moroccan Oil Kit Magic Of Repair" at bounding box center [368, 364] width 82 height 30
click at [364, 308] on span "Vitamino Aox Masque 250ml" at bounding box center [363, 312] width 73 height 30
click at [30, 220] on span at bounding box center [29, 213] width 27 height 18
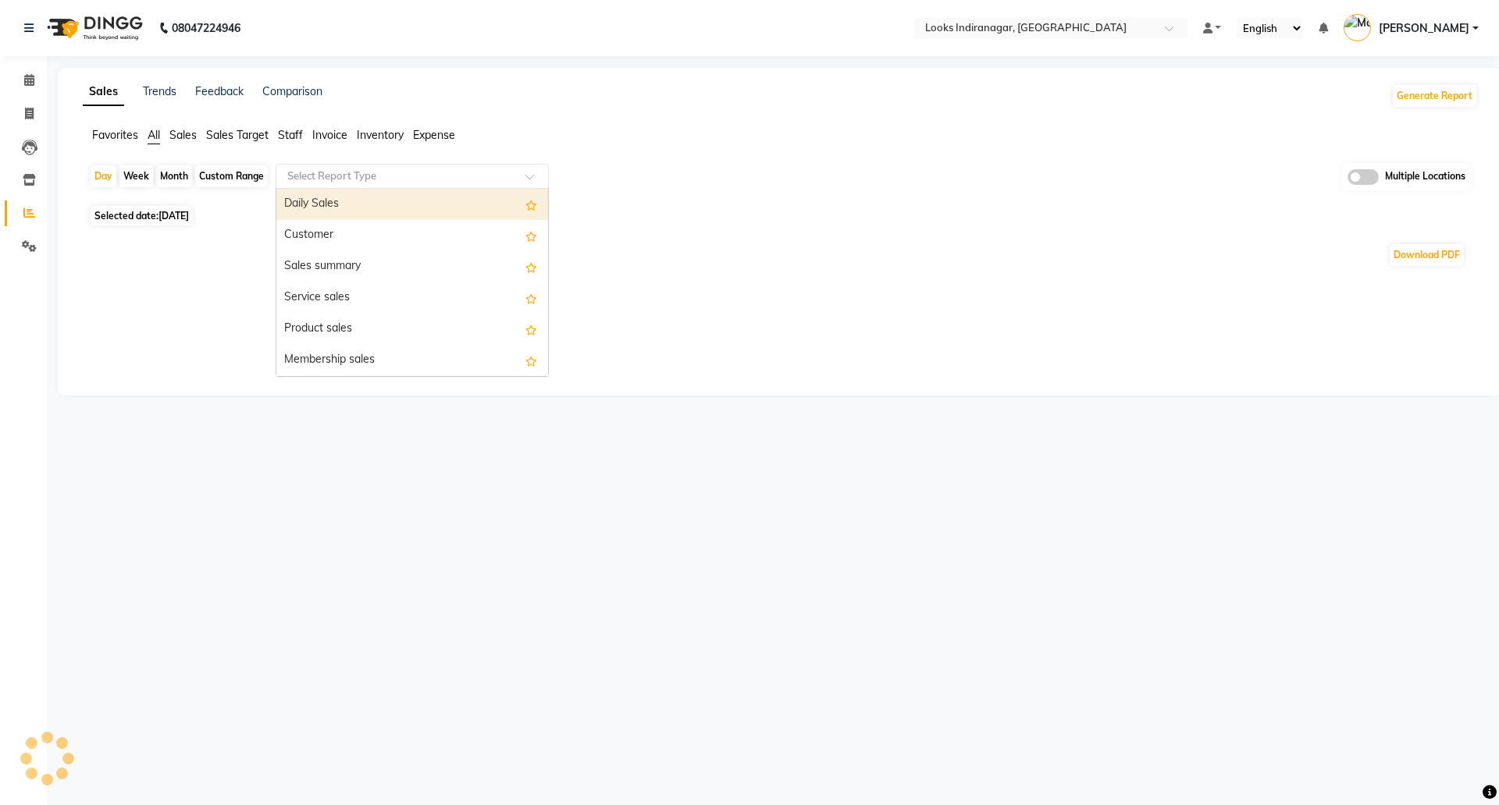
click at [349, 176] on input "text" at bounding box center [396, 177] width 225 height 16
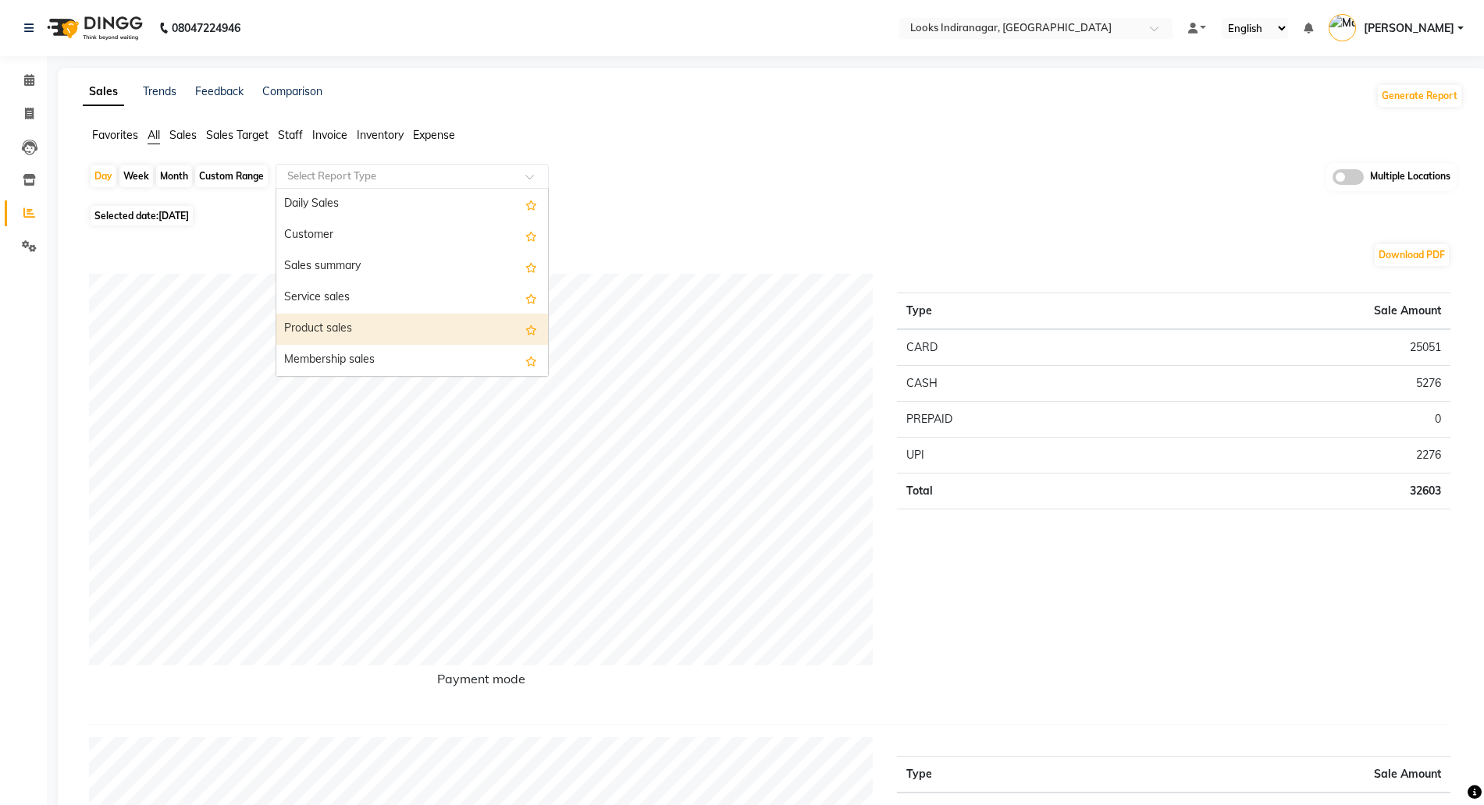
click at [336, 329] on div "Product sales" at bounding box center [412, 329] width 272 height 31
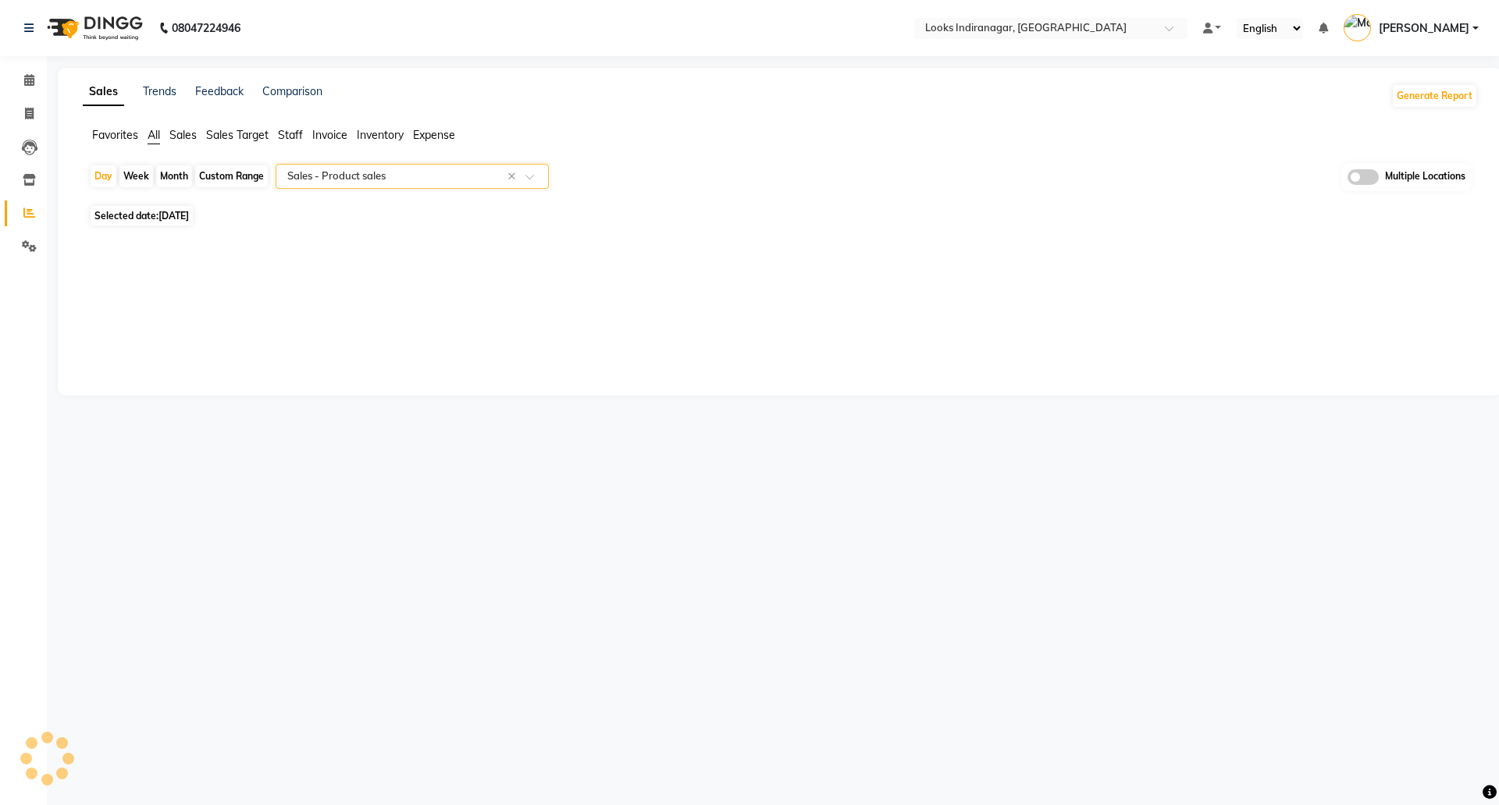
select select "filtered_report"
select select "pdf"
click at [12, 173] on link "Inventory" at bounding box center [23, 181] width 37 height 26
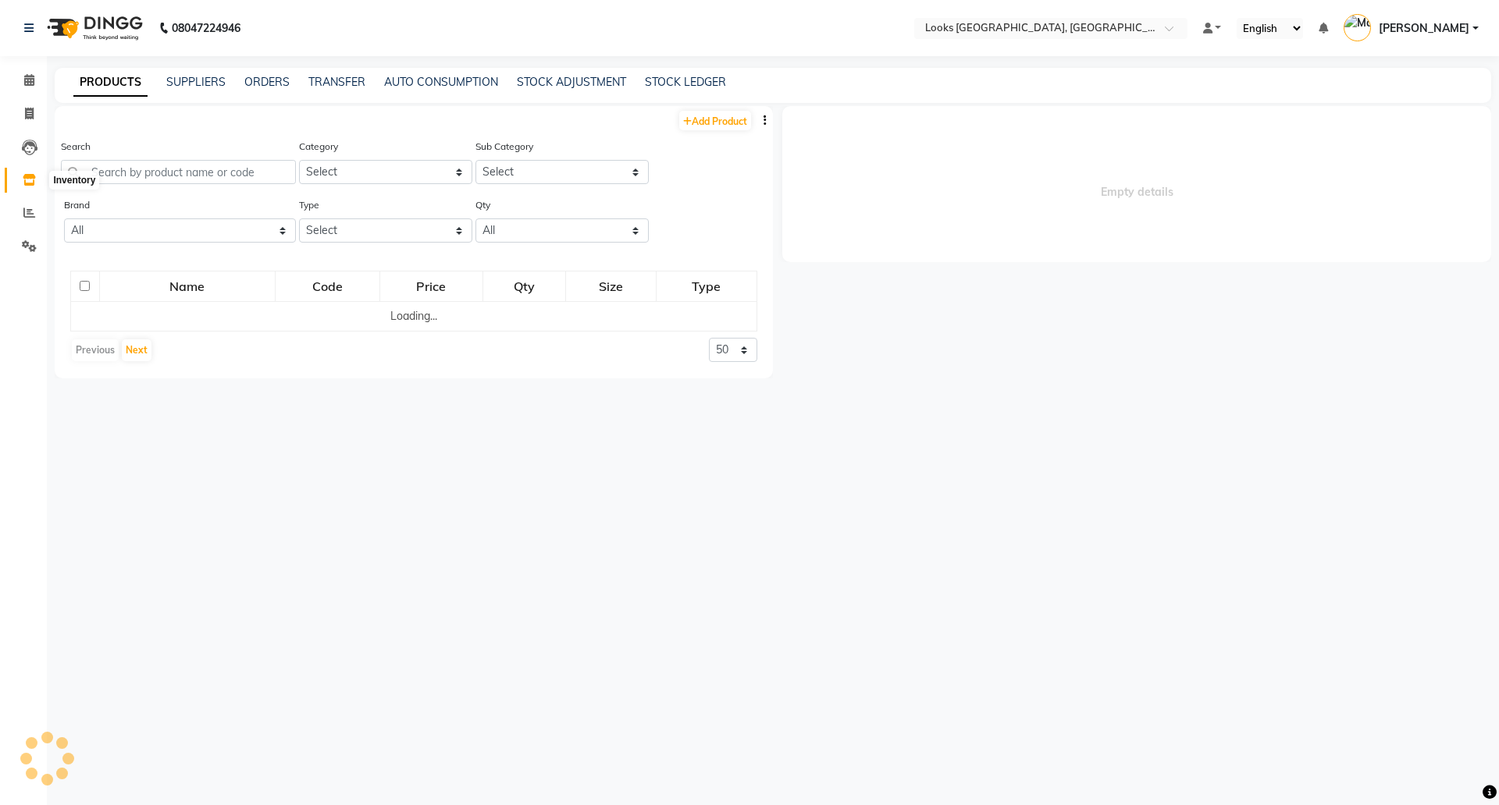
click at [18, 173] on span at bounding box center [29, 181] width 27 height 18
click at [28, 211] on icon at bounding box center [29, 213] width 12 height 12
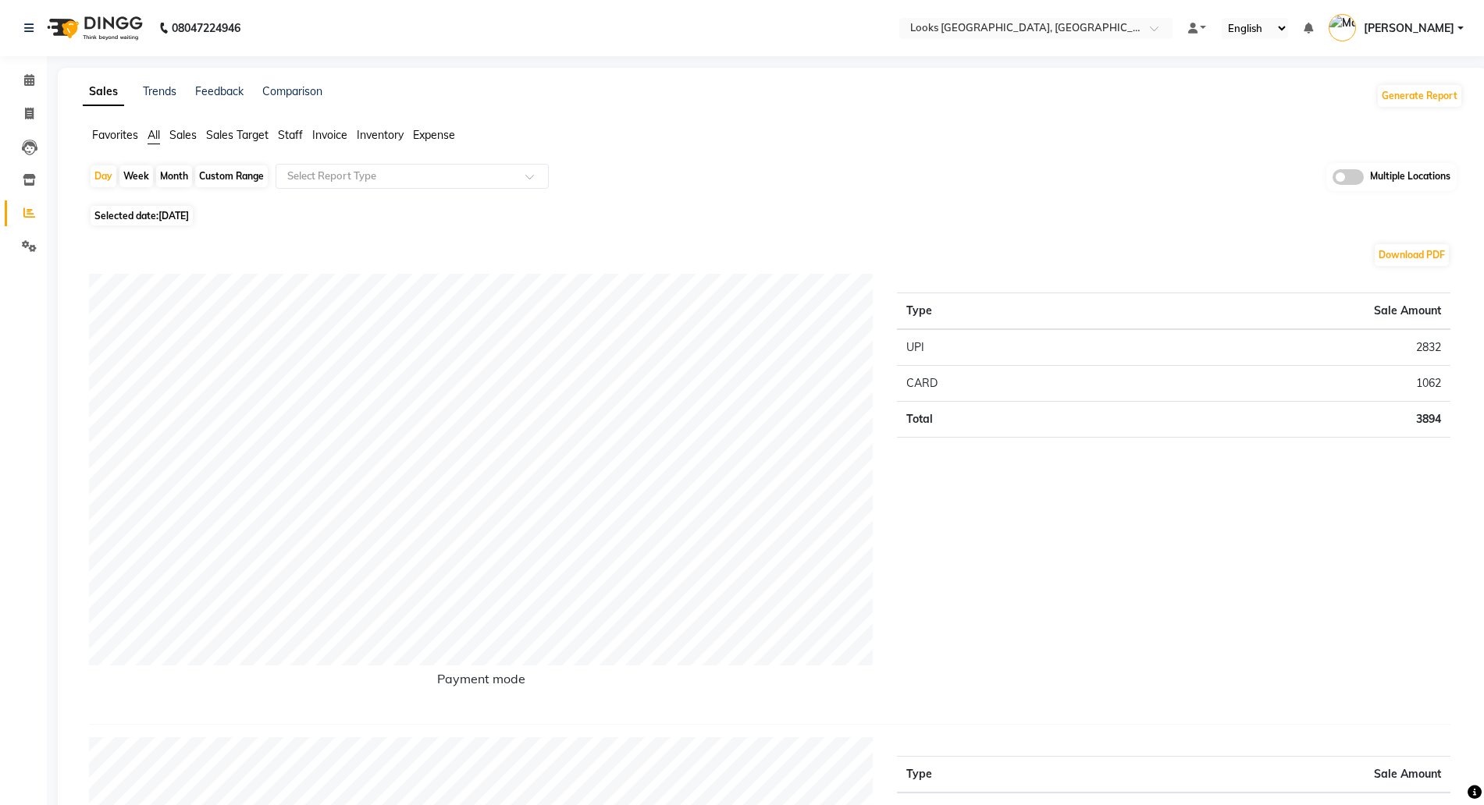
click at [151, 207] on span "Selected date: 01-09-2025" at bounding box center [142, 216] width 102 height 20
select select "9"
select select "2025"
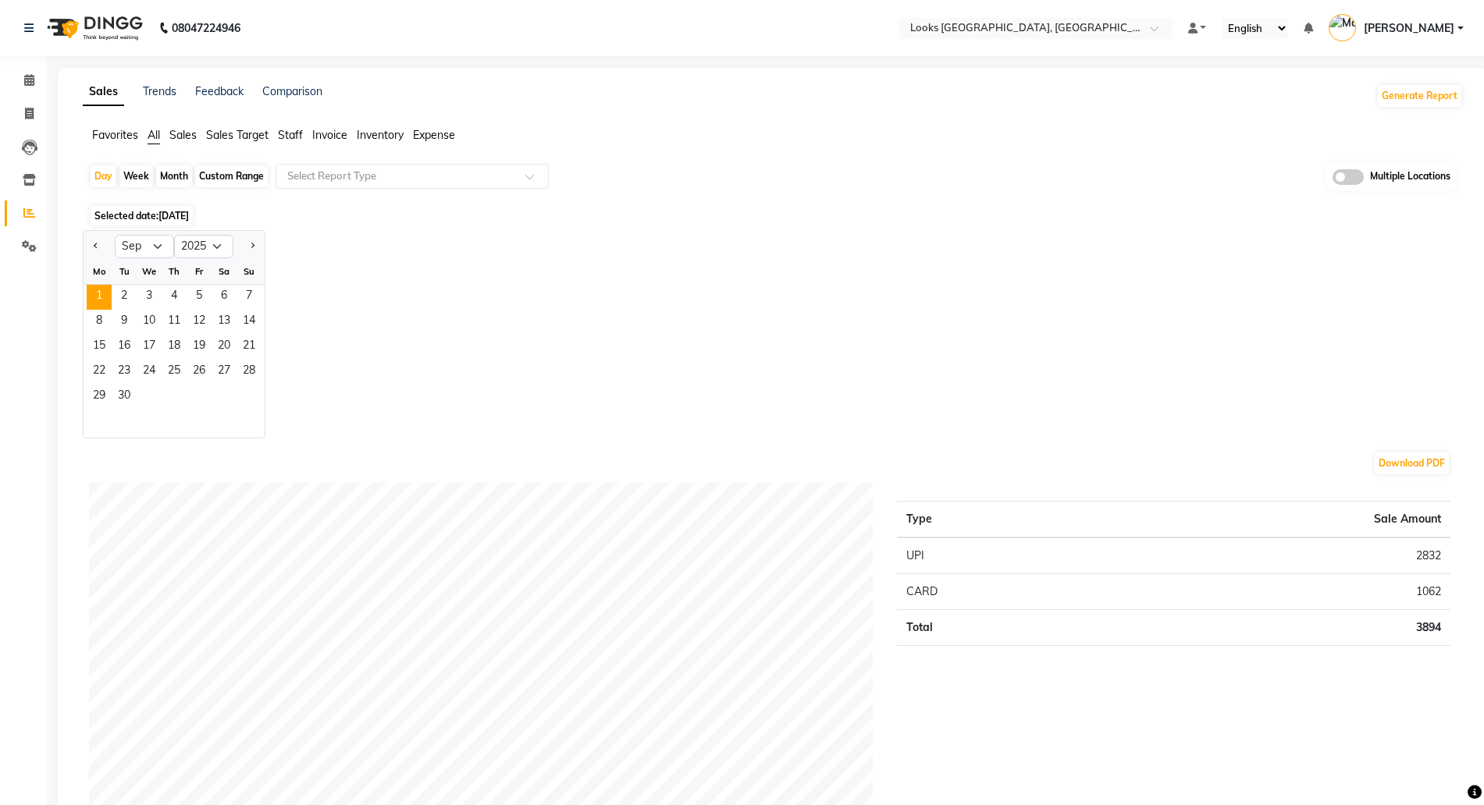
click at [104, 246] on div at bounding box center [99, 246] width 31 height 25
click at [98, 244] on button "Previous month" at bounding box center [96, 246] width 12 height 25
select select "8"
click at [244, 401] on span "31" at bounding box center [248, 397] width 25 height 25
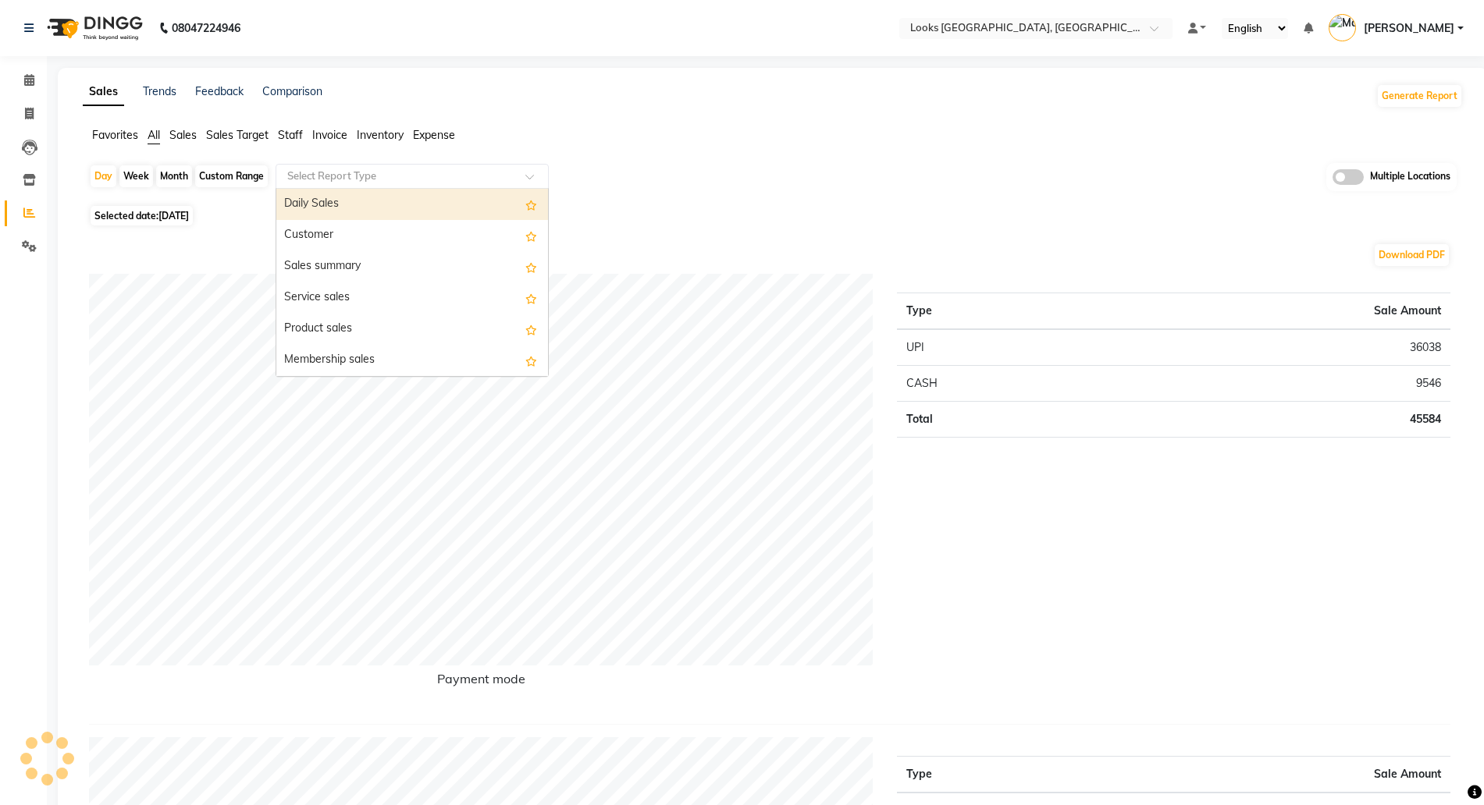
click at [336, 170] on input "text" at bounding box center [396, 177] width 225 height 16
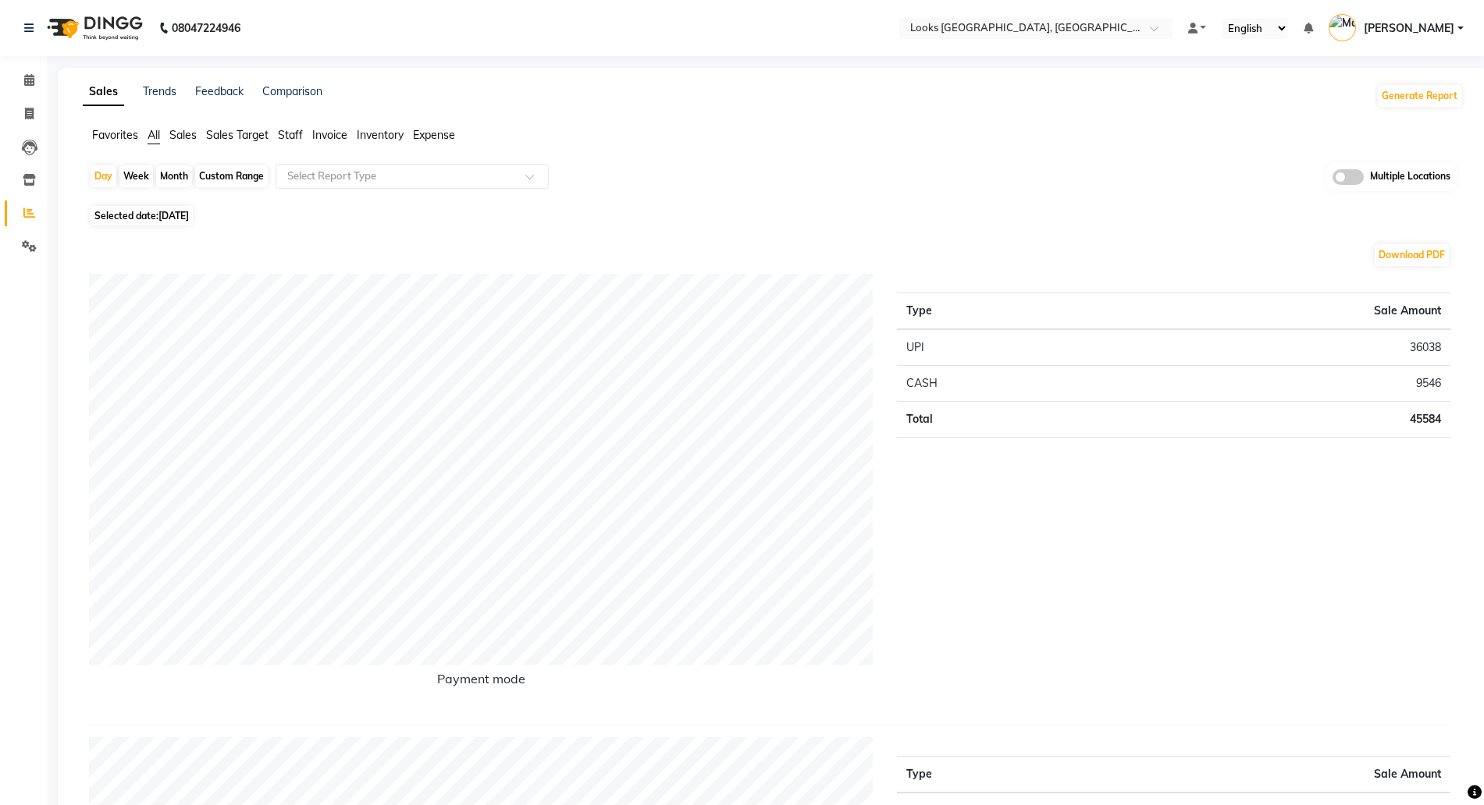
click at [209, 169] on div "Custom Range" at bounding box center [231, 176] width 73 height 22
select select "8"
select select "2025"
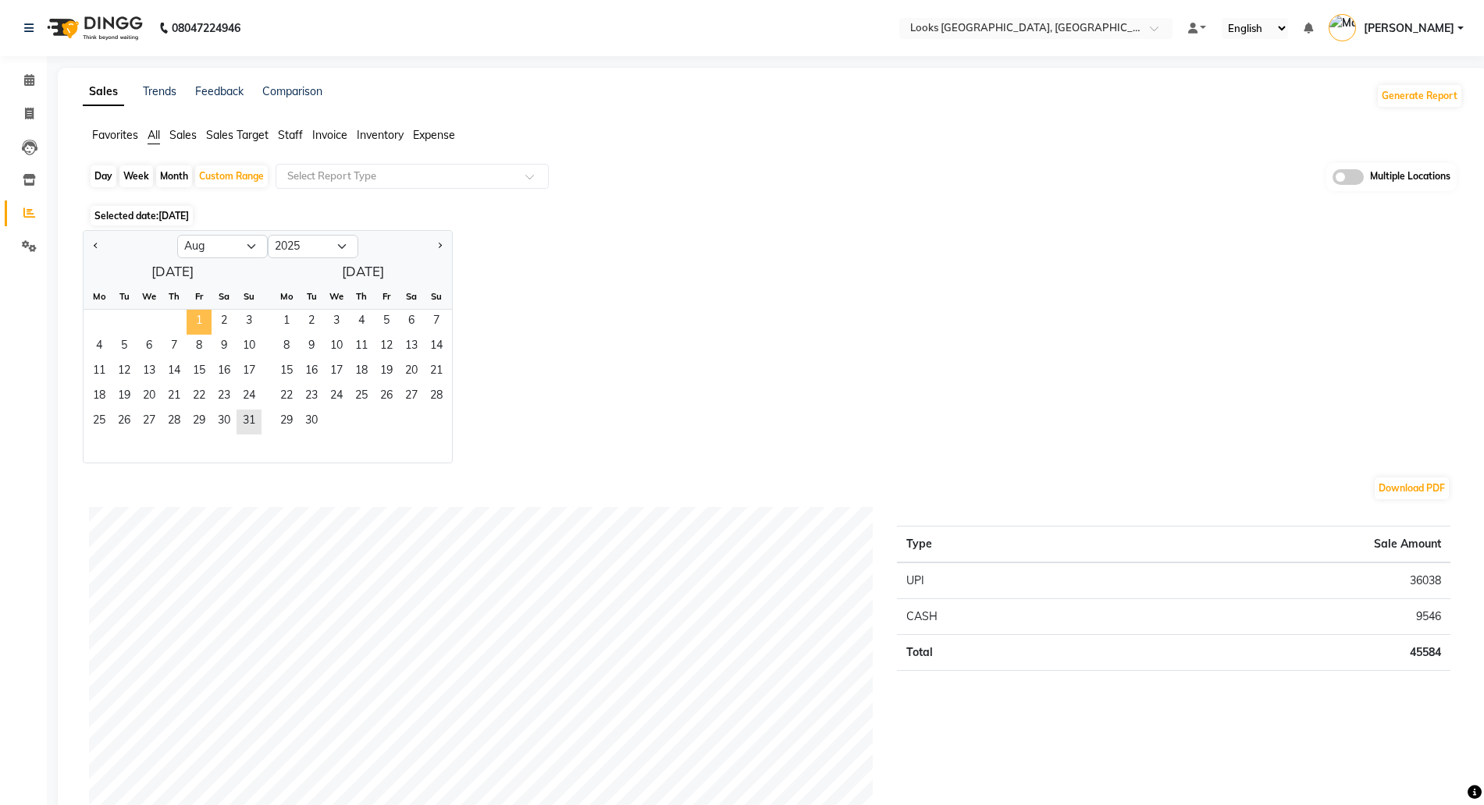
click at [191, 321] on span "1" at bounding box center [199, 322] width 25 height 25
click at [245, 415] on span "31" at bounding box center [248, 422] width 25 height 25
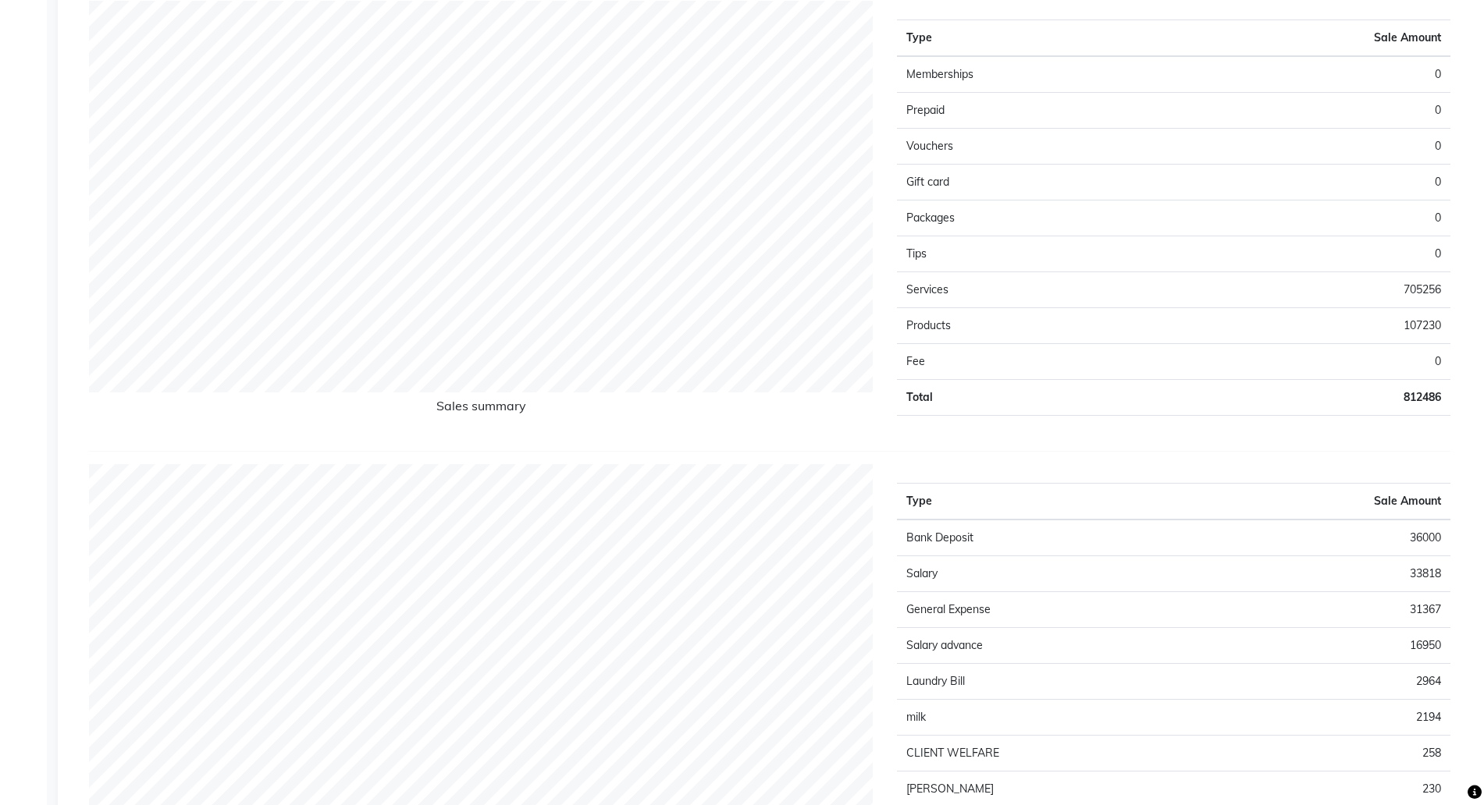
scroll to position [780, 0]
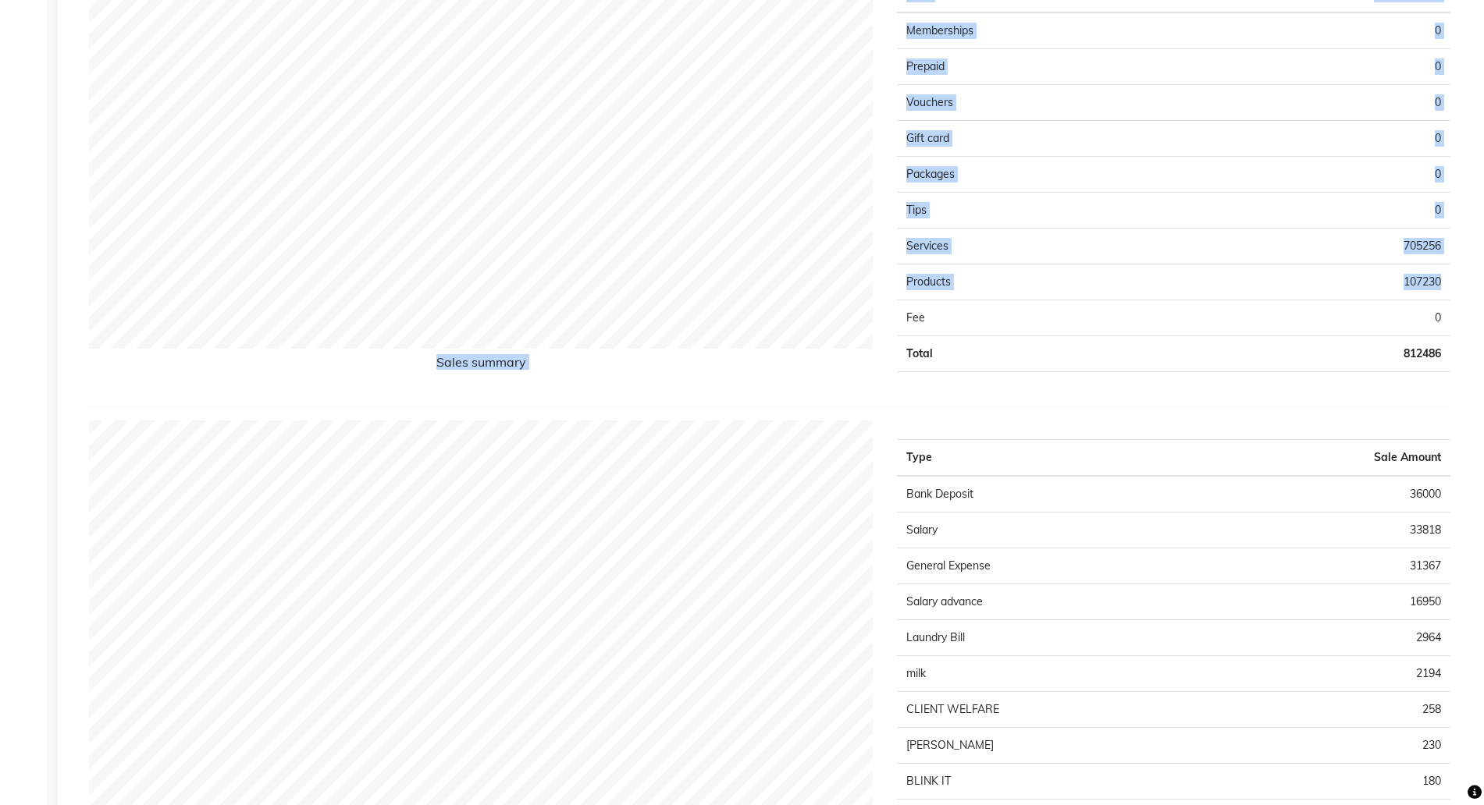
drag, startPoint x: 1431, startPoint y: 281, endPoint x: 881, endPoint y: 279, distance: 550.2
click at [881, 279] on div "Sales summary Type Sale Amount Memberships 0 Prepaid 0 Vouchers 0 Gift card 0 P…" at bounding box center [769, 176] width 1385 height 438
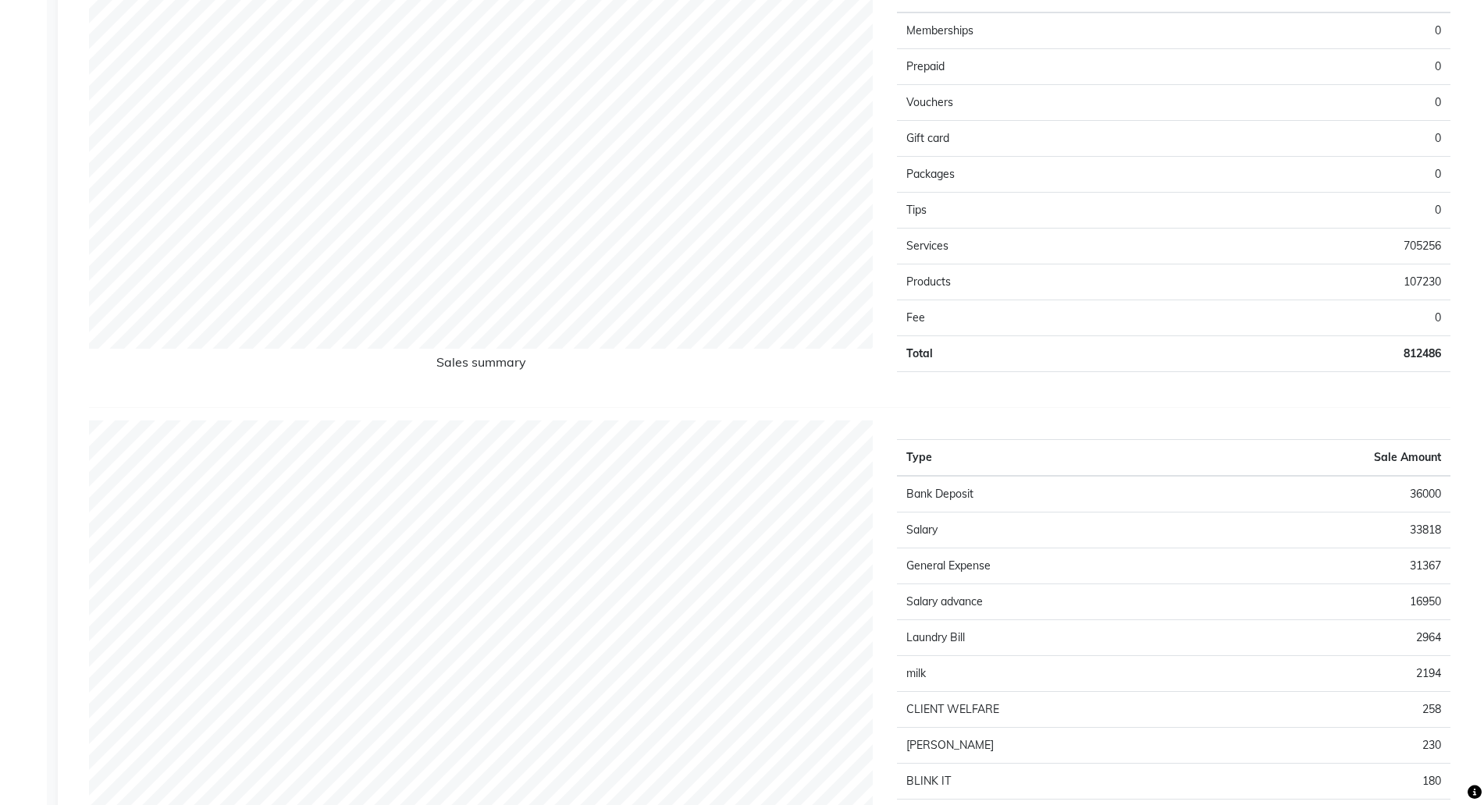
click at [1000, 304] on td "Fee" at bounding box center [1035, 318] width 277 height 36
drag, startPoint x: 1413, startPoint y: 282, endPoint x: 1189, endPoint y: 268, distance: 224.4
click at [1189, 268] on td "107230" at bounding box center [1311, 282] width 277 height 36
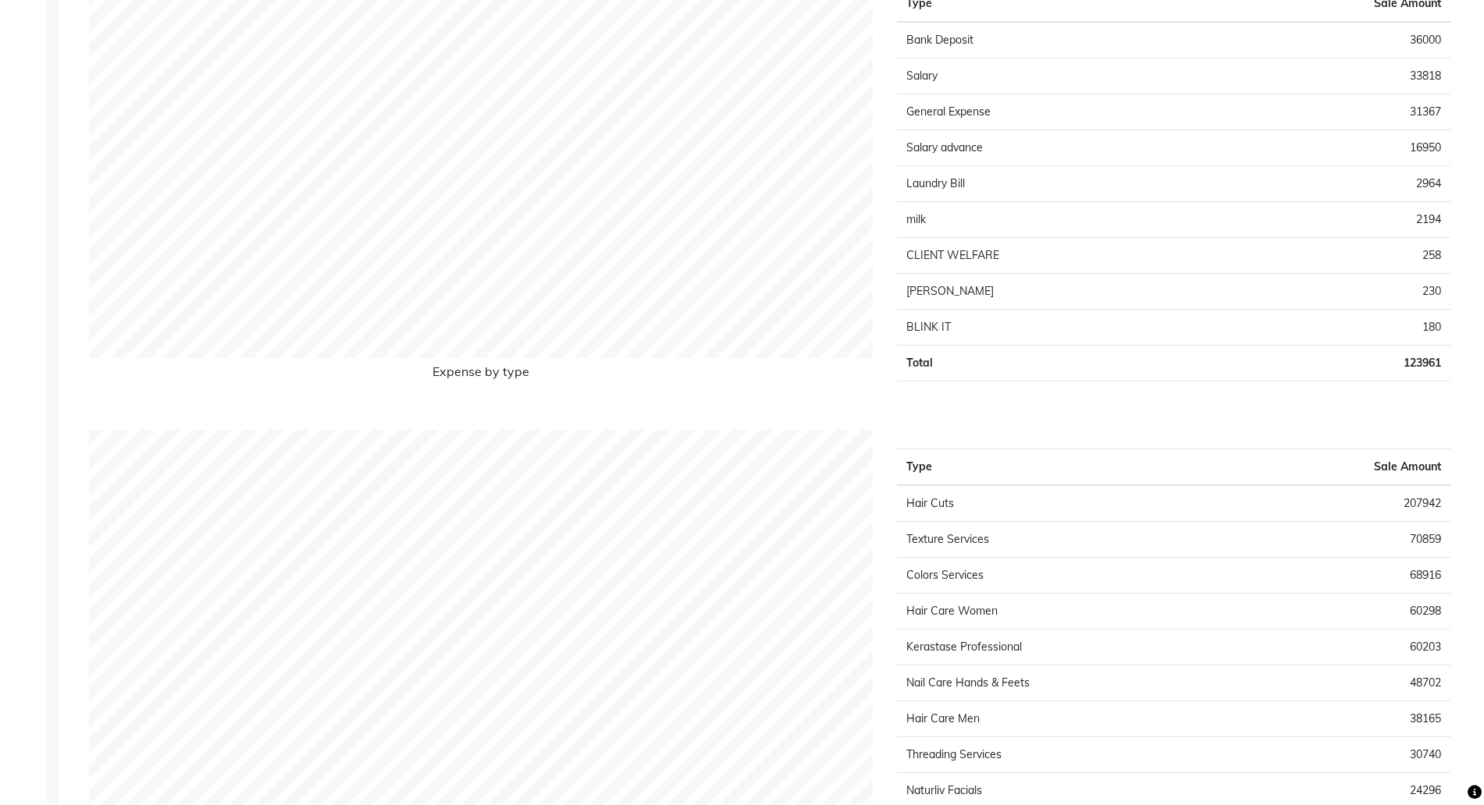
scroll to position [1268, 0]
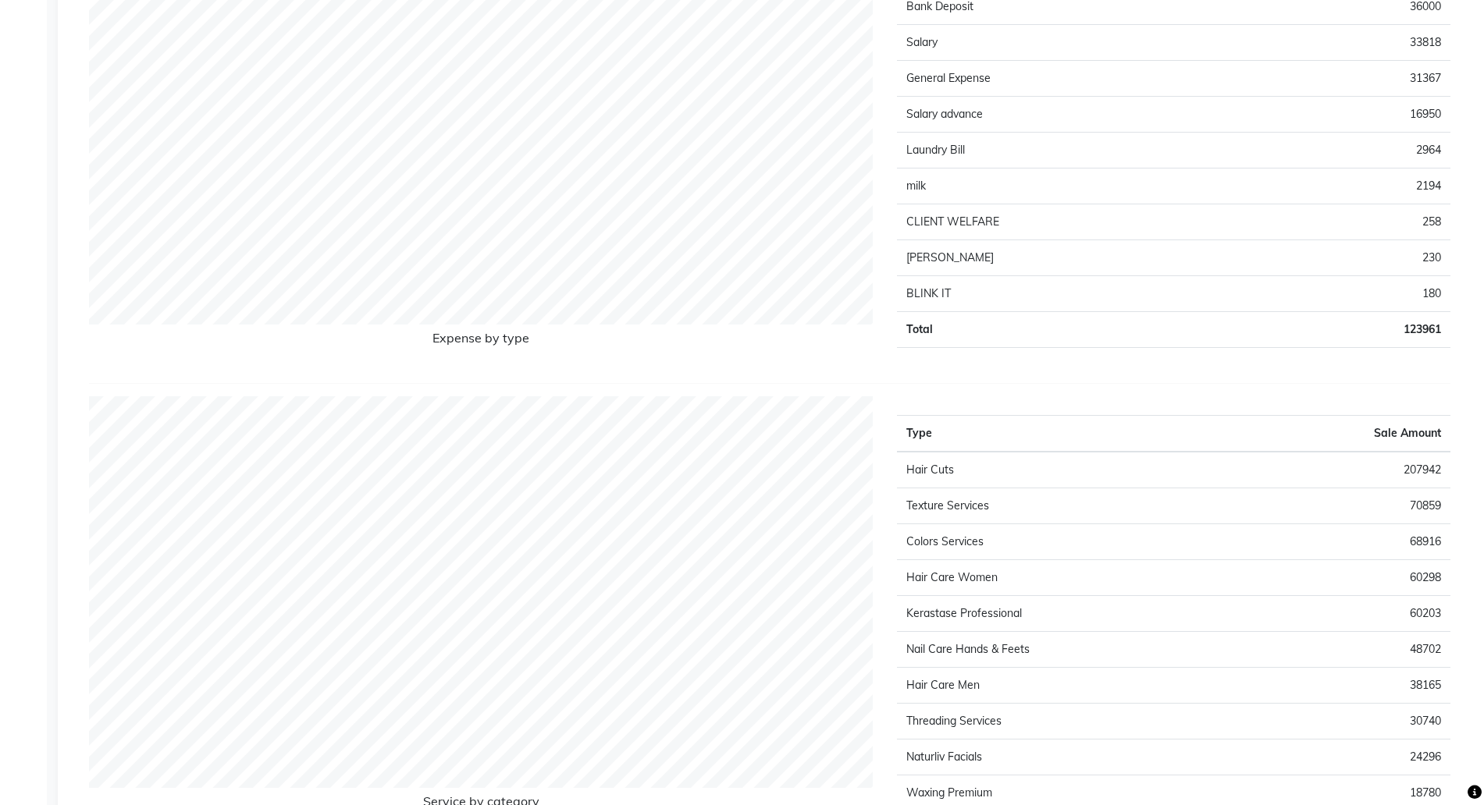
click at [930, 257] on td "PORTER" at bounding box center [1053, 258] width 313 height 36
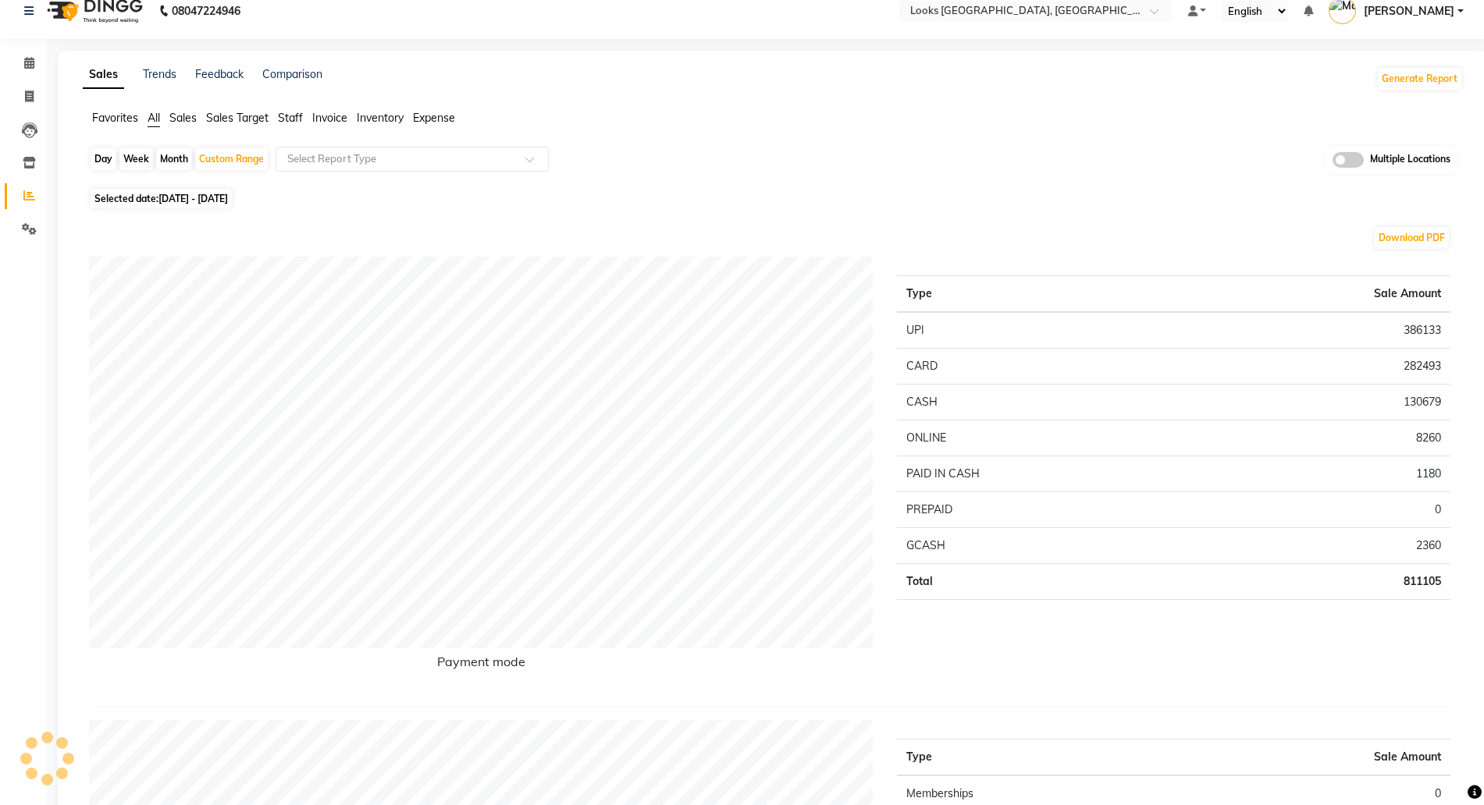
scroll to position [0, 0]
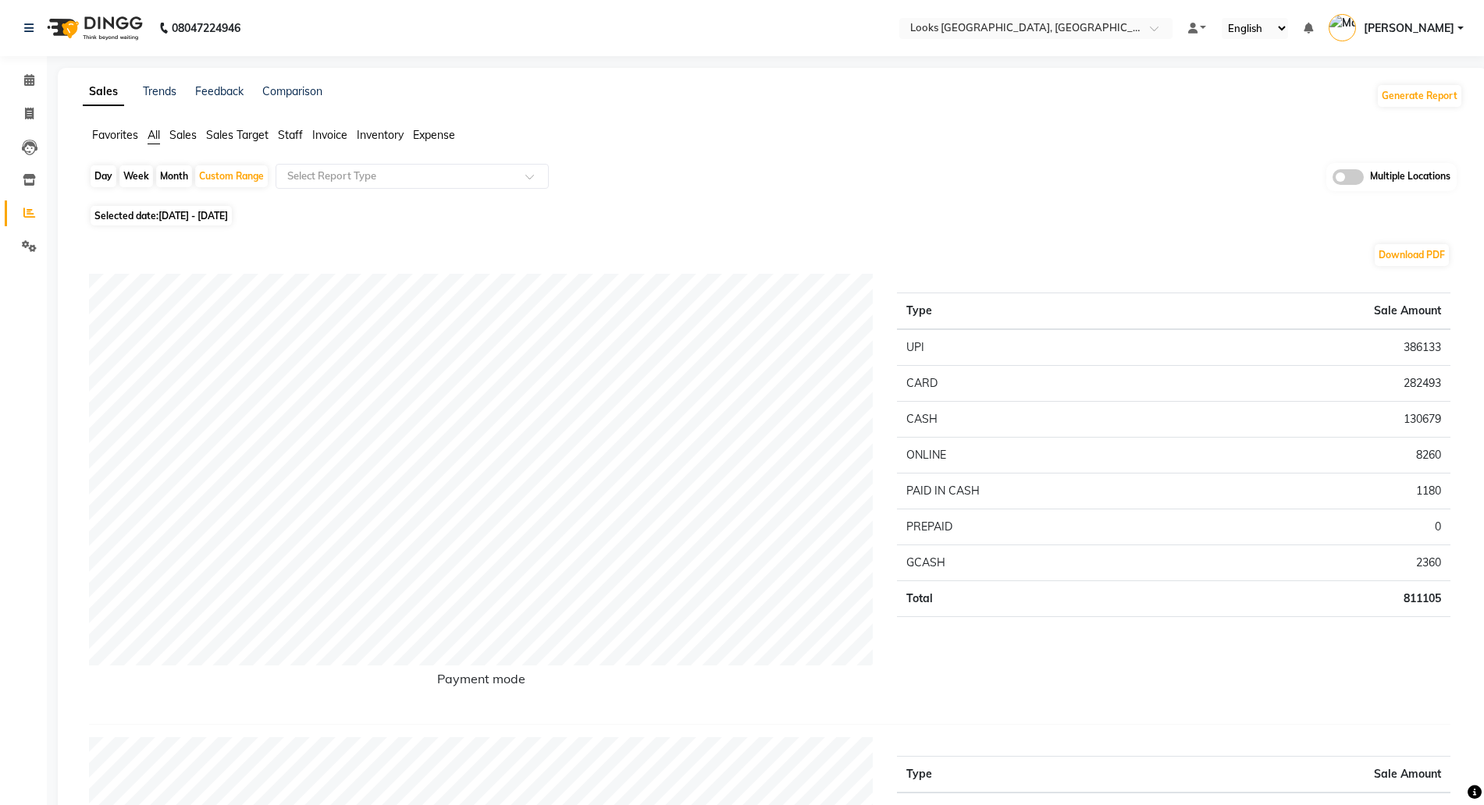
click at [436, 137] on span "Expense" at bounding box center [434, 135] width 42 height 14
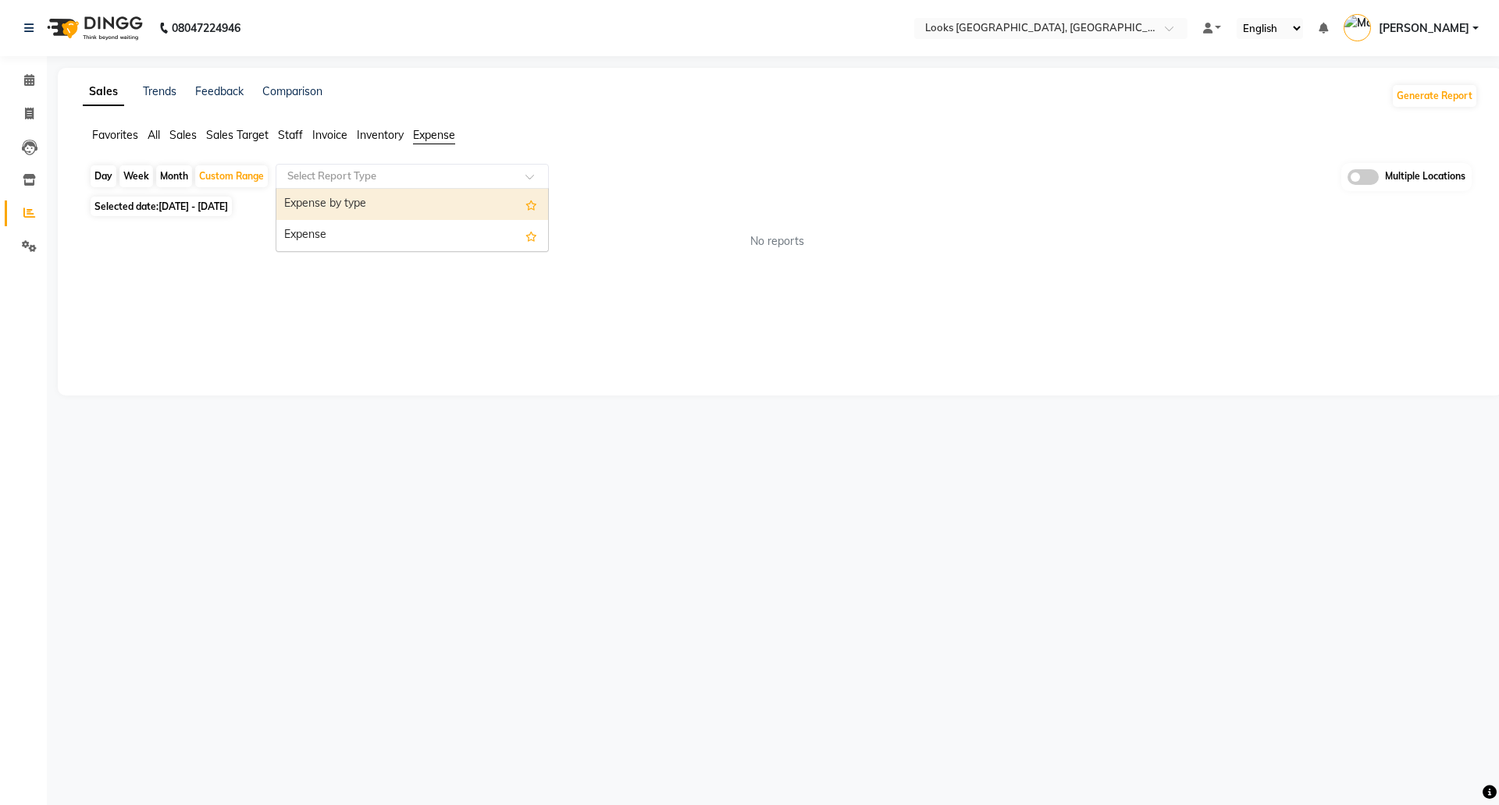
click at [421, 176] on input "text" at bounding box center [396, 177] width 225 height 16
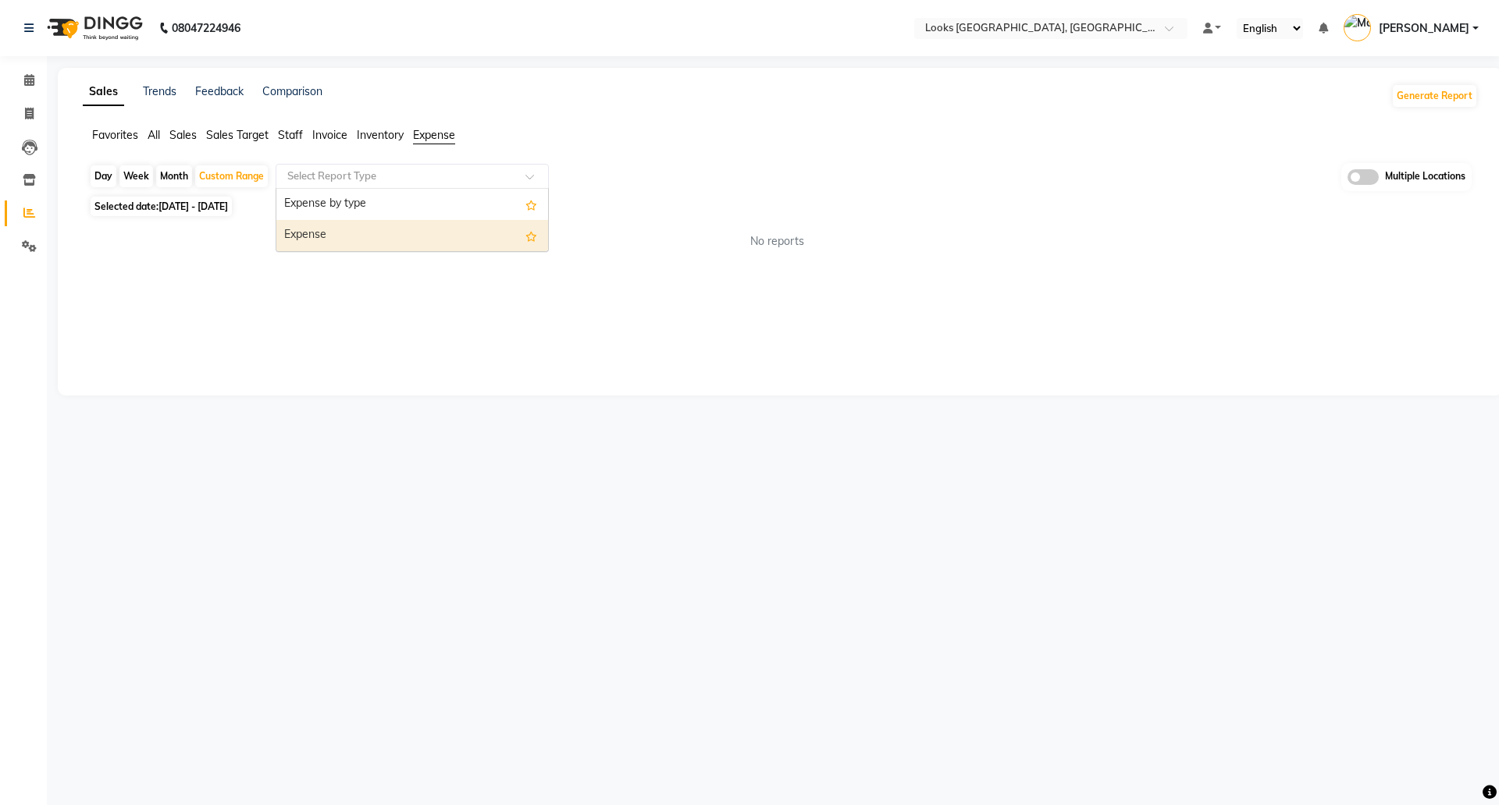
click at [299, 246] on div "Expense" at bounding box center [412, 235] width 272 height 31
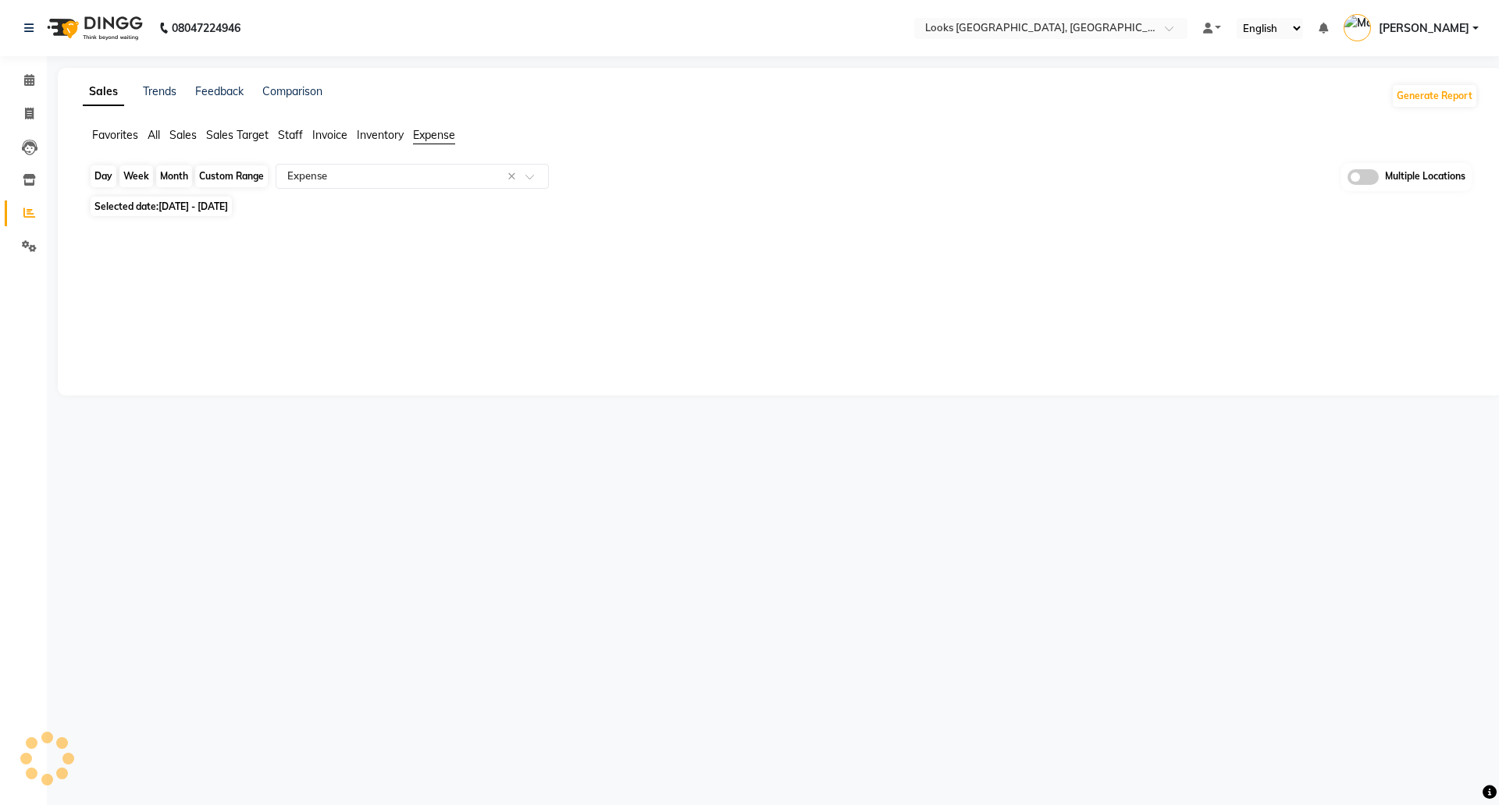
click at [222, 176] on div "Custom Range" at bounding box center [231, 176] width 73 height 22
select select "8"
select select "2025"
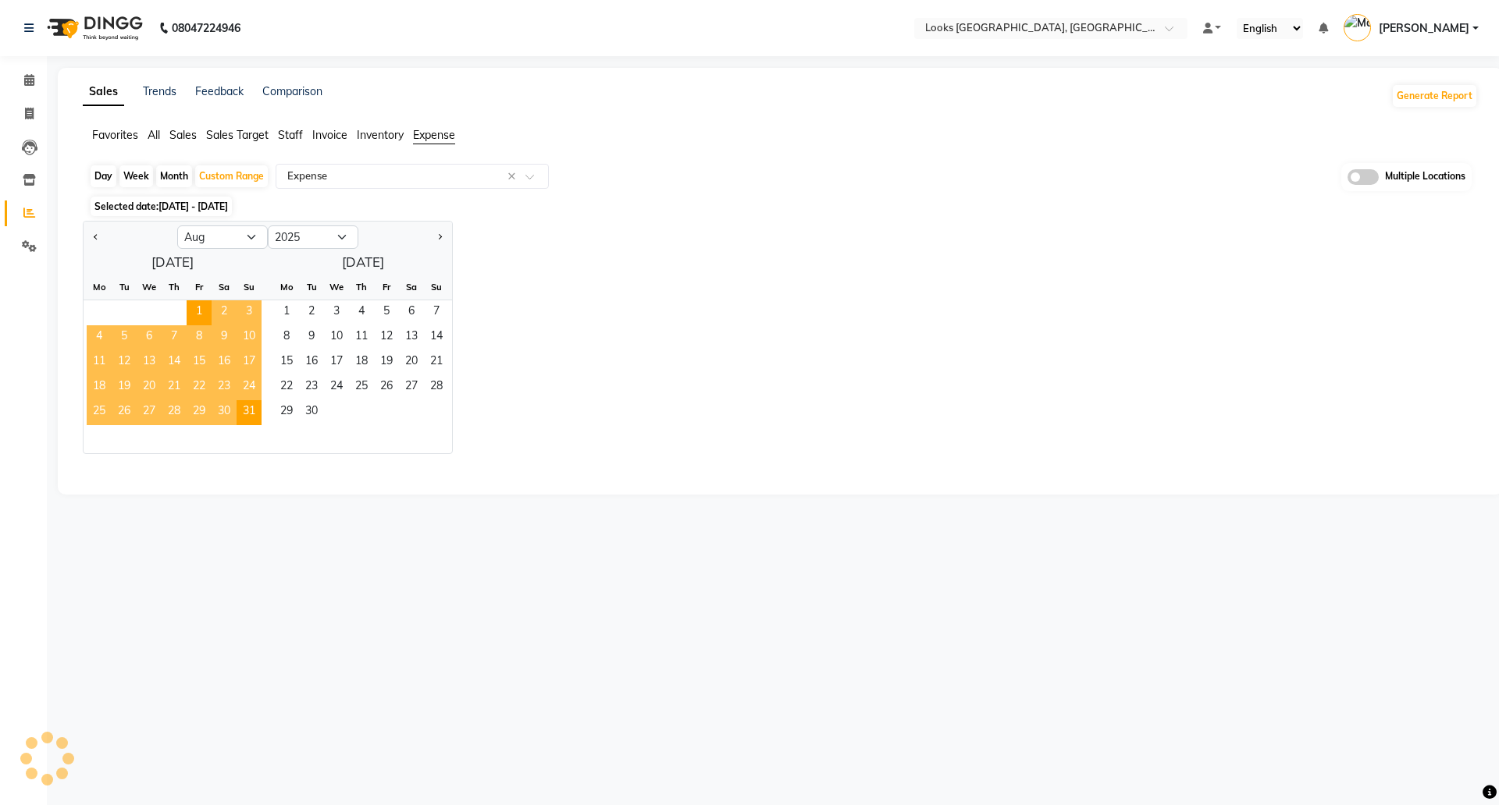
select select "filtered_report"
select select "pdf"
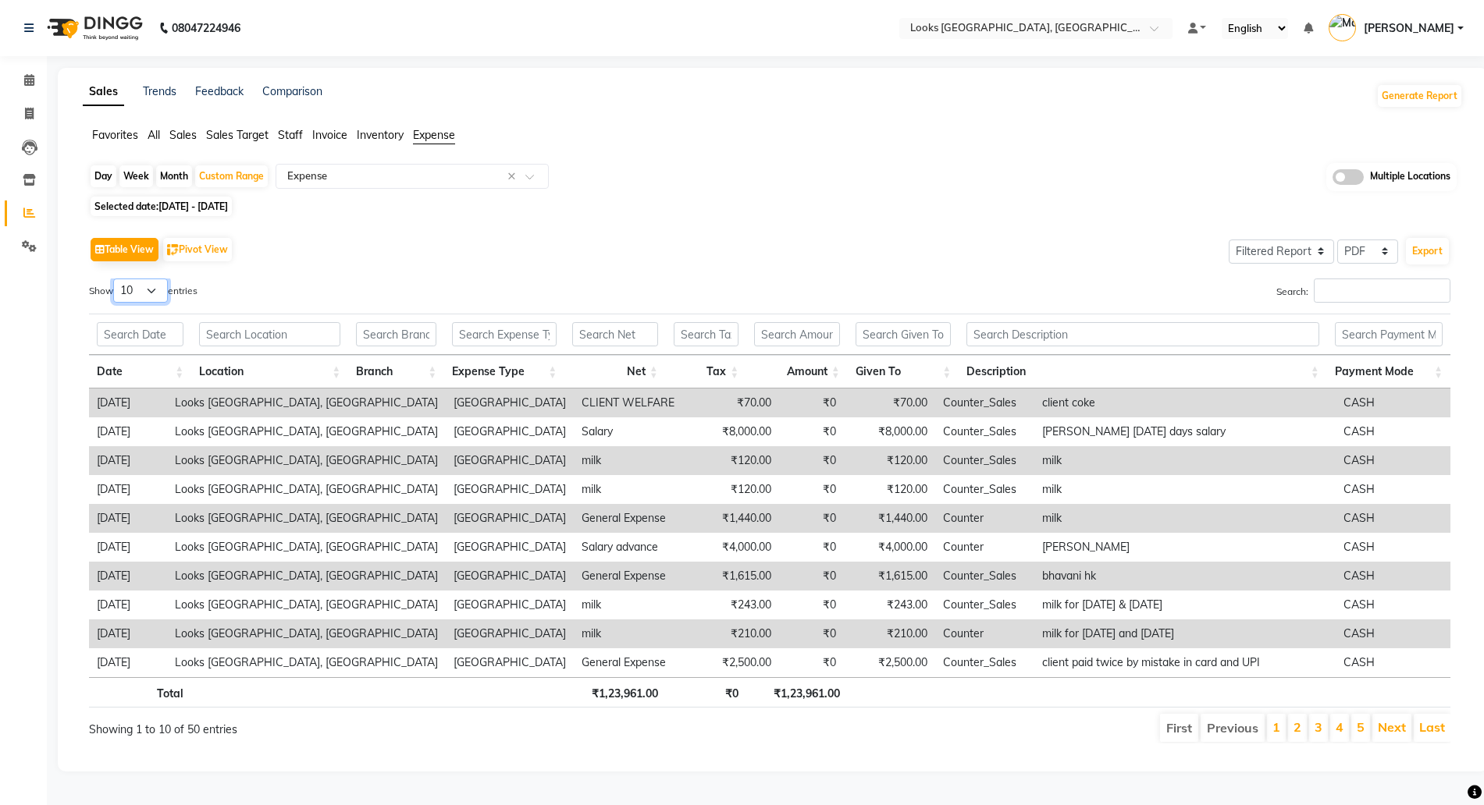
click at [168, 301] on select "10 25 50 100" at bounding box center [140, 291] width 55 height 24
select select "50"
click at [116, 279] on select "10 25 50 100" at bounding box center [140, 291] width 55 height 24
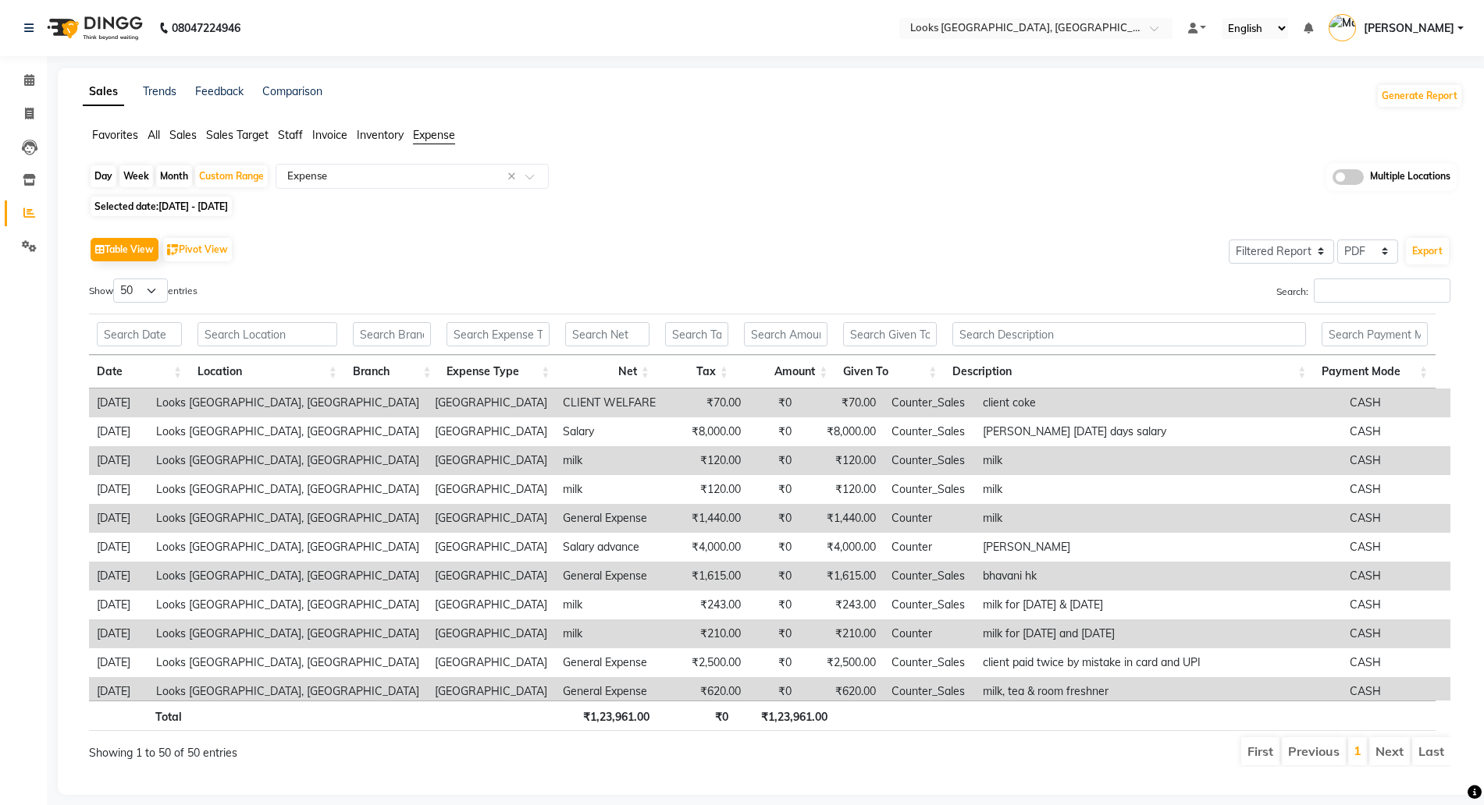
click at [933, 364] on th "Given To" at bounding box center [889, 372] width 109 height 34
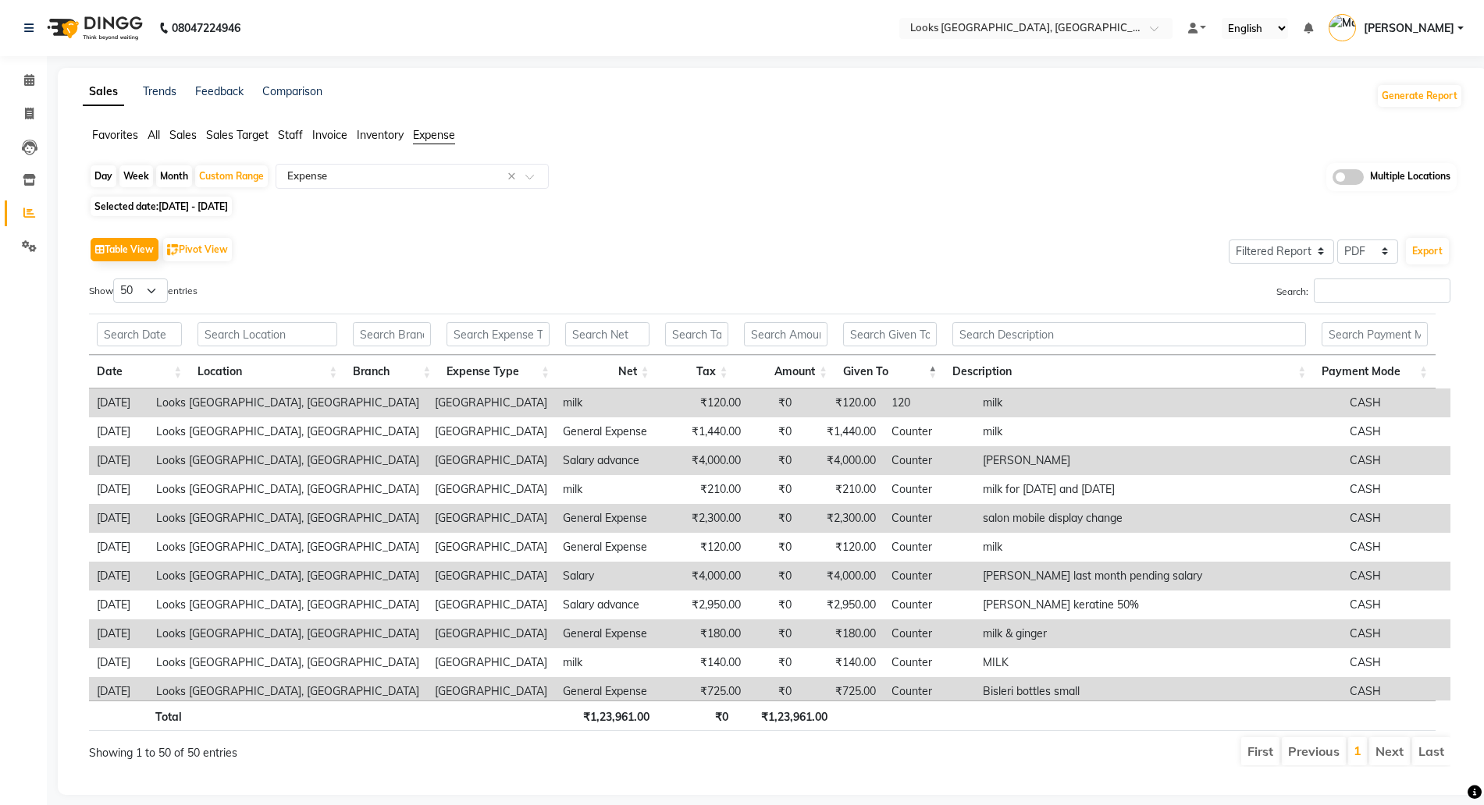
click at [1039, 363] on th "Description" at bounding box center [1128, 372] width 369 height 34
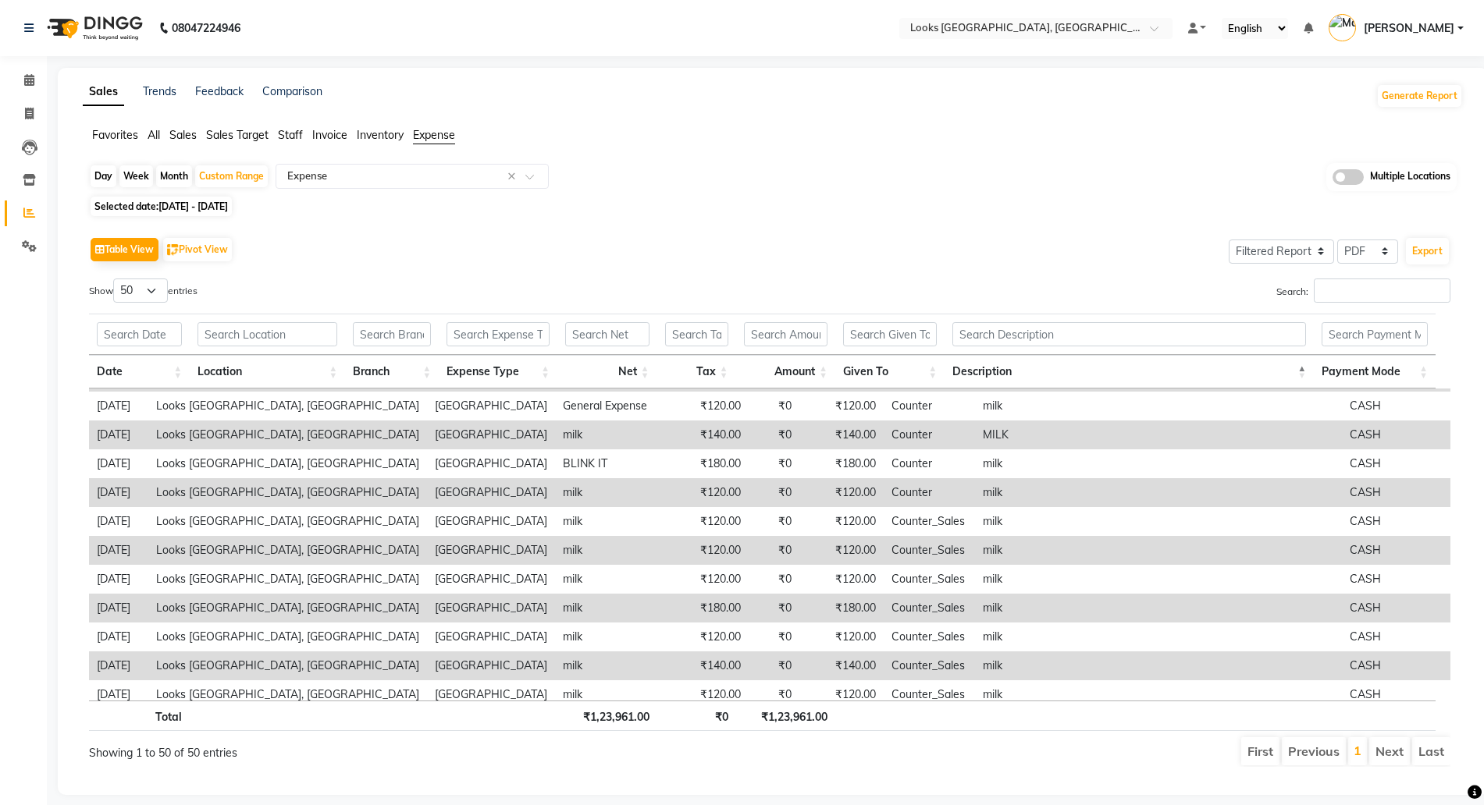
scroll to position [585, 0]
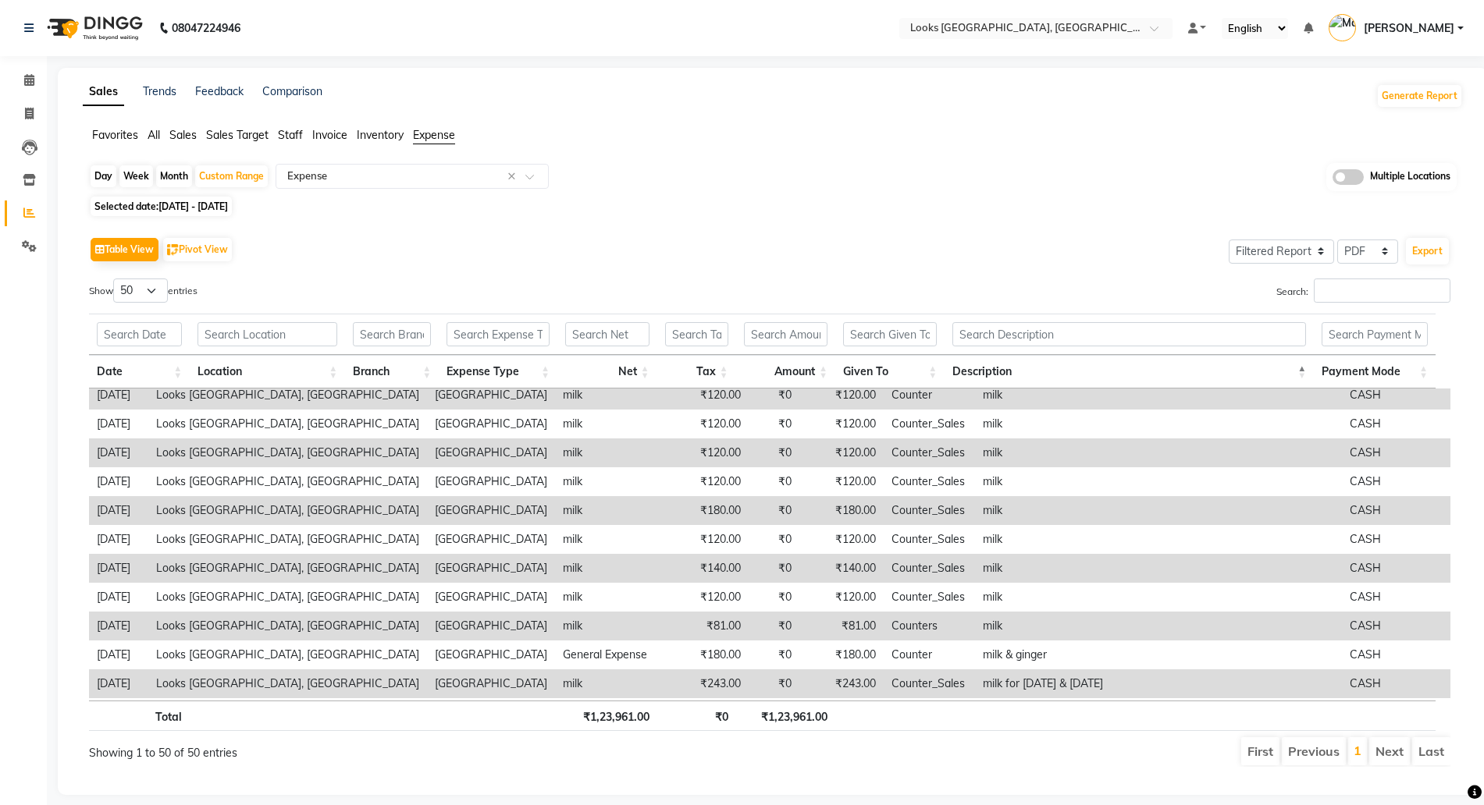
click at [1326, 305] on div "Search:" at bounding box center [1115, 294] width 669 height 30
click at [1329, 298] on input "Search:" at bounding box center [1382, 291] width 137 height 24
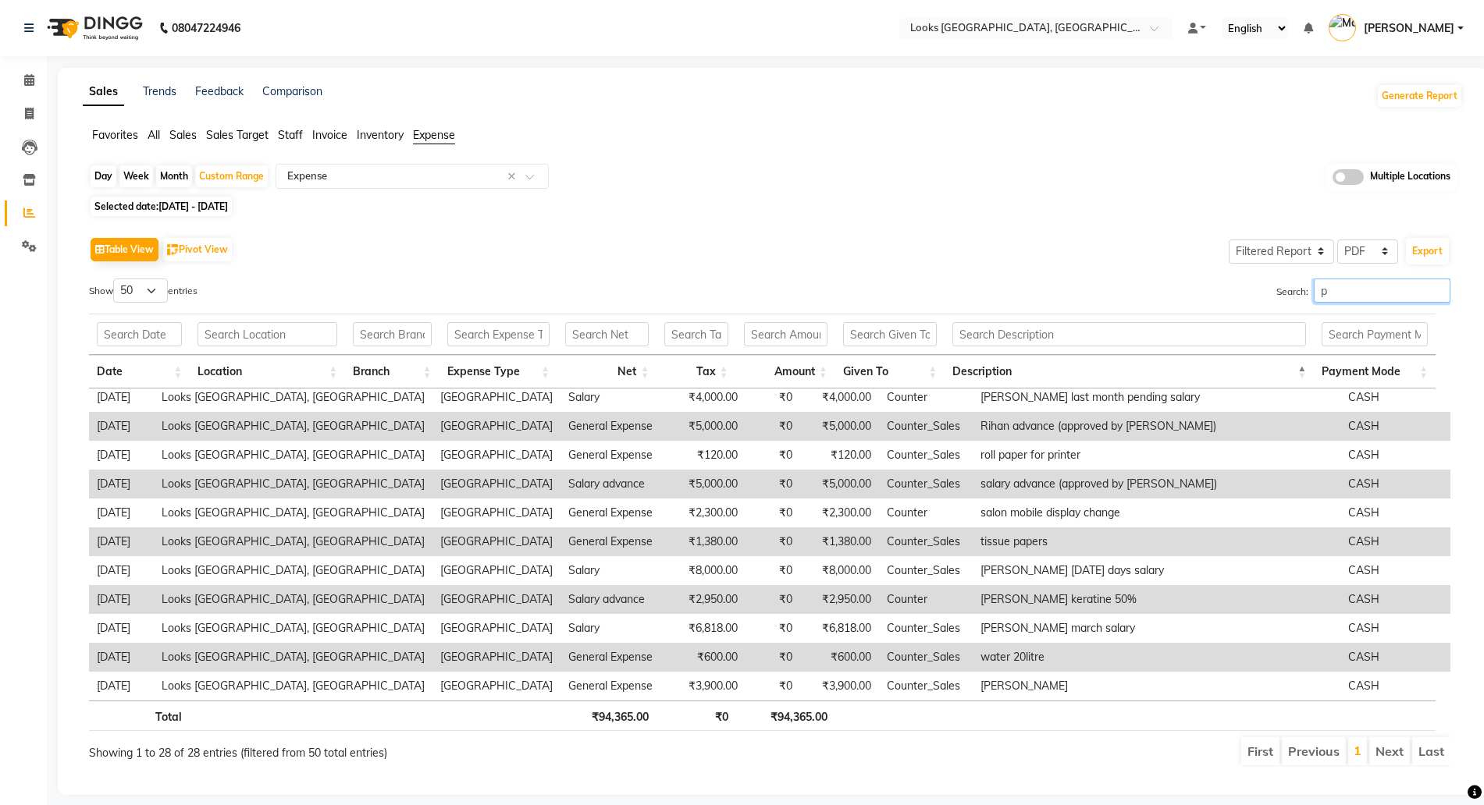
scroll to position [0, 0]
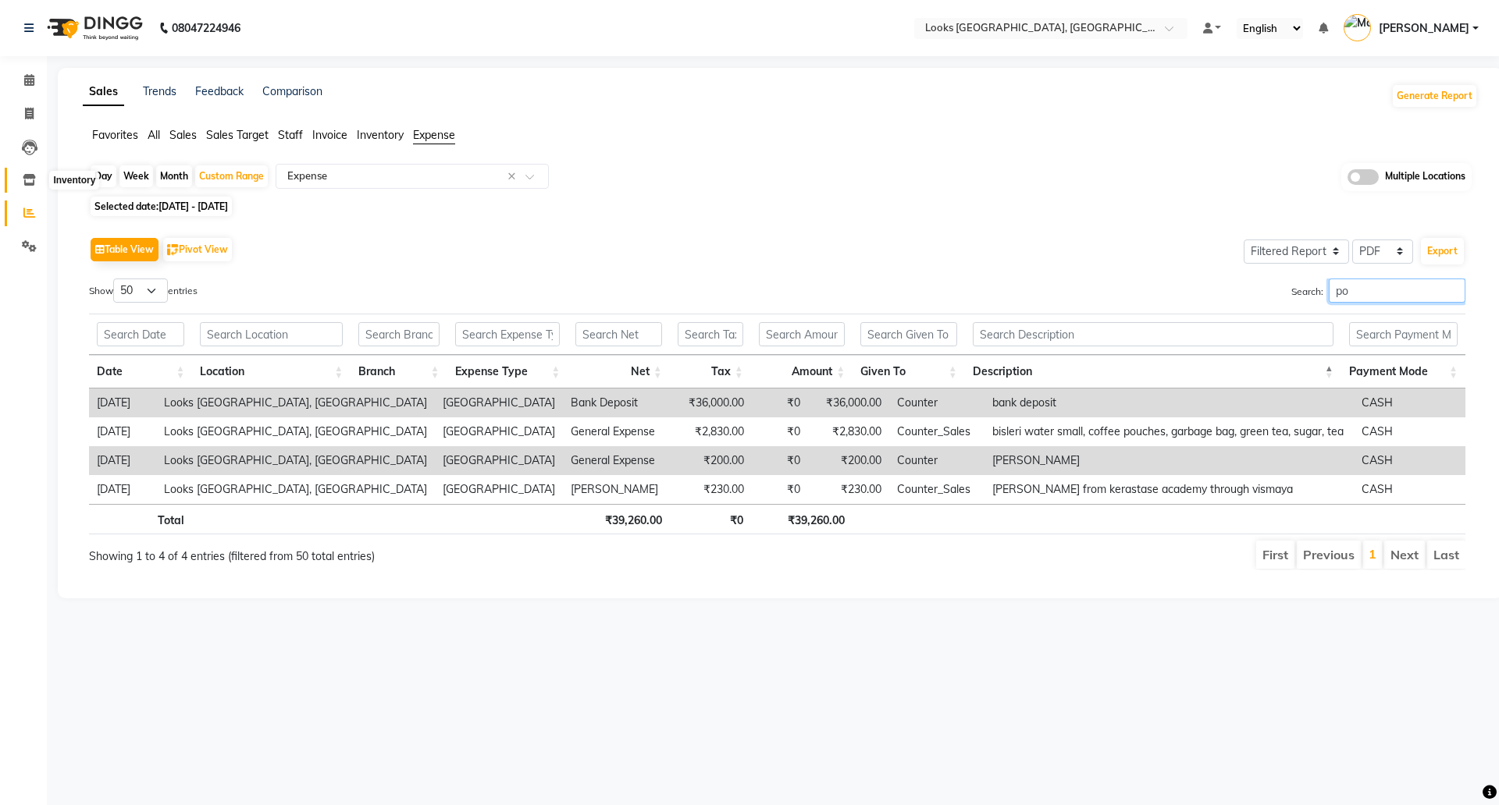
type input "po"
click at [20, 176] on span at bounding box center [29, 181] width 27 height 18
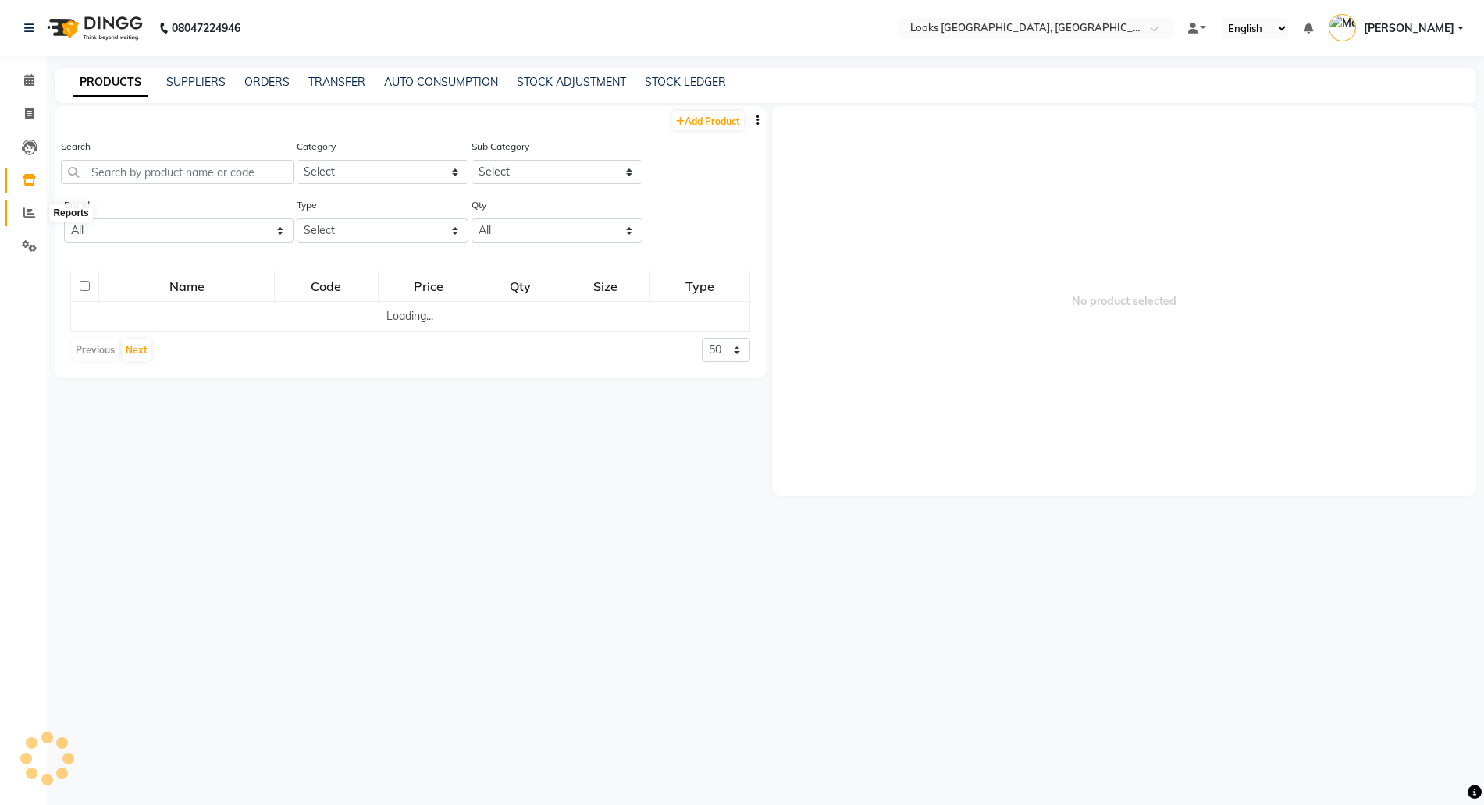
click at [26, 216] on icon at bounding box center [29, 213] width 12 height 12
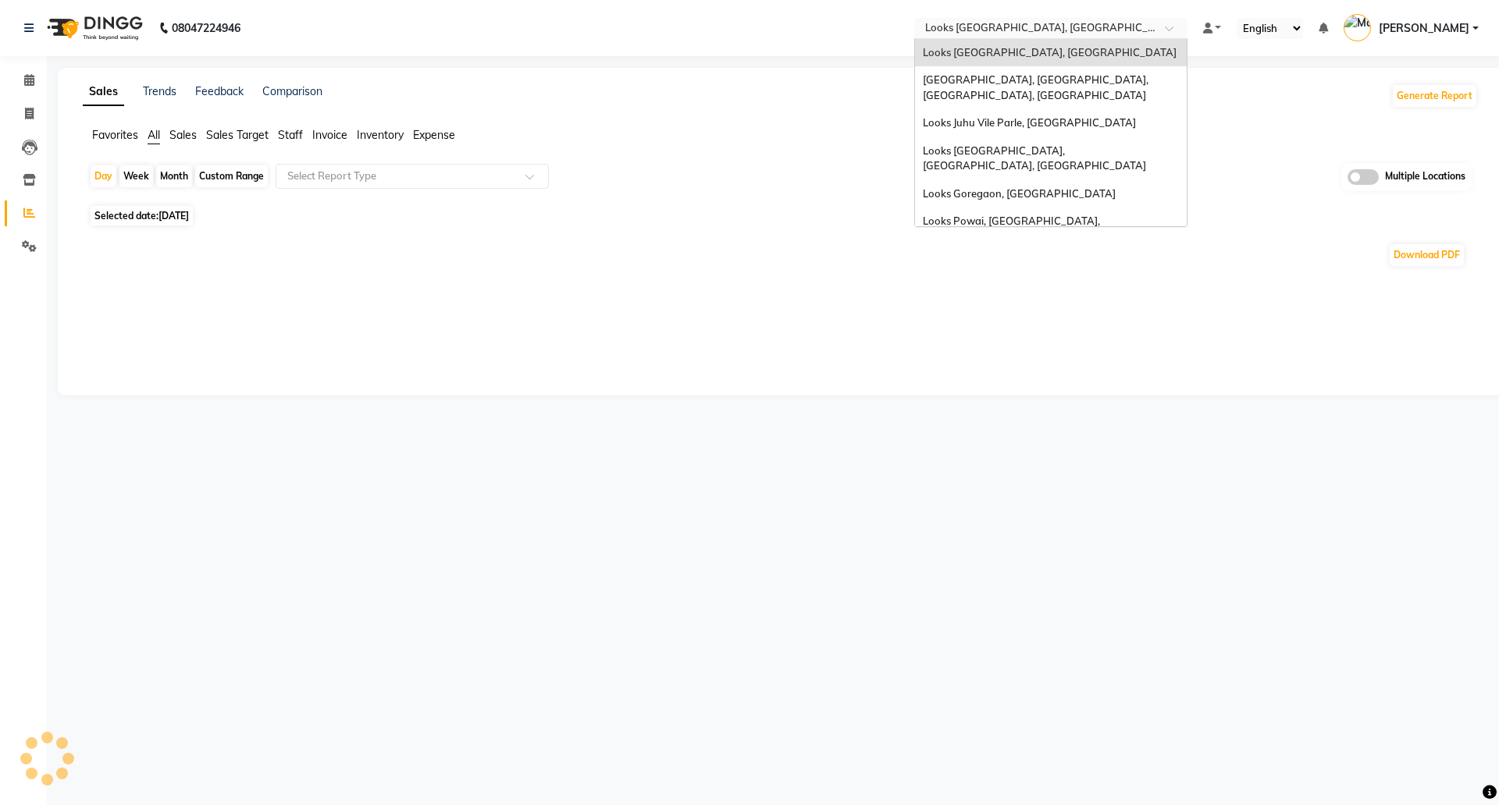
click at [1012, 25] on input "text" at bounding box center [1035, 30] width 226 height 16
click at [995, 50] on span "Looks [GEOGRAPHIC_DATA], [GEOGRAPHIC_DATA]" at bounding box center [1035, 52] width 254 height 12
click at [974, 23] on input "text" at bounding box center [1020, 30] width 226 height 16
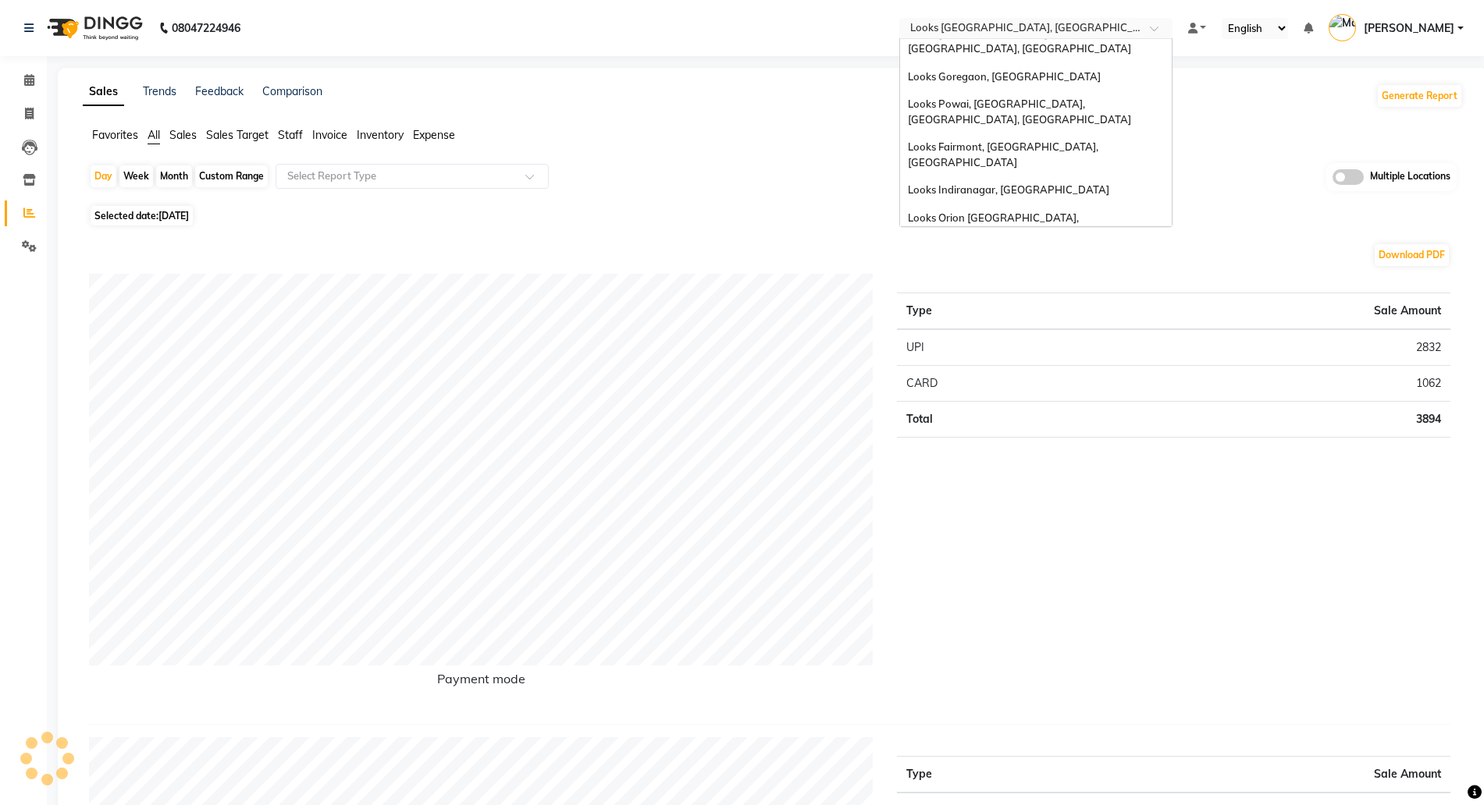
click at [1024, 282] on span "Looks Forum Mall Konanakunte, [GEOGRAPHIC_DATA]" at bounding box center [985, 296] width 155 height 28
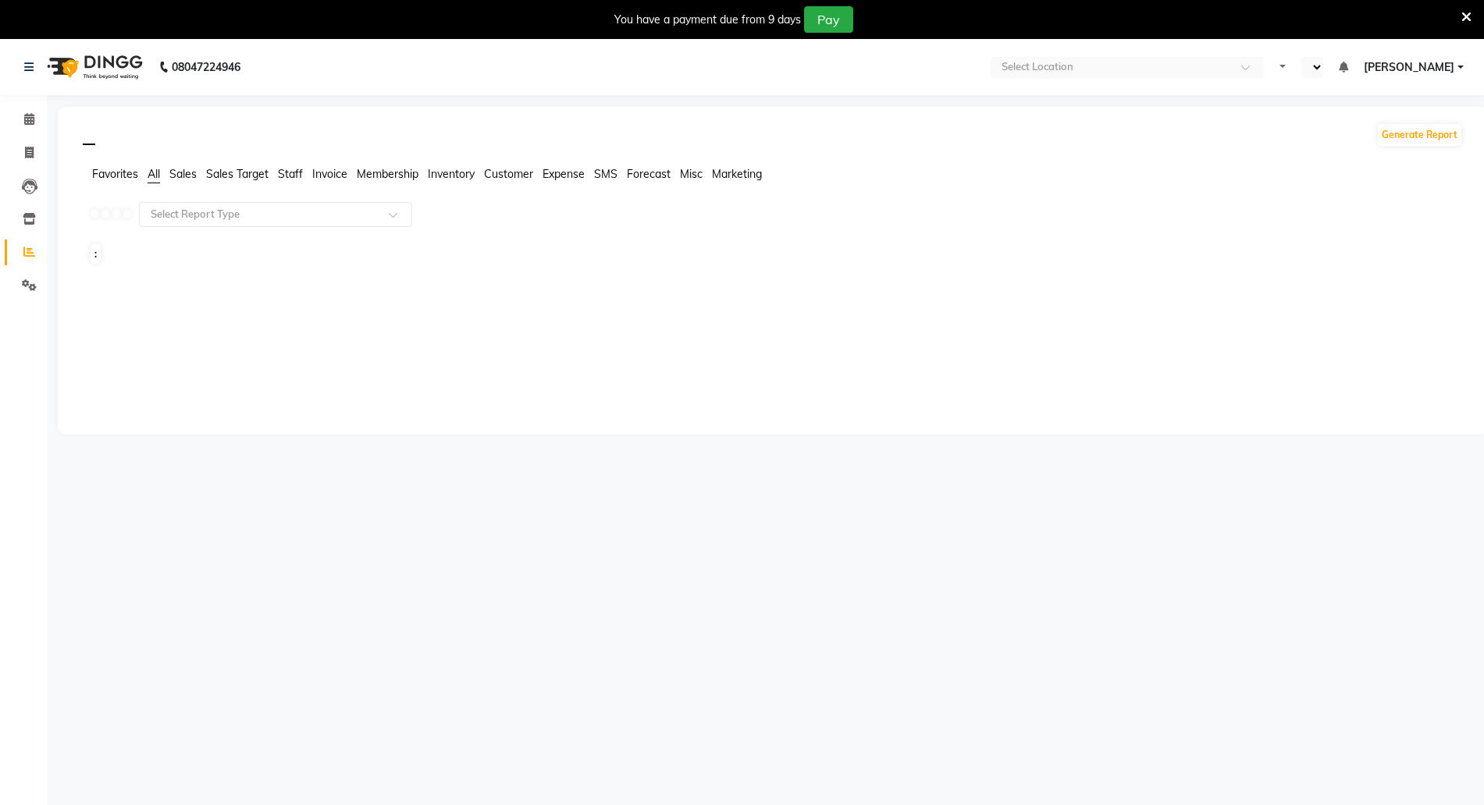
select select "en"
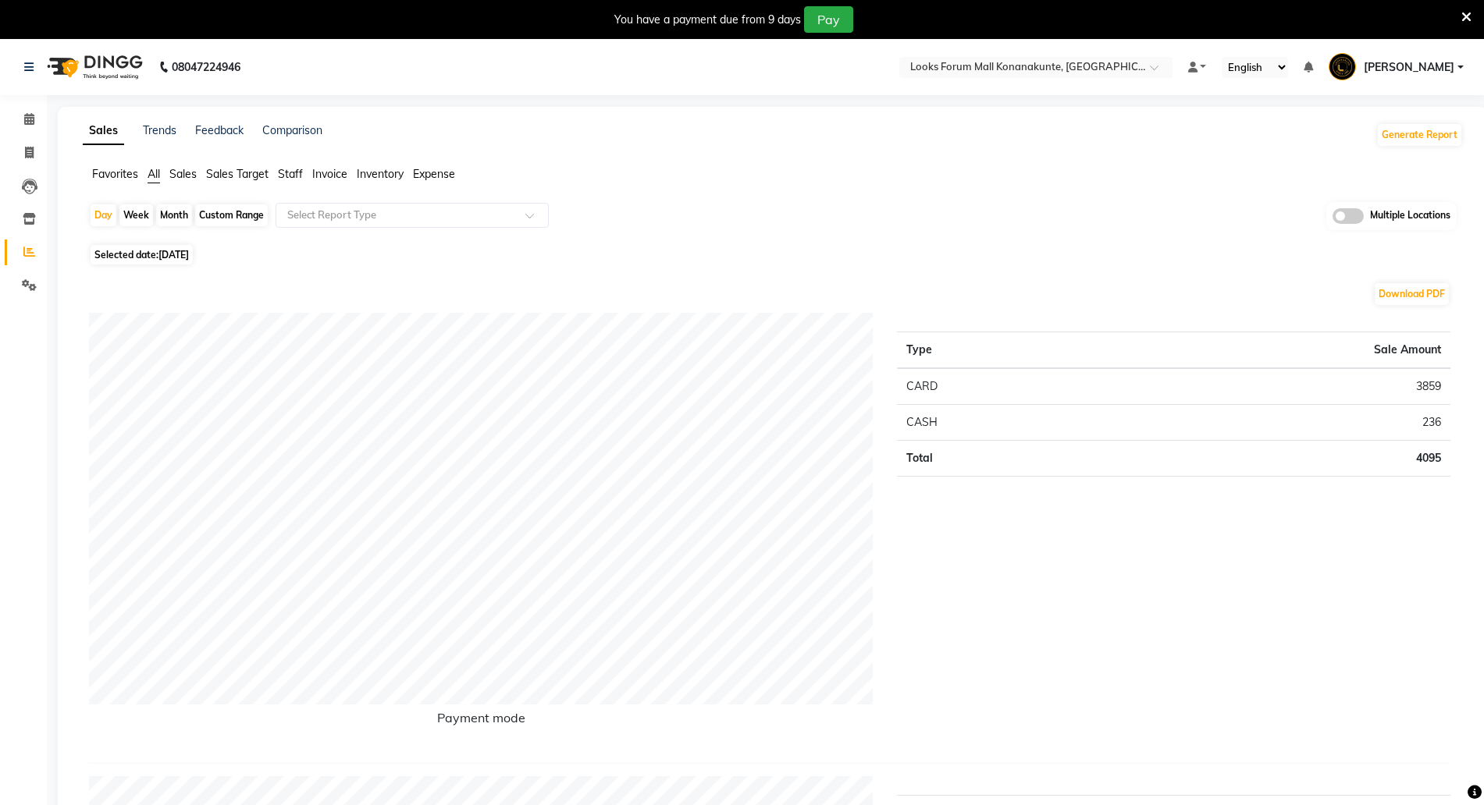
click at [1468, 19] on icon at bounding box center [1466, 17] width 10 height 14
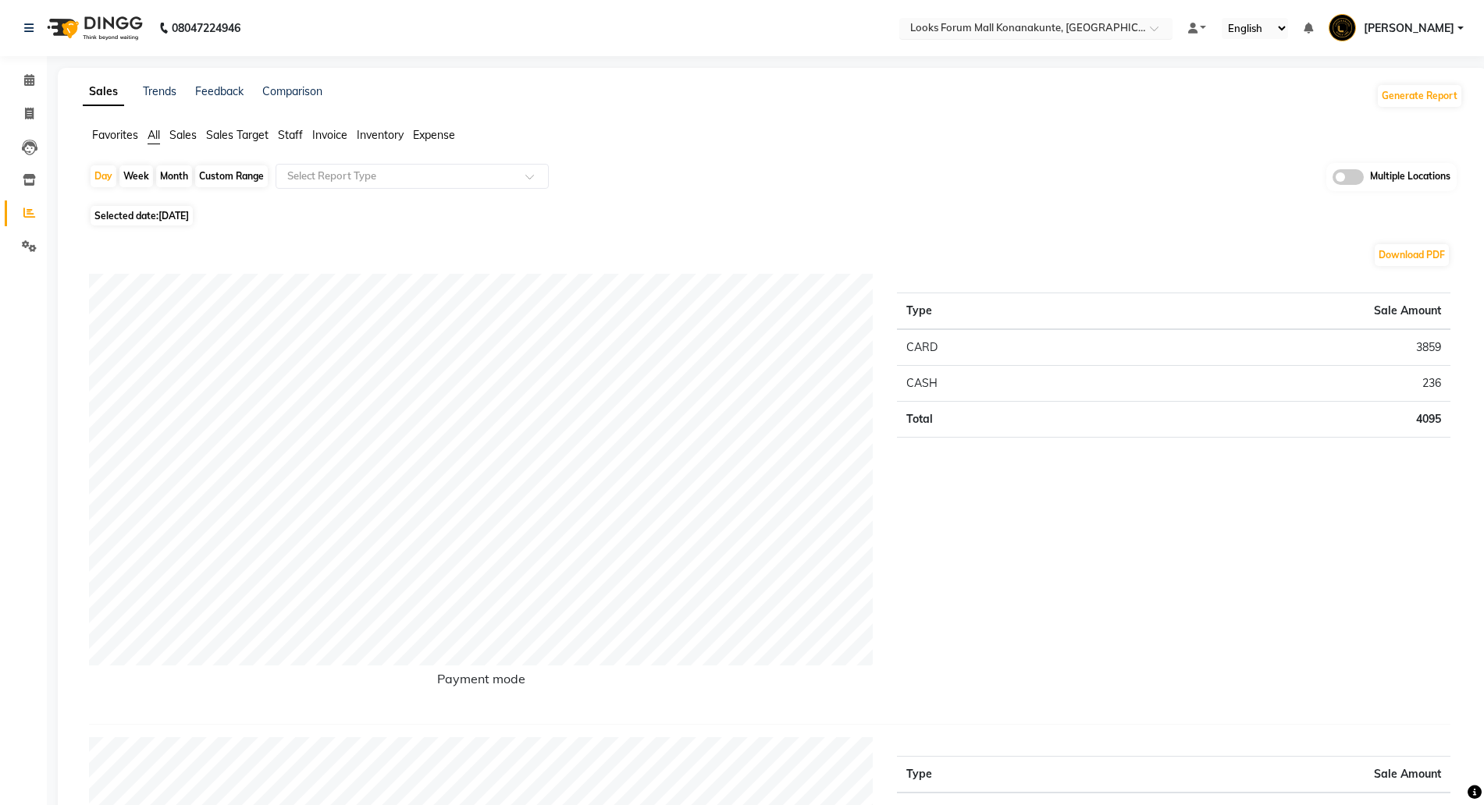
click at [1003, 26] on input "text" at bounding box center [1020, 30] width 226 height 16
